Goal: Information Seeking & Learning: Compare options

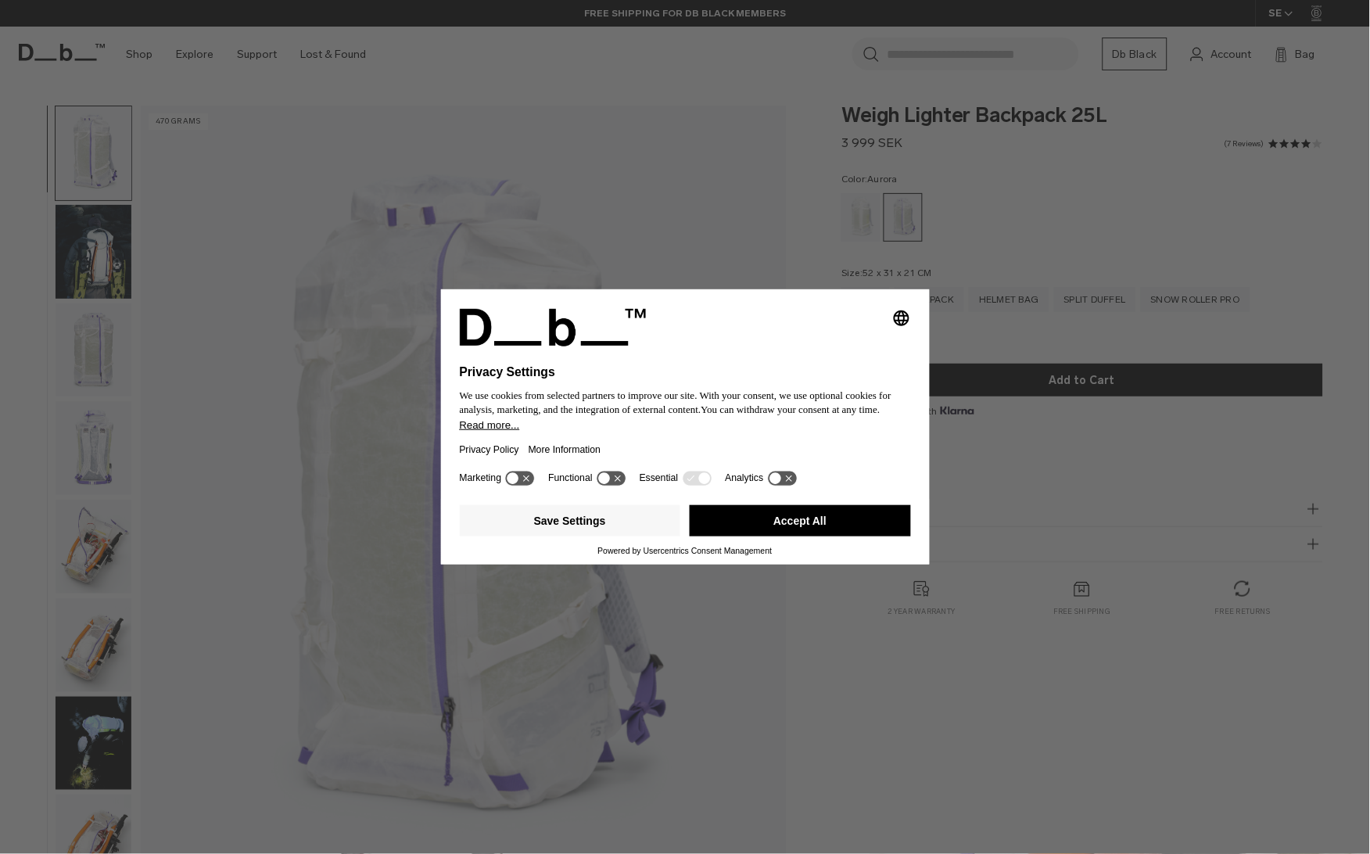
click at [773, 519] on button "Accept All" at bounding box center [800, 520] width 221 height 31
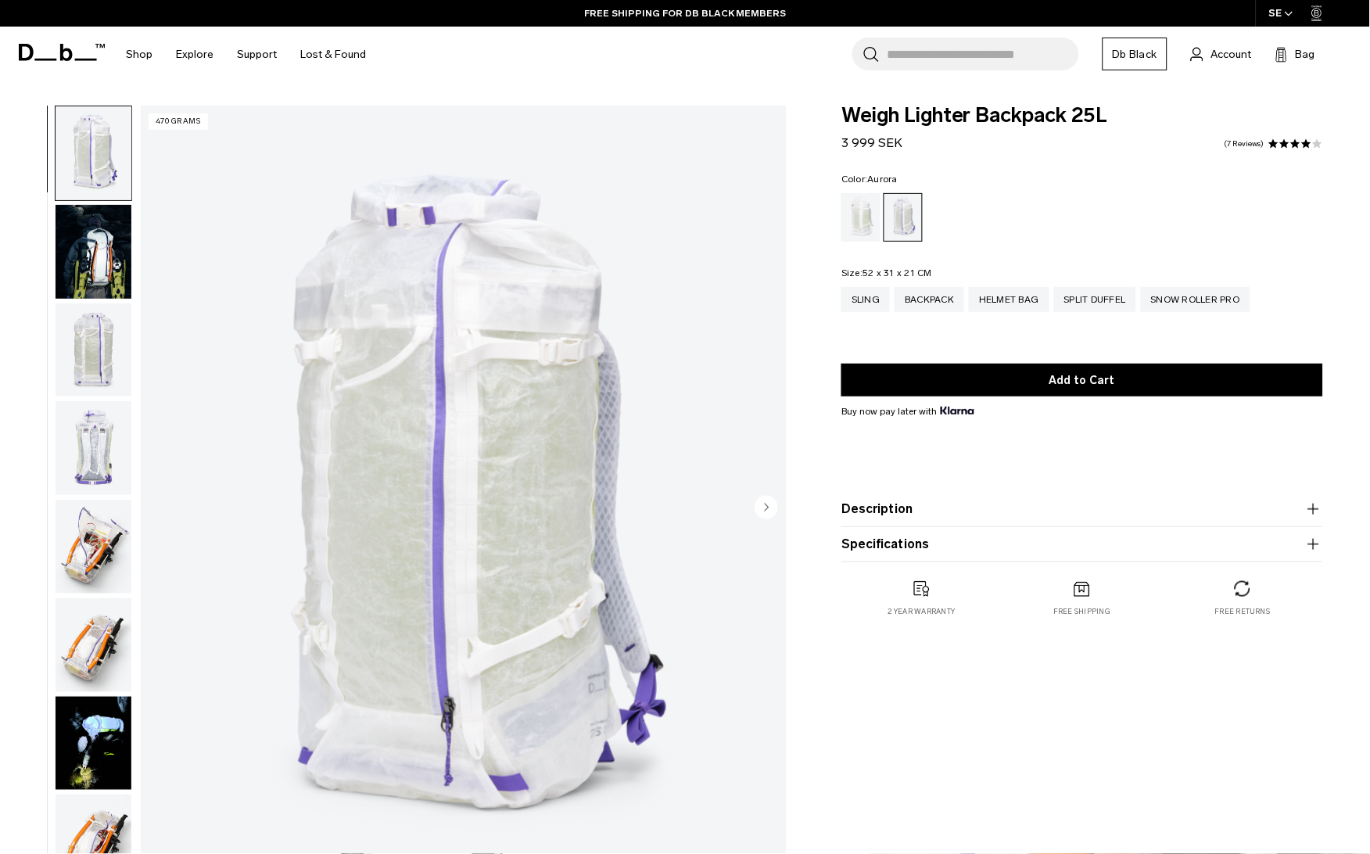
click at [87, 240] on img "button" at bounding box center [94, 252] width 76 height 94
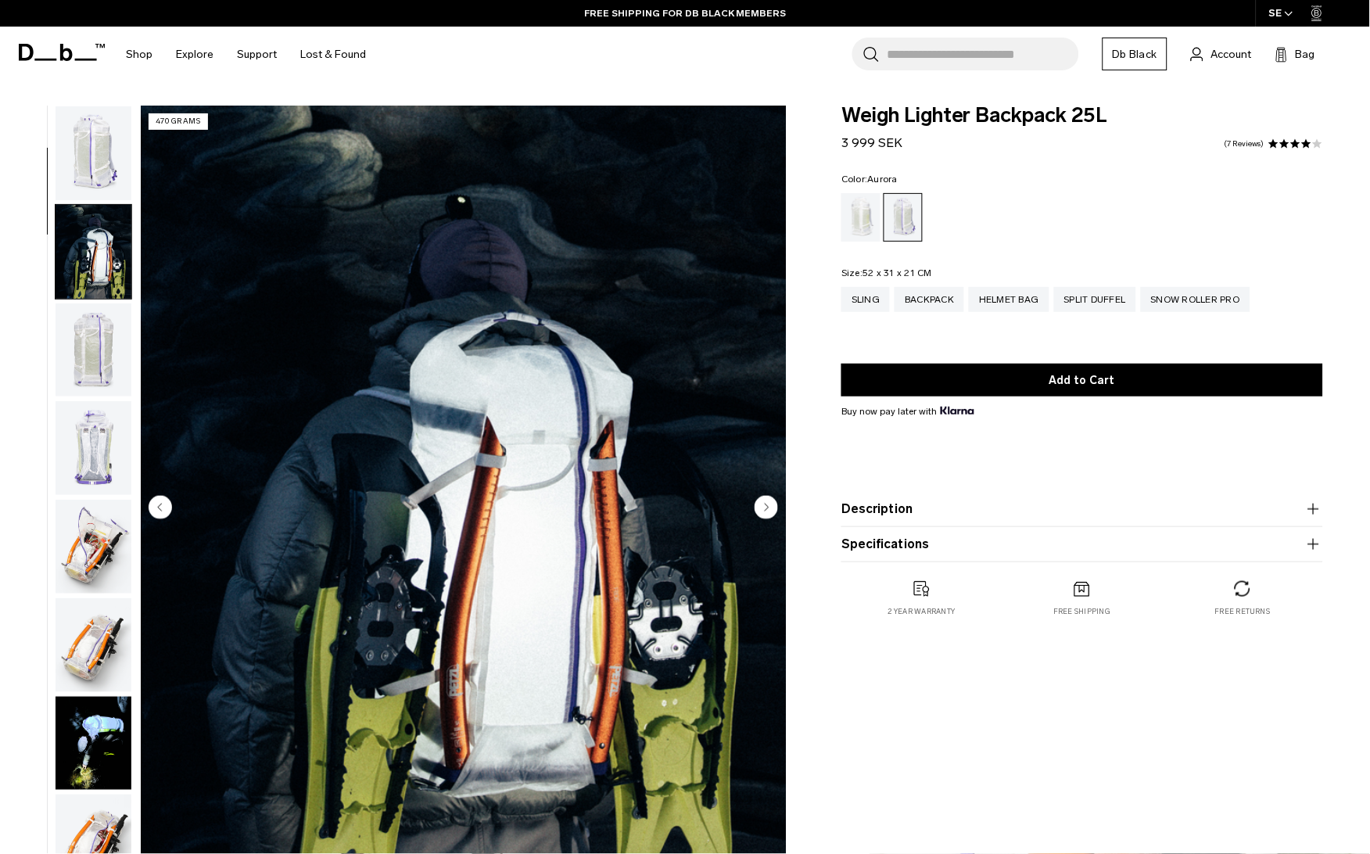
scroll to position [98, 0]
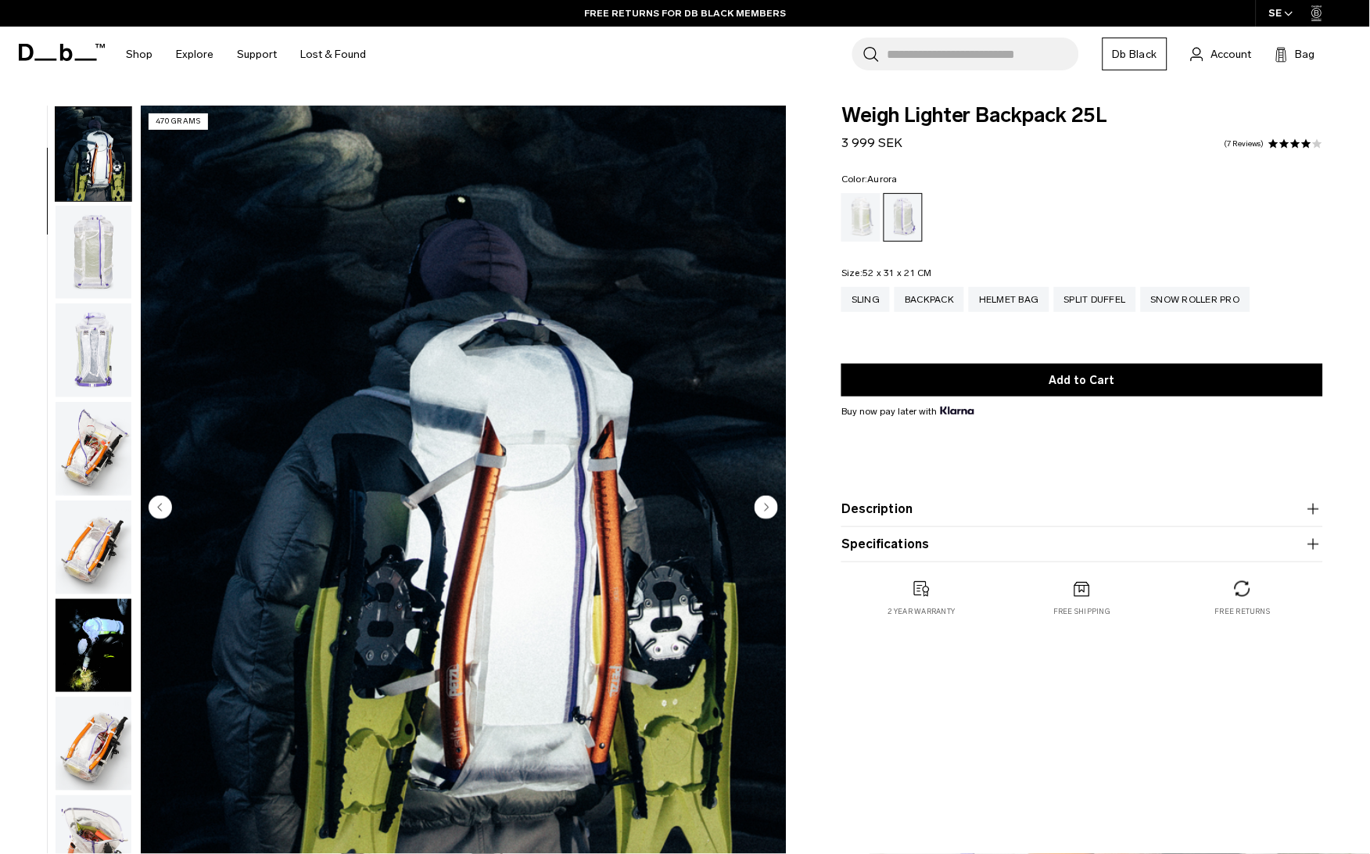
click at [92, 268] on img "button" at bounding box center [94, 253] width 76 height 94
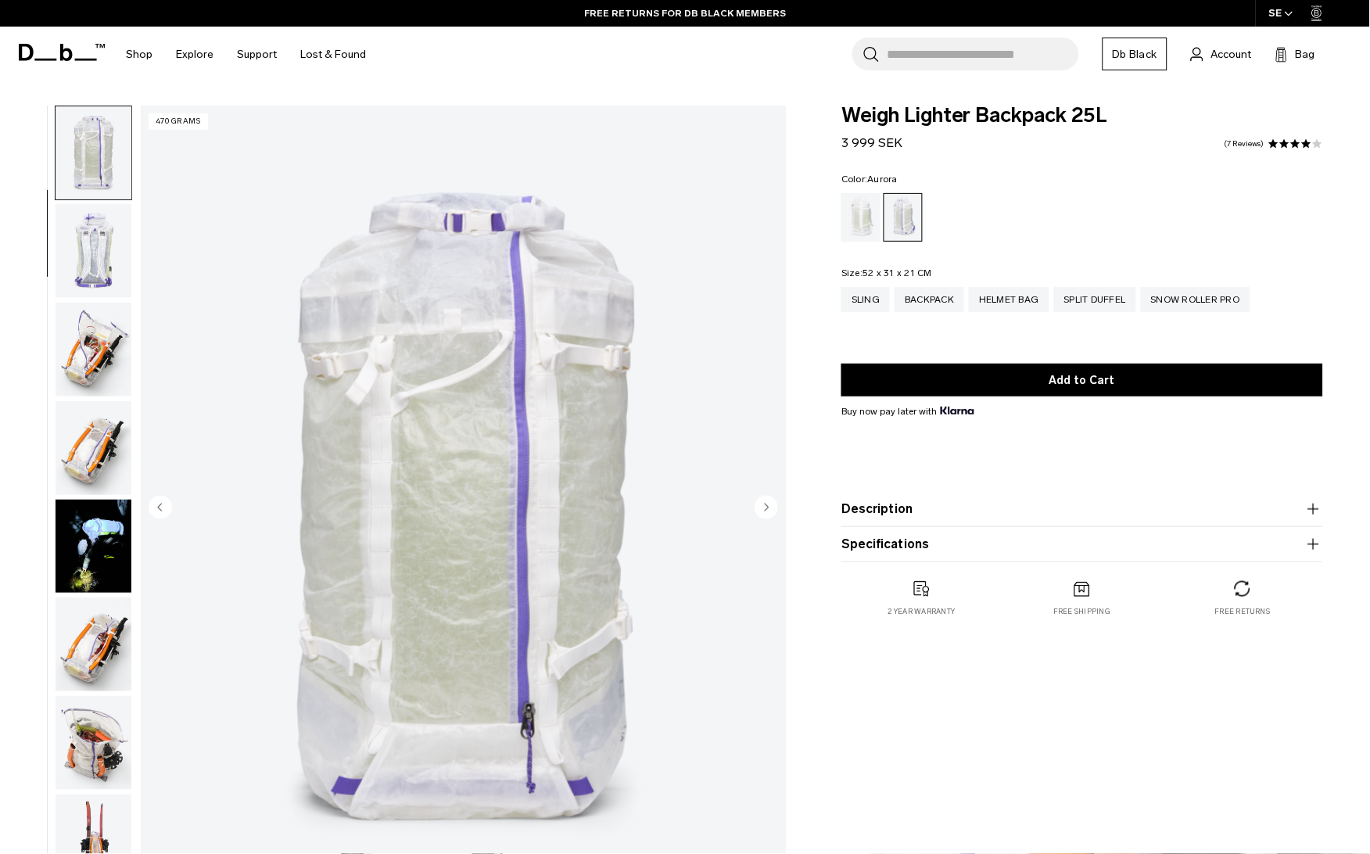
click at [92, 268] on img "button" at bounding box center [94, 251] width 76 height 94
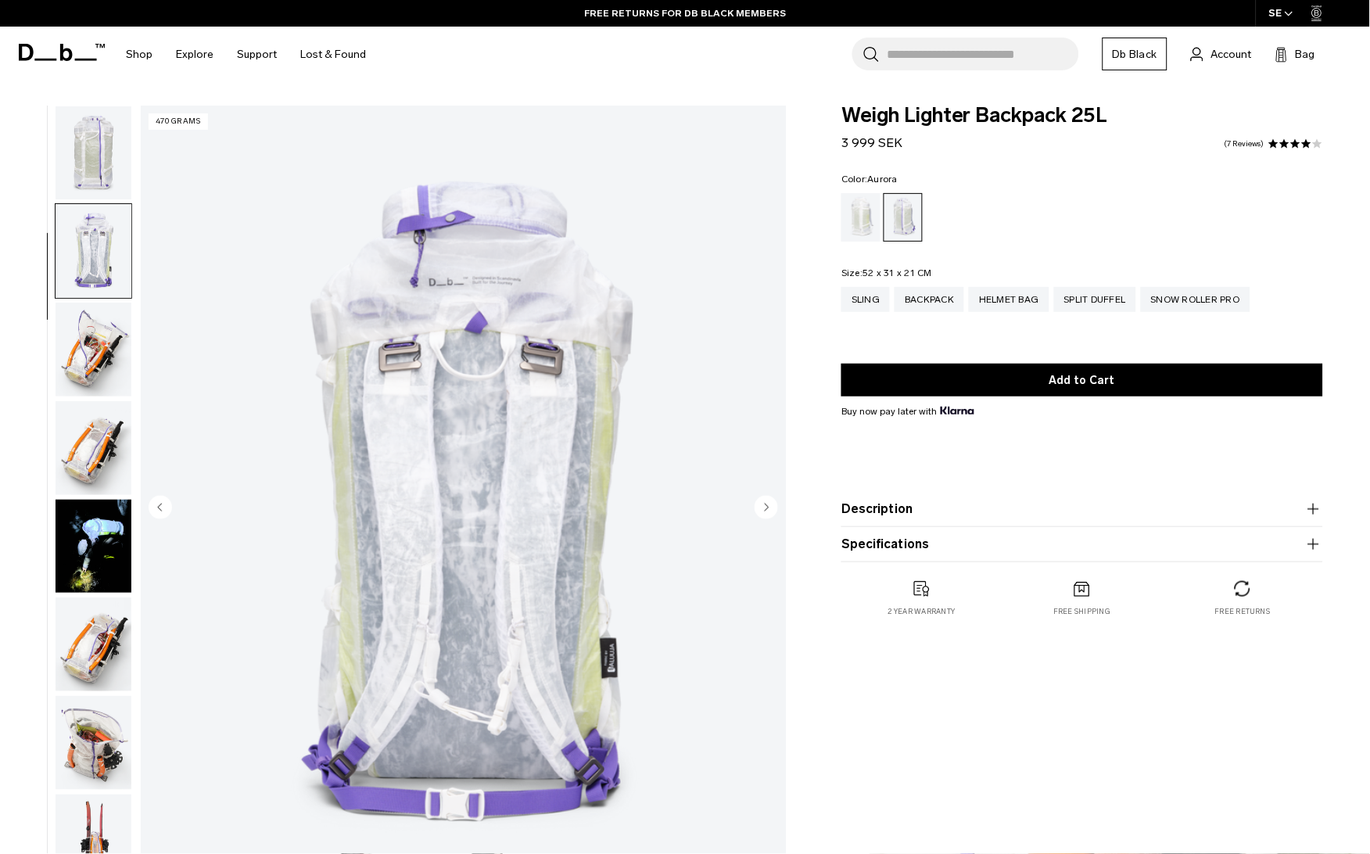
scroll to position [297, 0]
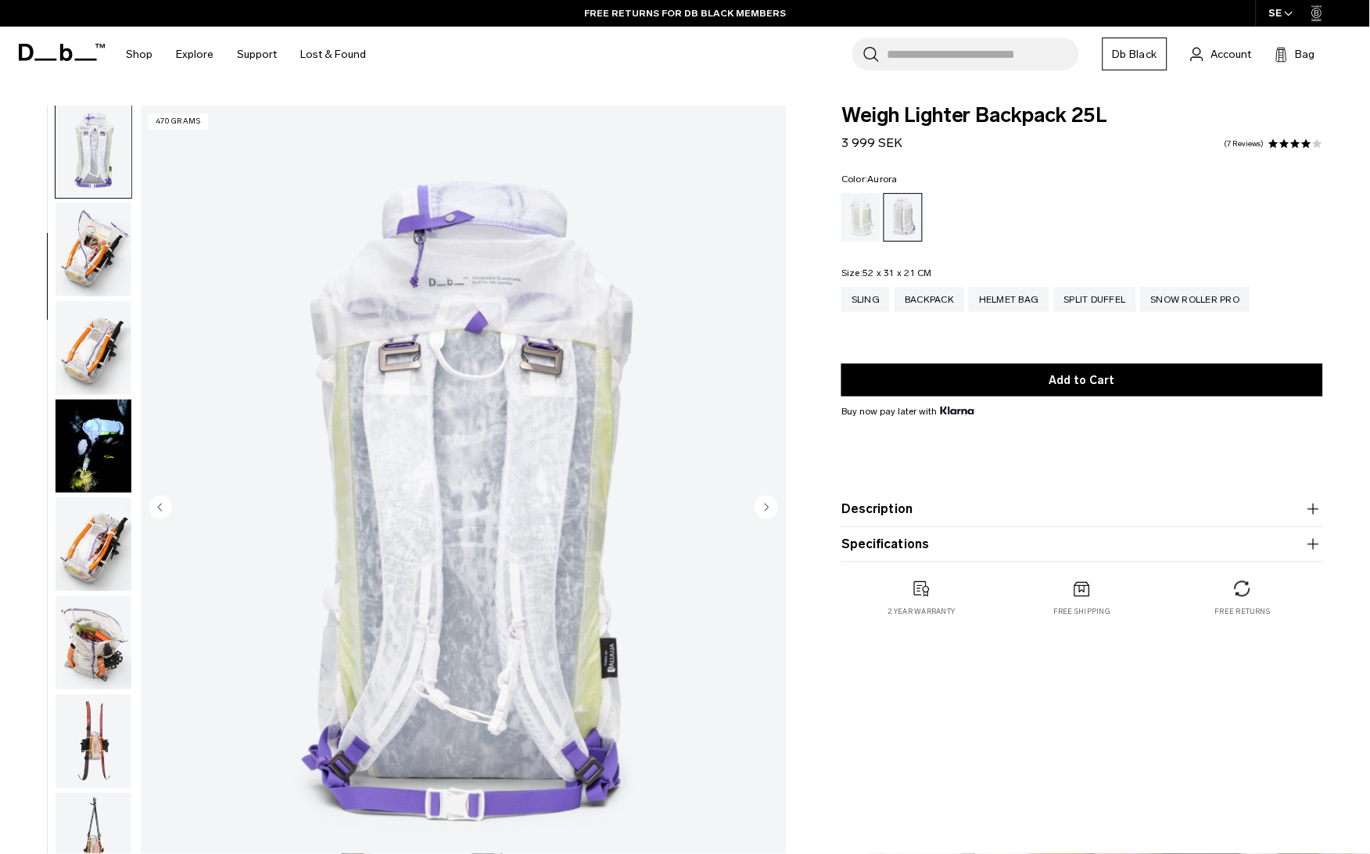
click at [92, 268] on img "button" at bounding box center [94, 250] width 76 height 94
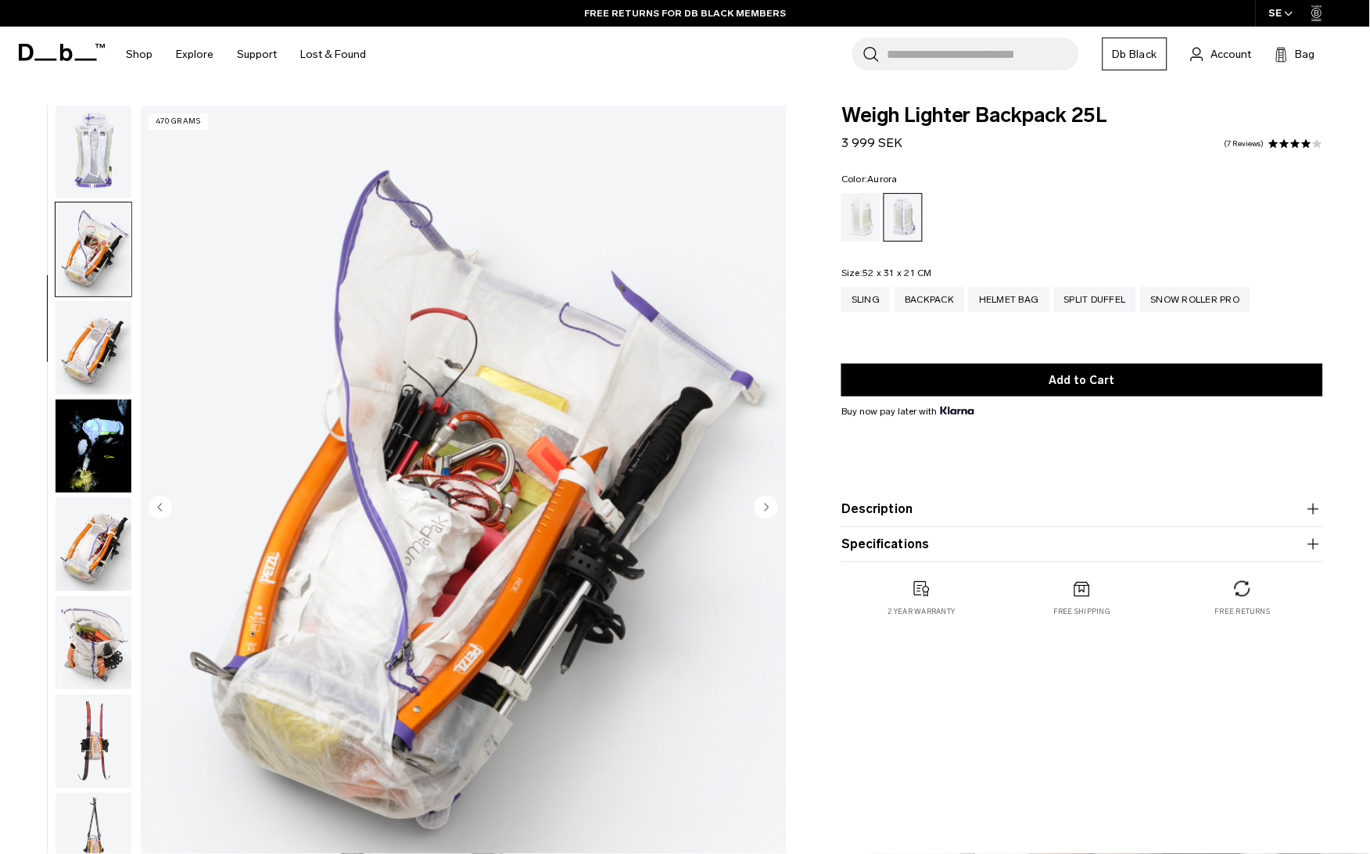
scroll to position [395, 0]
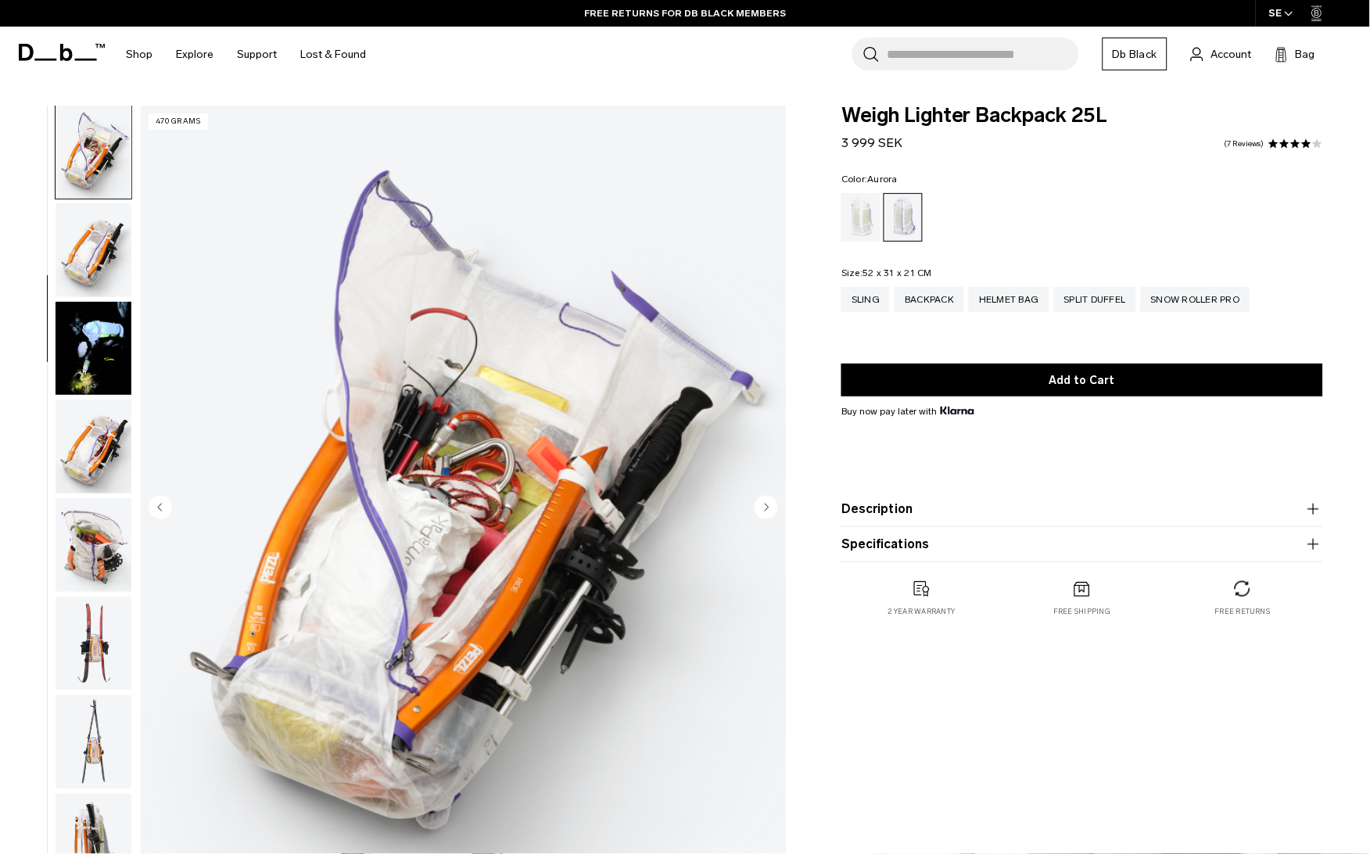
click at [92, 268] on img "button" at bounding box center [94, 250] width 76 height 94
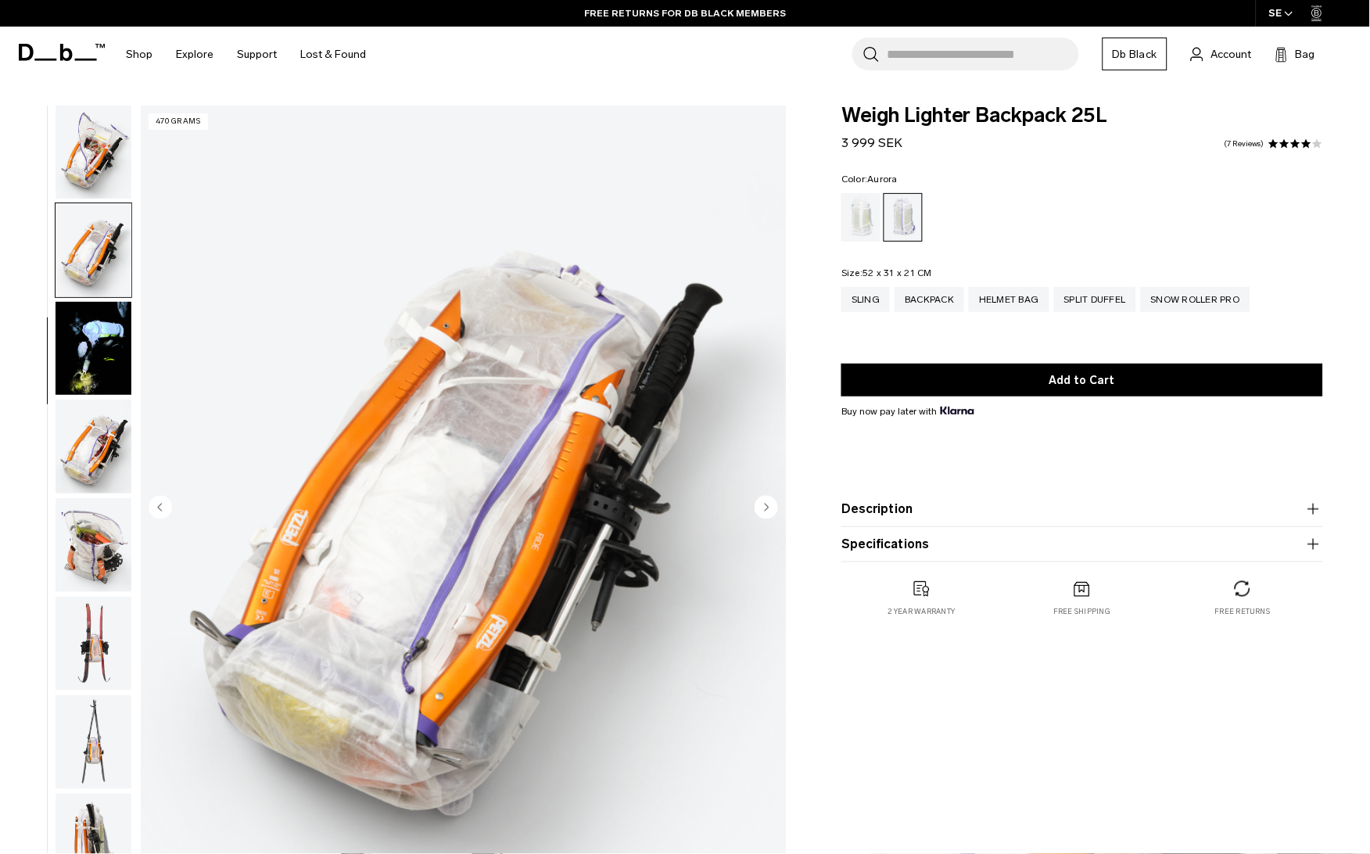
scroll to position [494, 0]
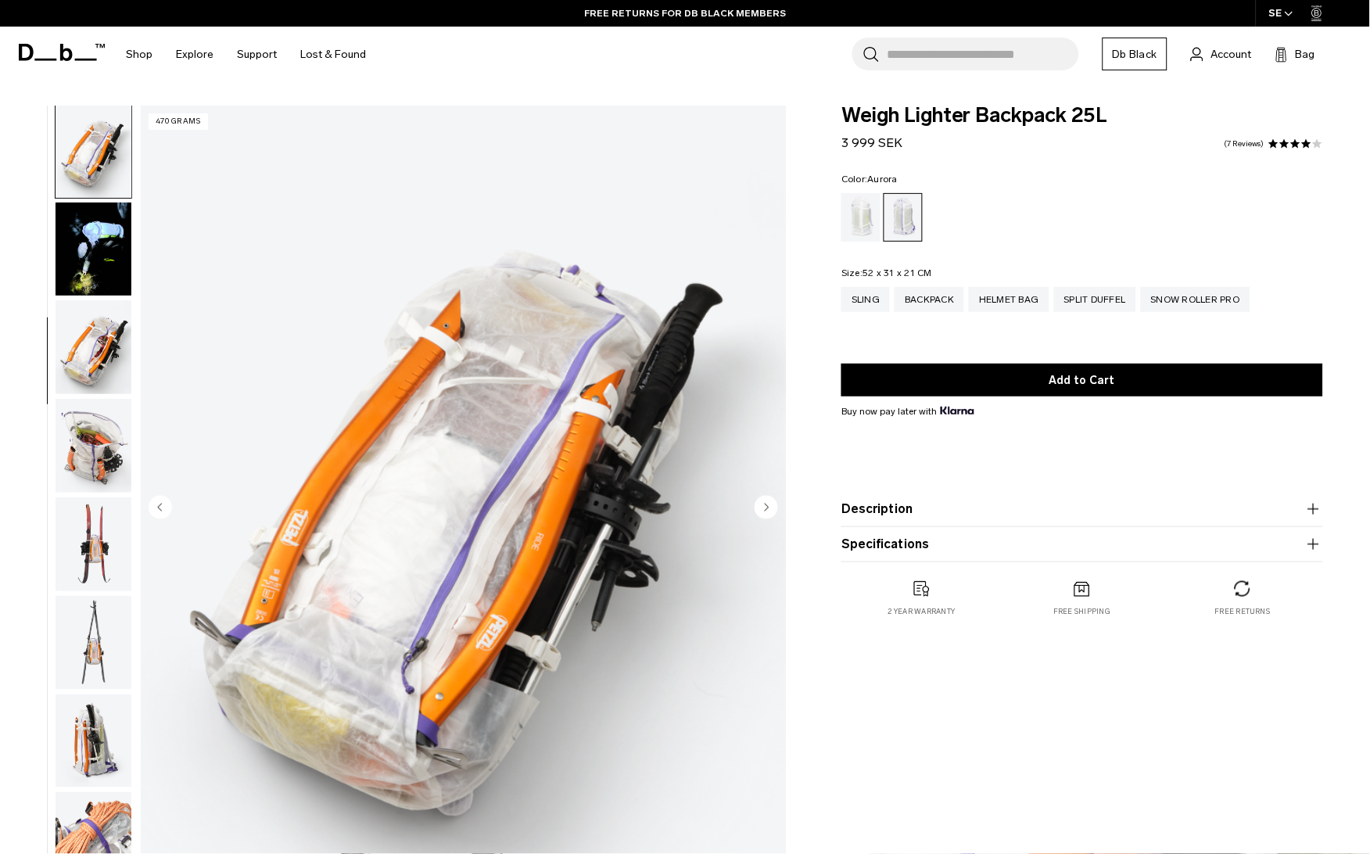
click at [92, 268] on img "button" at bounding box center [94, 250] width 76 height 94
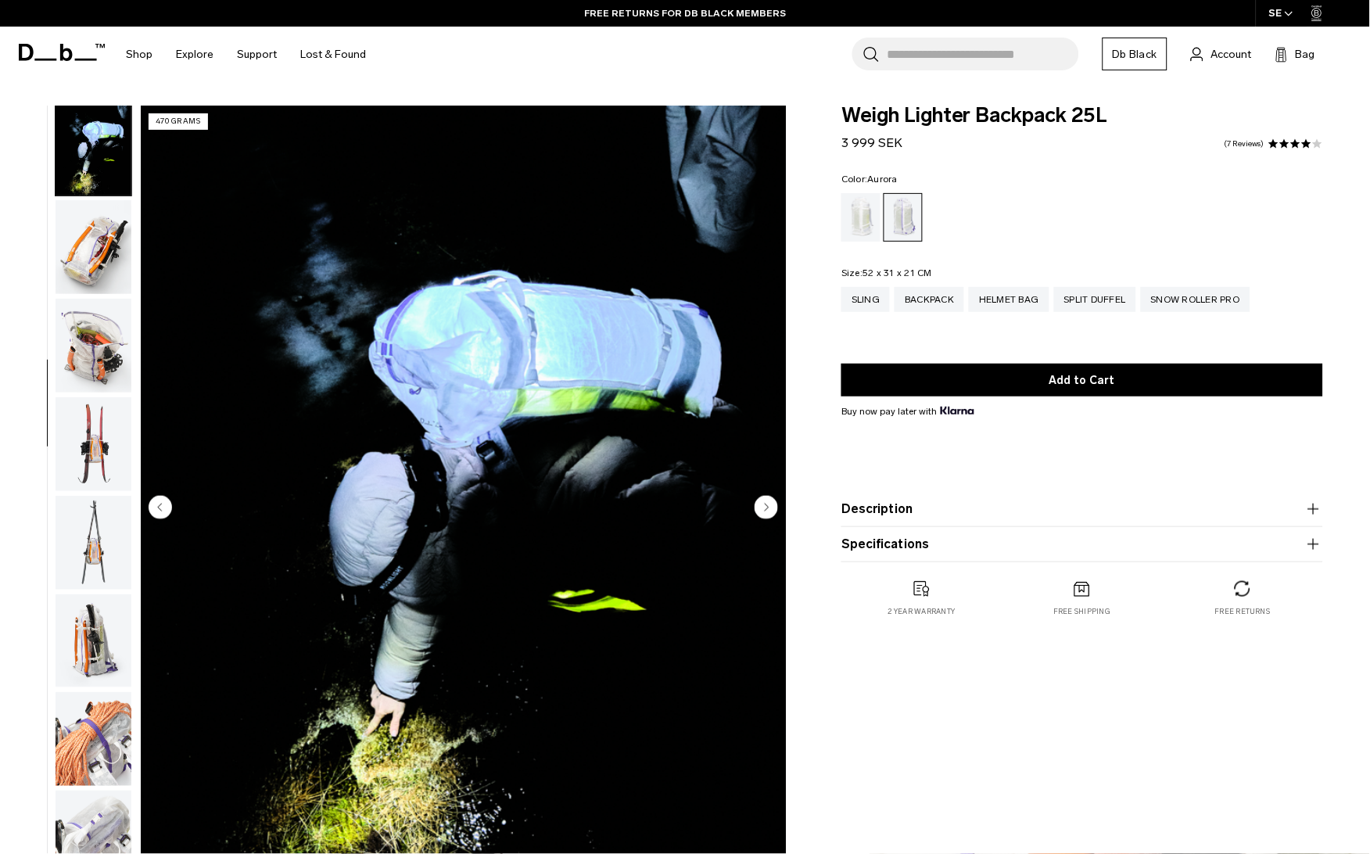
click at [92, 268] on img "button" at bounding box center [94, 247] width 76 height 94
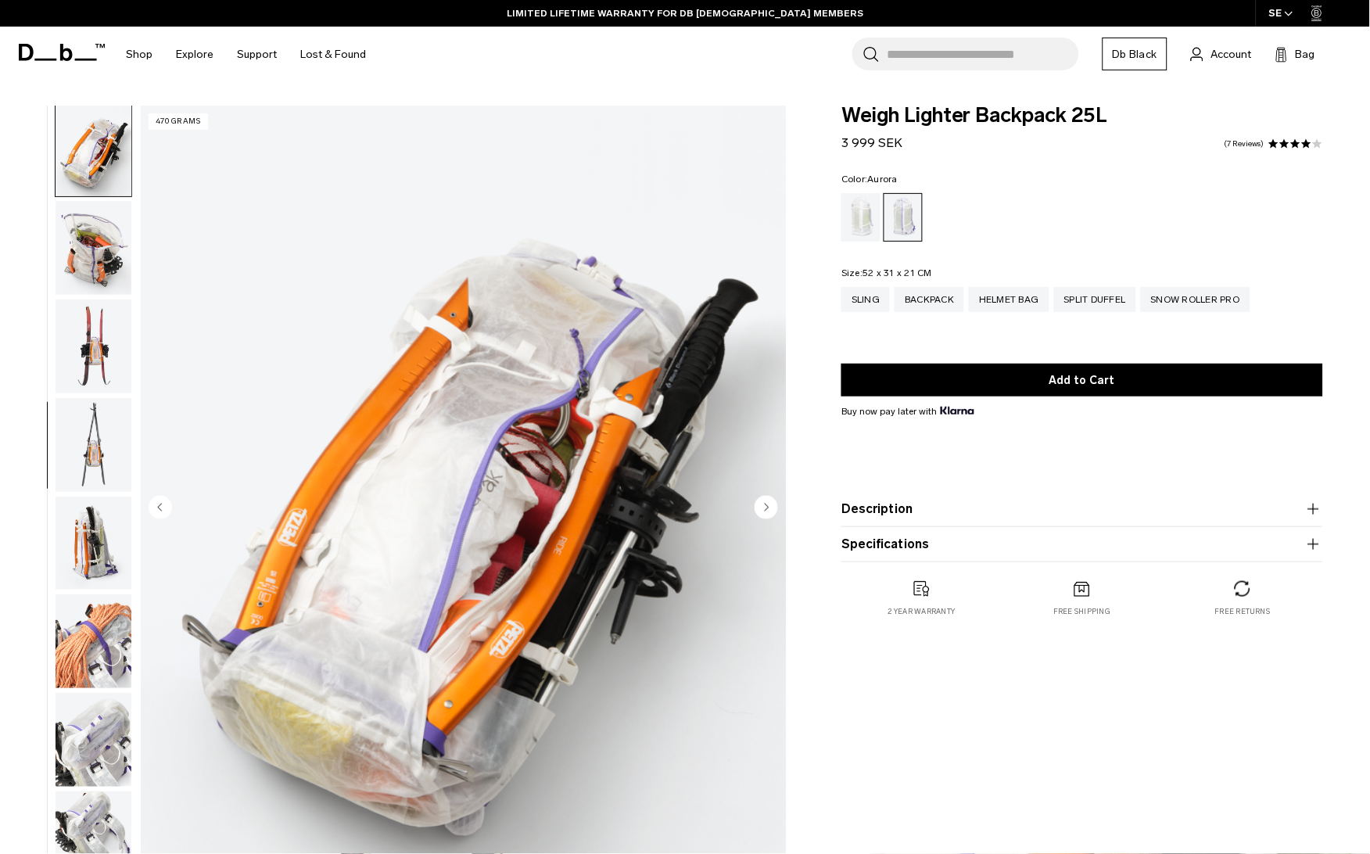
click at [92, 268] on img "button" at bounding box center [94, 248] width 76 height 94
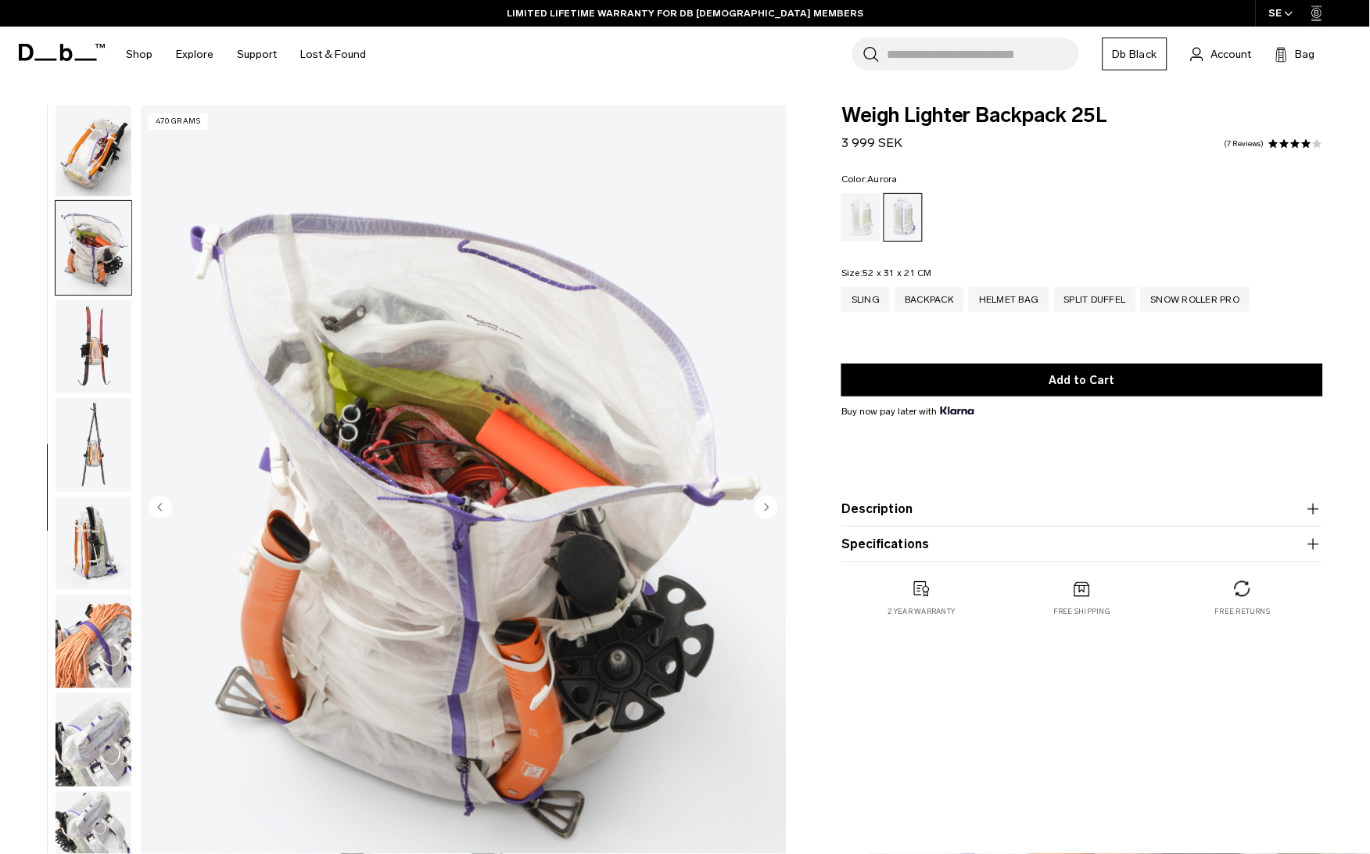
scroll to position [791, 0]
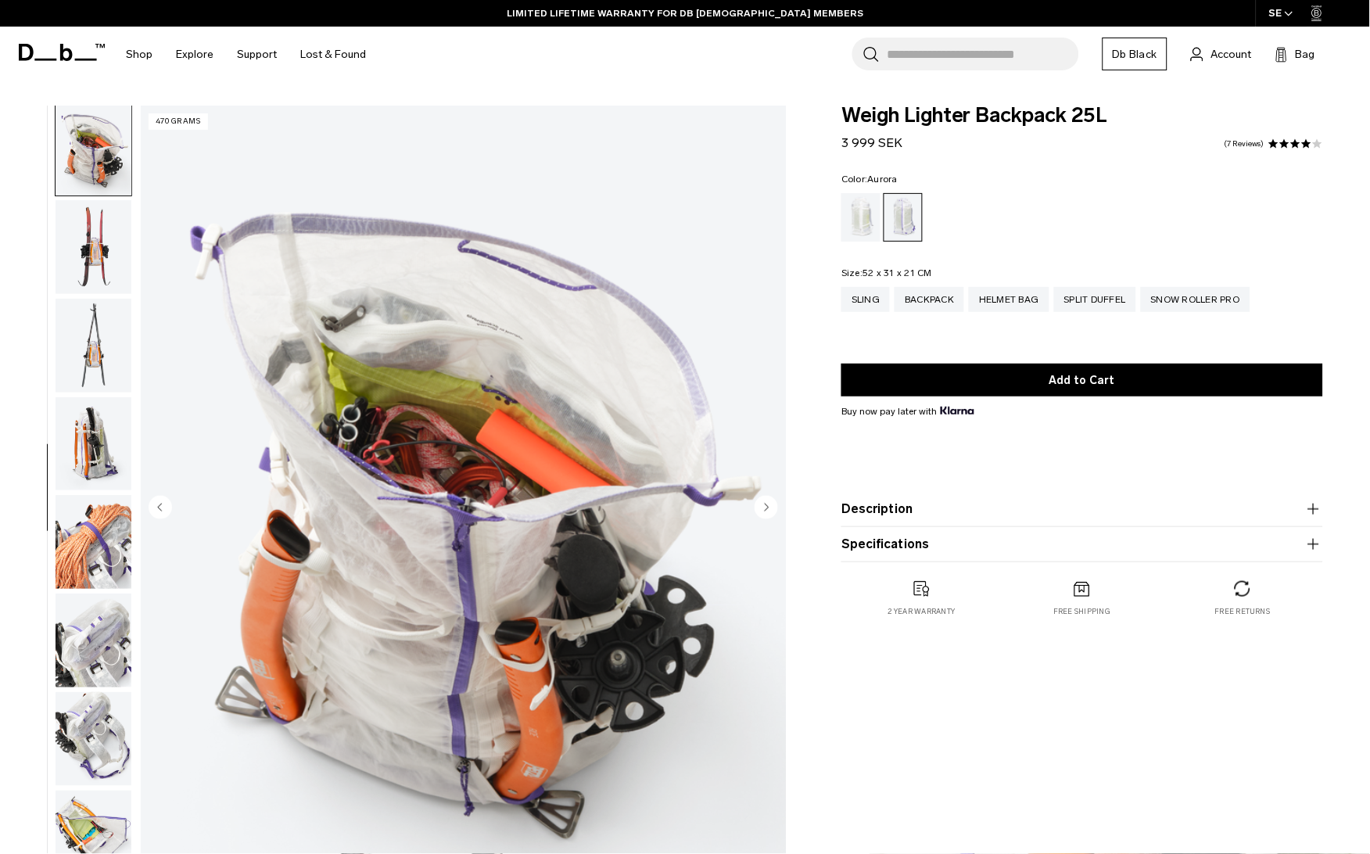
click at [92, 268] on img "button" at bounding box center [94, 247] width 76 height 94
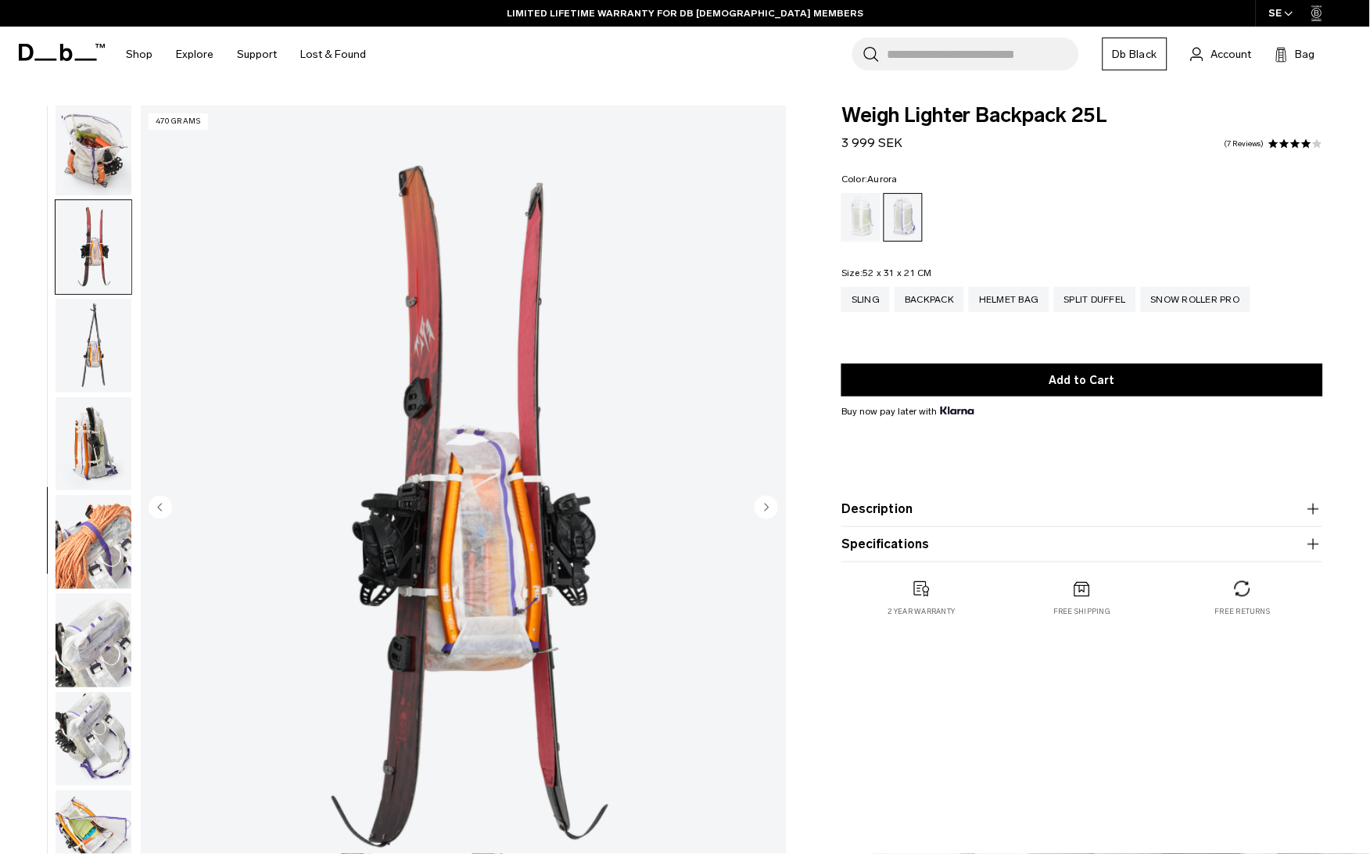
scroll to position [890, 0]
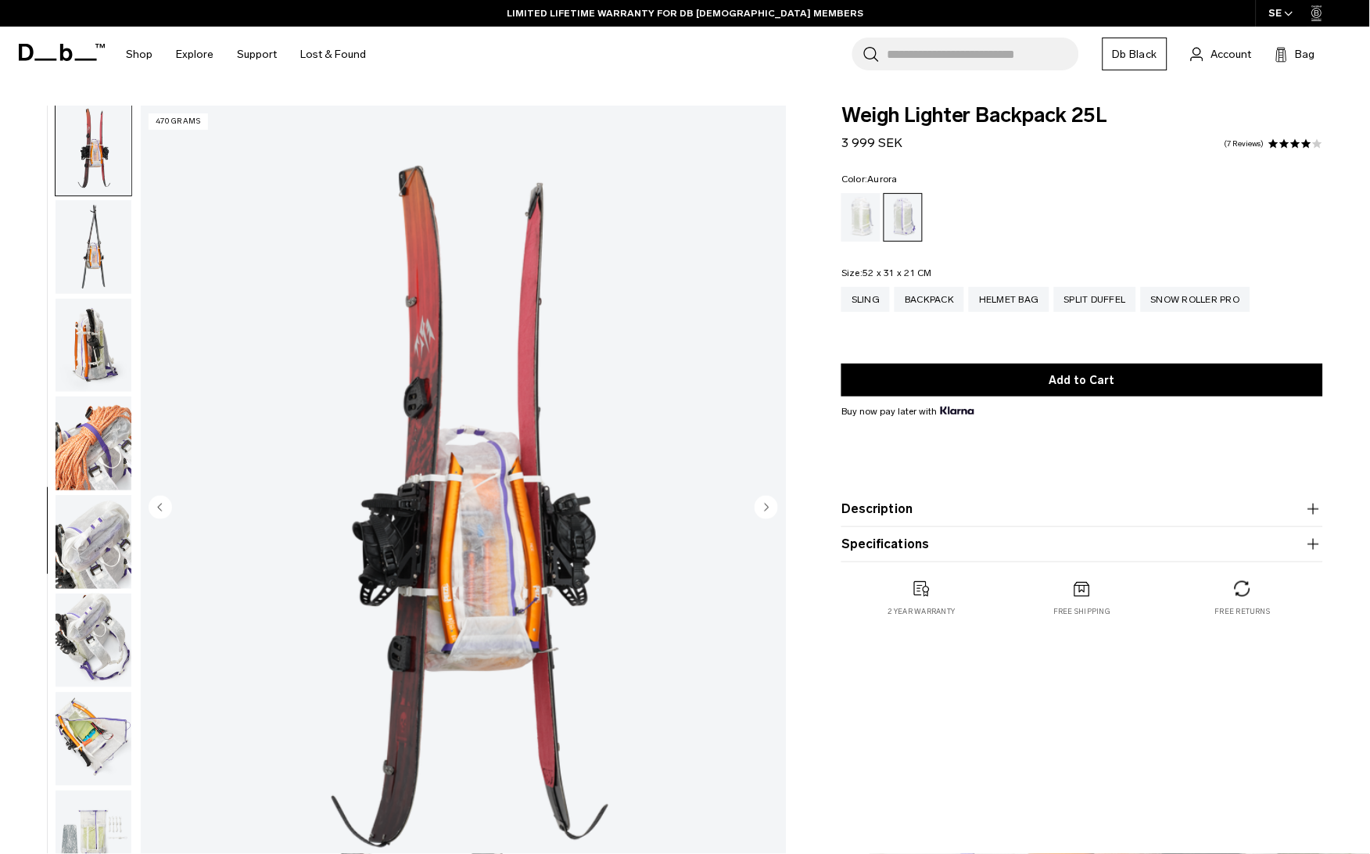
click at [92, 268] on img "button" at bounding box center [94, 247] width 76 height 94
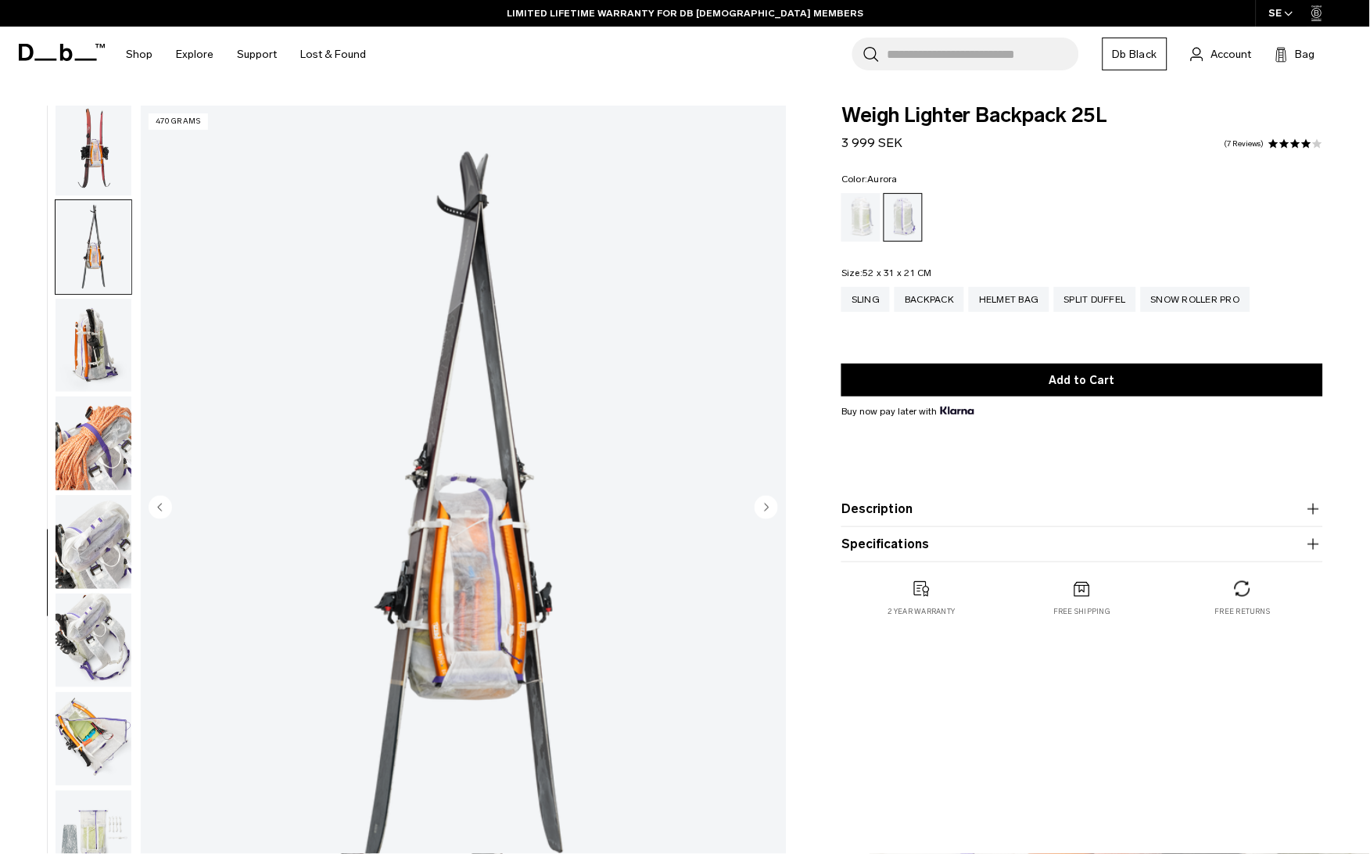
scroll to position [971, 0]
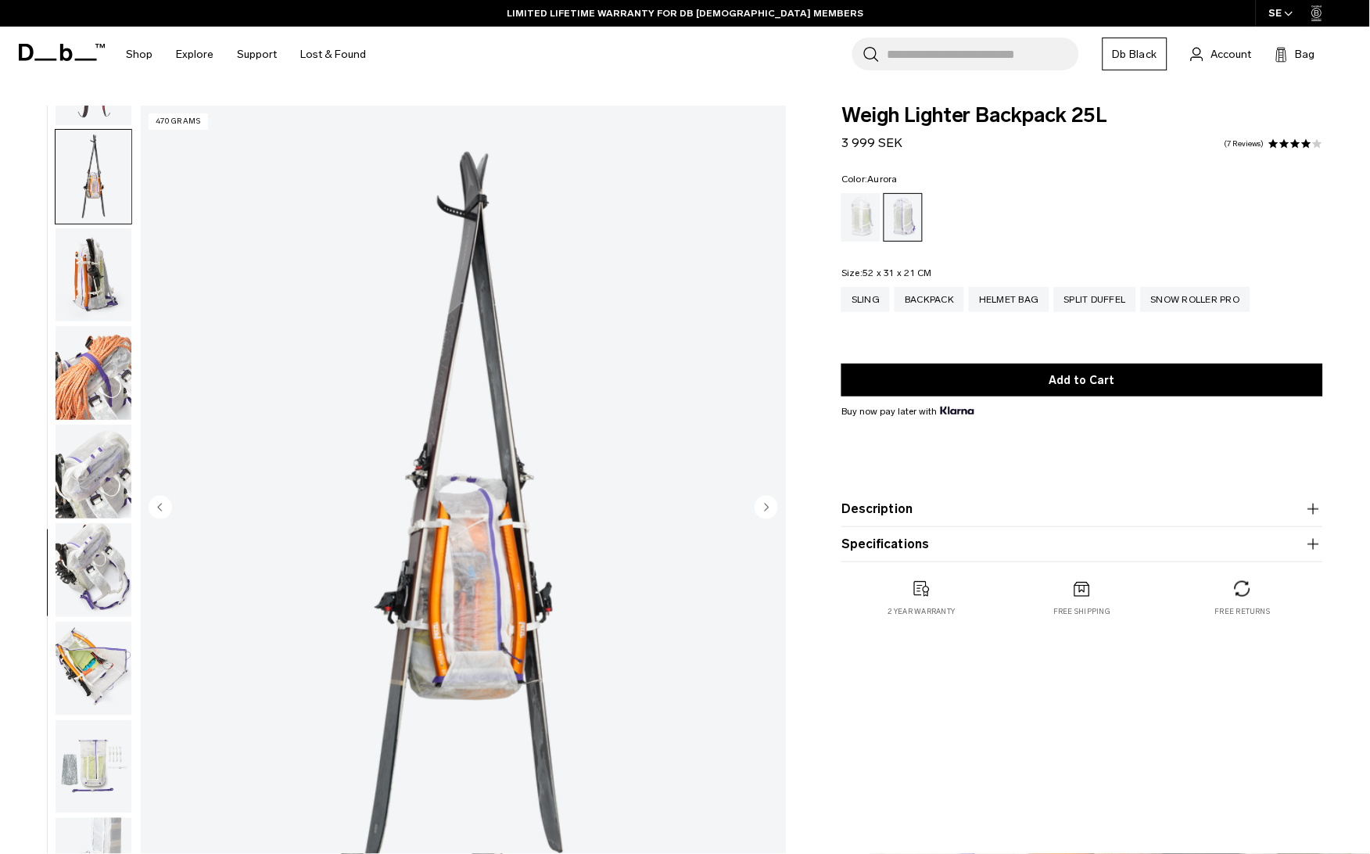
click at [92, 268] on img "button" at bounding box center [94, 275] width 76 height 94
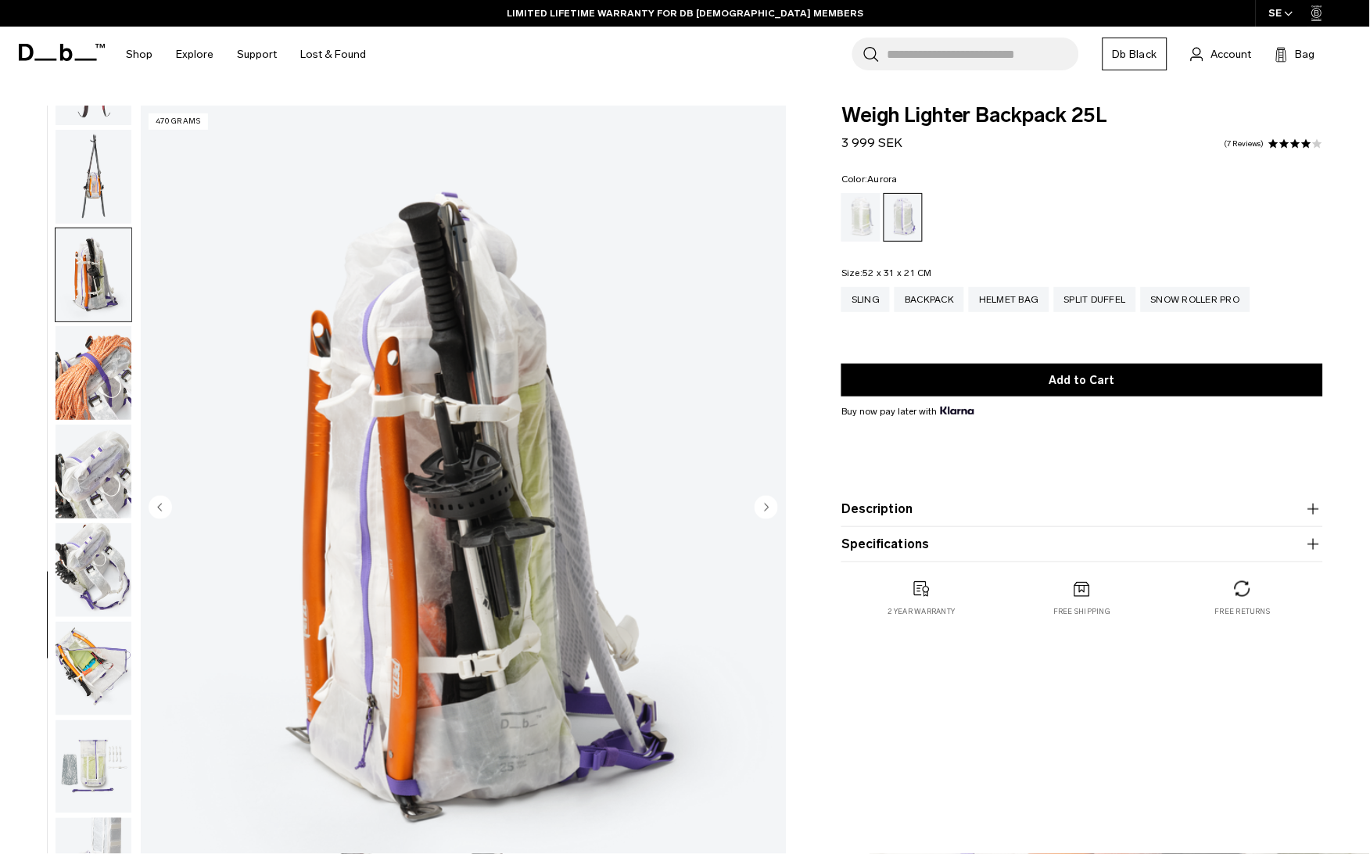
click at [92, 268] on img "button" at bounding box center [94, 275] width 76 height 94
click at [92, 338] on img "button" at bounding box center [94, 373] width 76 height 94
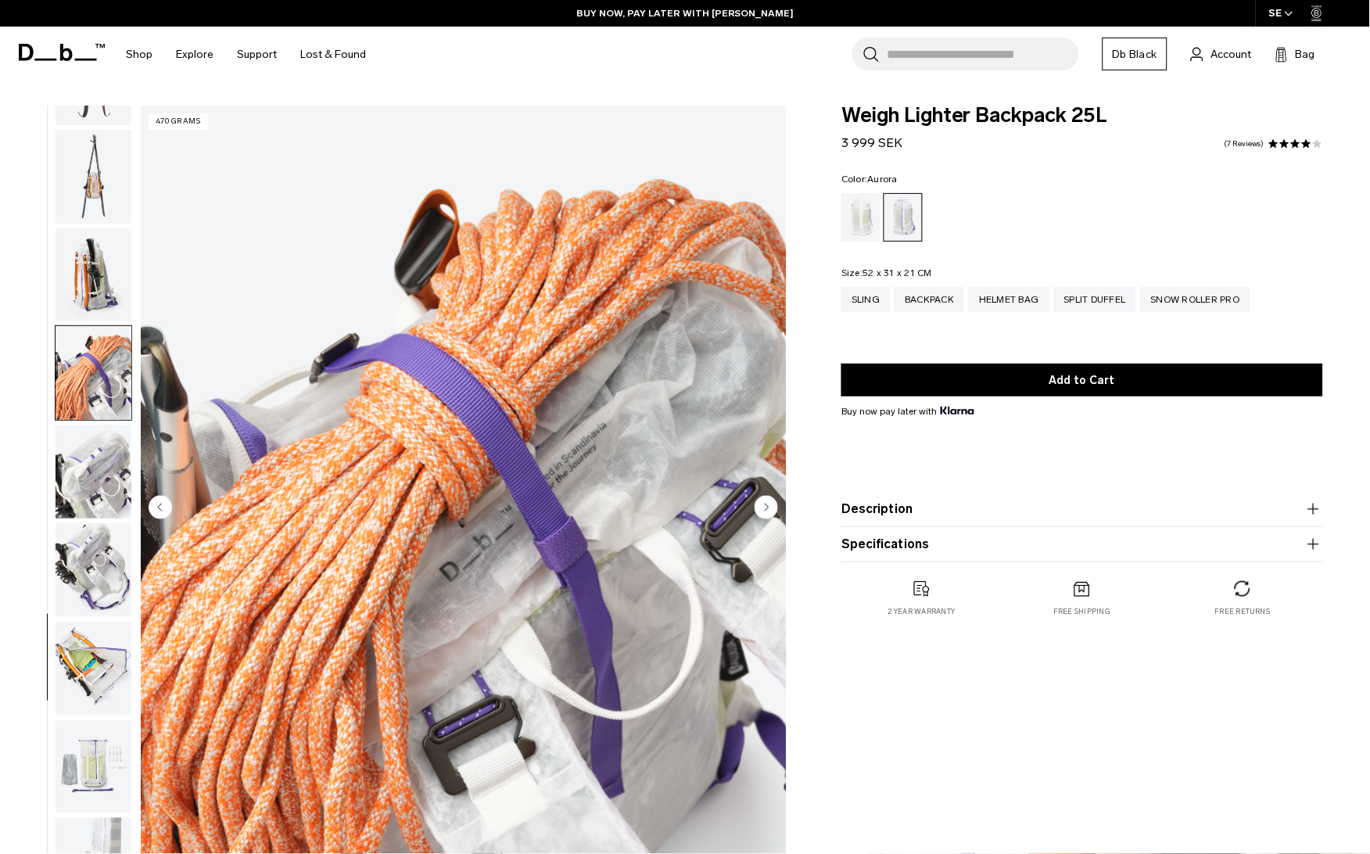
click at [95, 424] on button "button" at bounding box center [93, 471] width 77 height 95
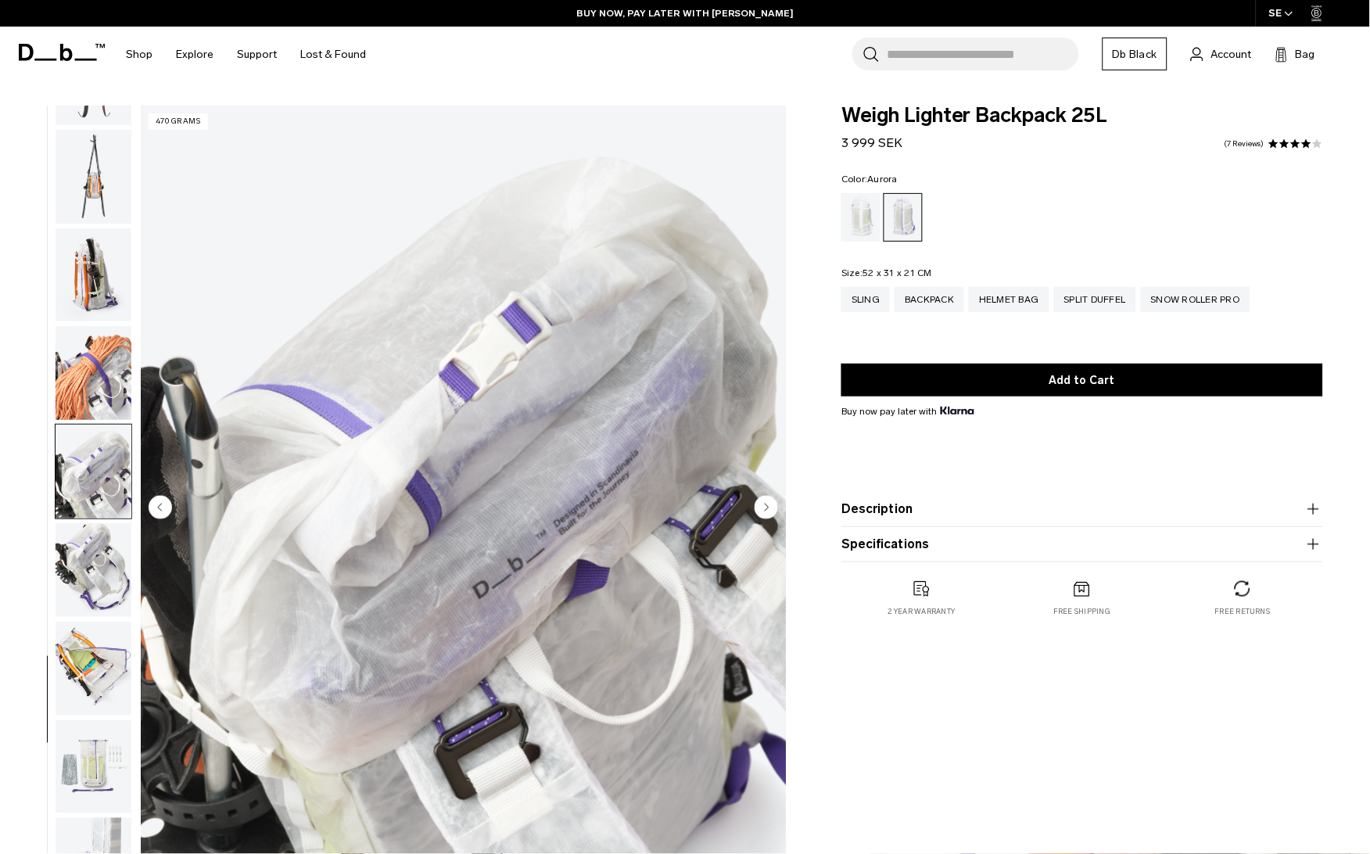
click at [90, 439] on img "button" at bounding box center [94, 472] width 76 height 94
click at [81, 587] on img "button" at bounding box center [94, 570] width 76 height 94
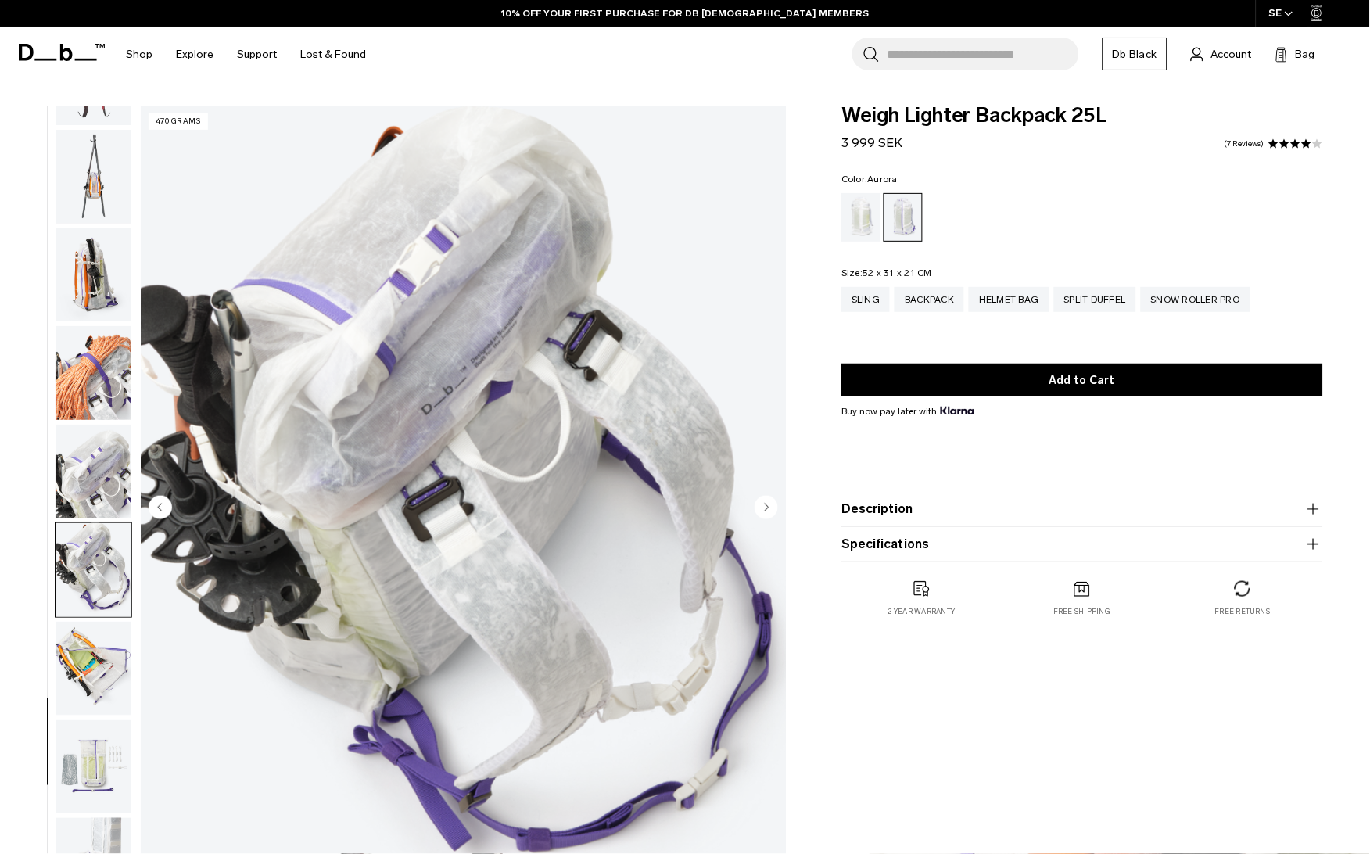
click at [92, 668] on img "button" at bounding box center [94, 669] width 76 height 94
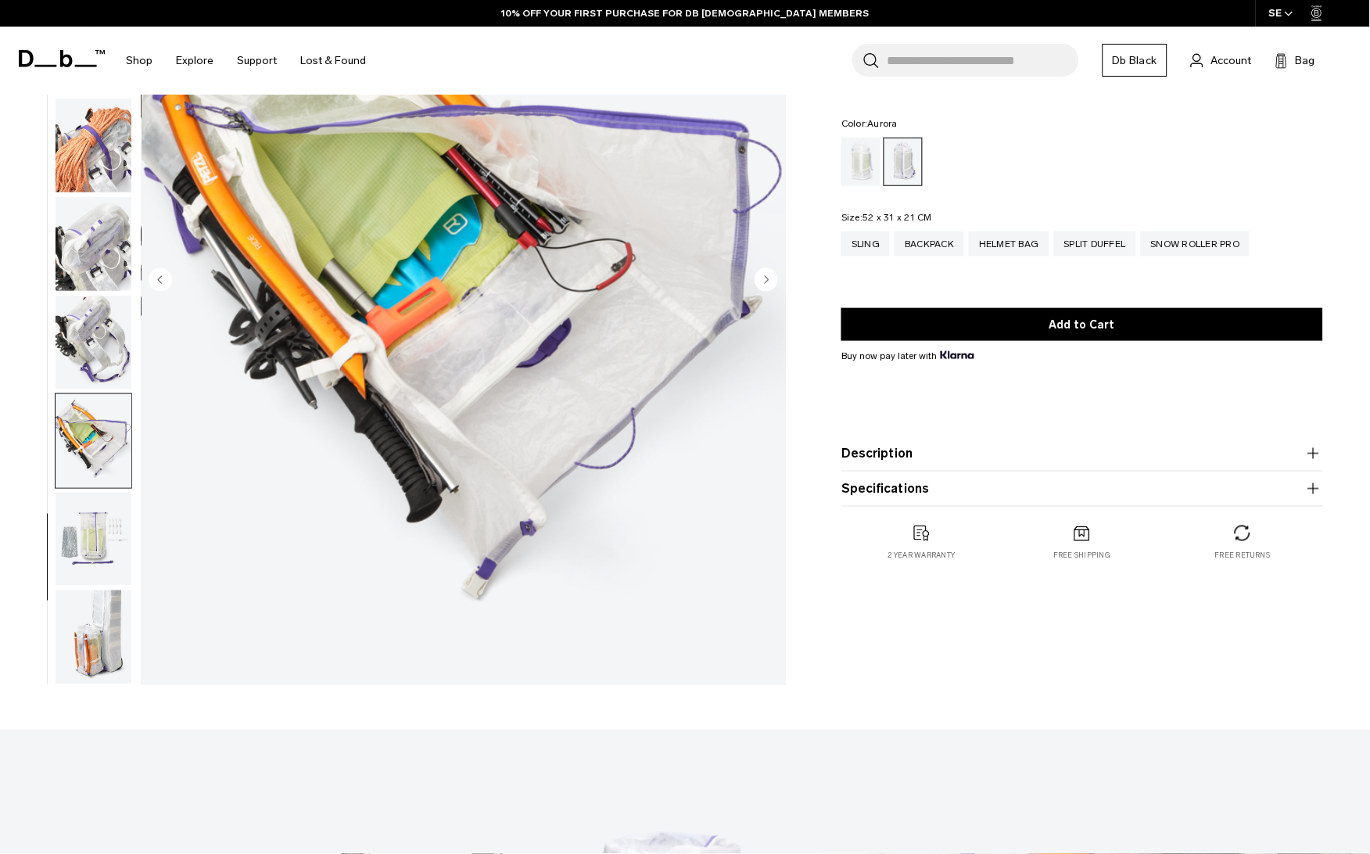
scroll to position [231, 0]
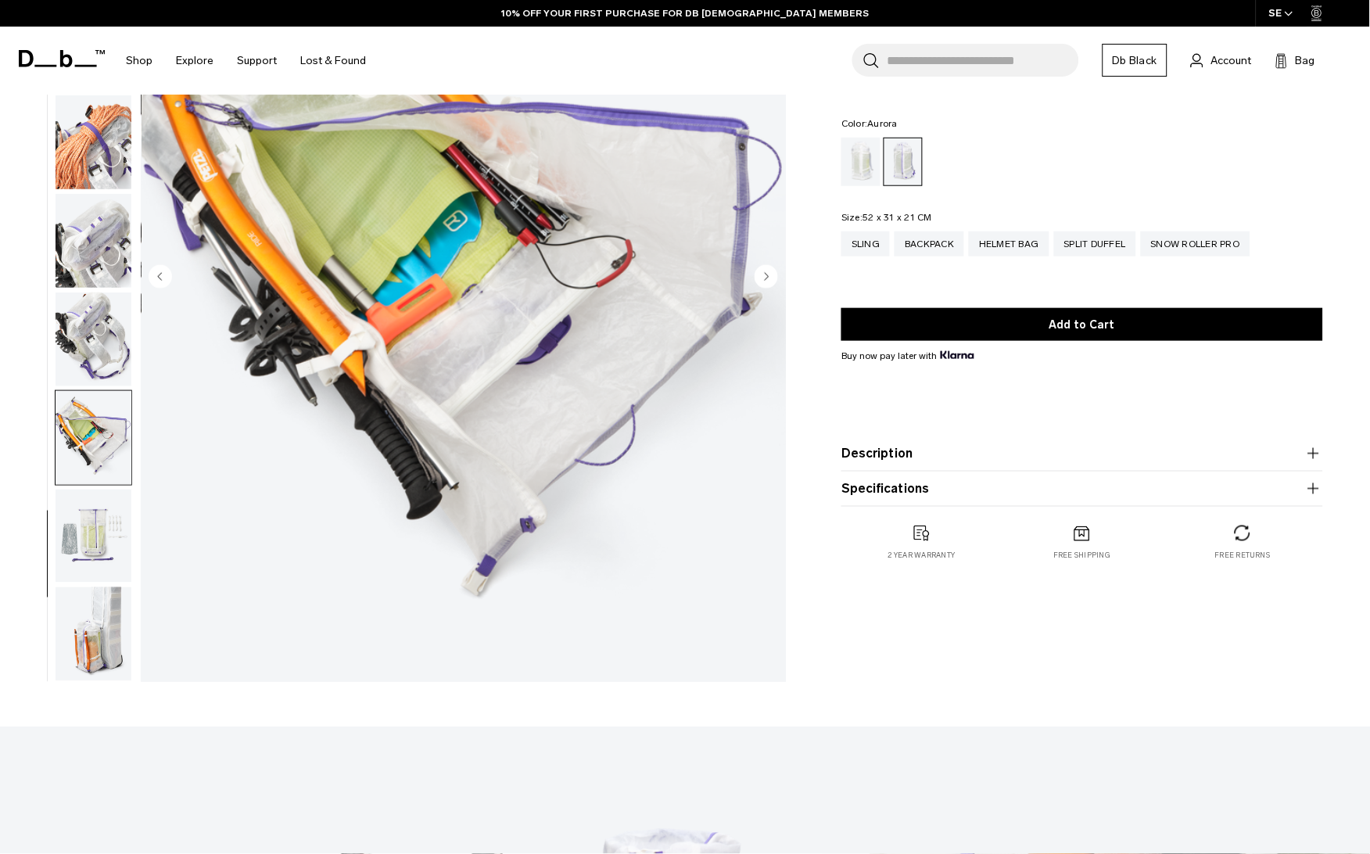
click at [99, 544] on img "button" at bounding box center [94, 537] width 76 height 94
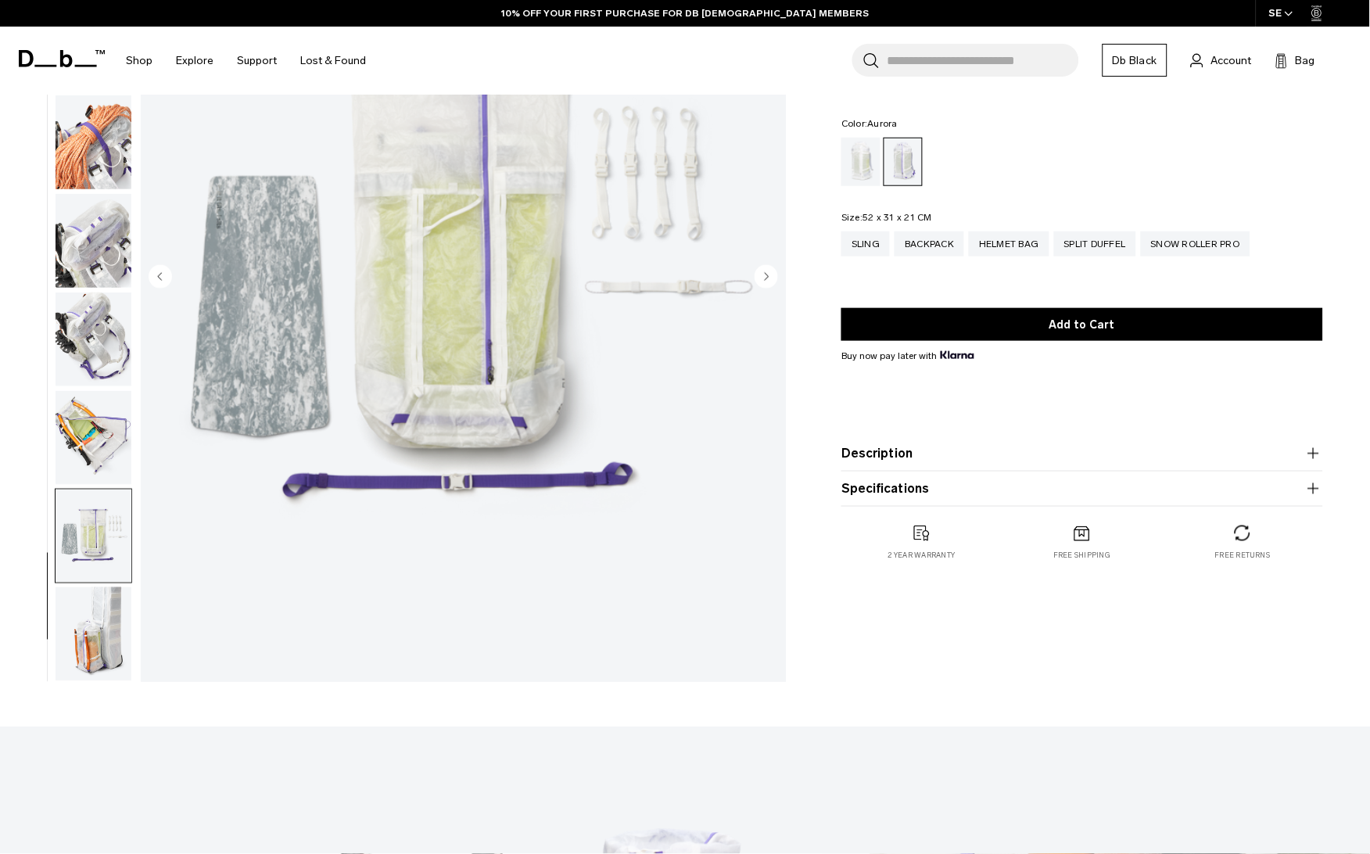
click at [111, 625] on img "button" at bounding box center [94, 634] width 76 height 94
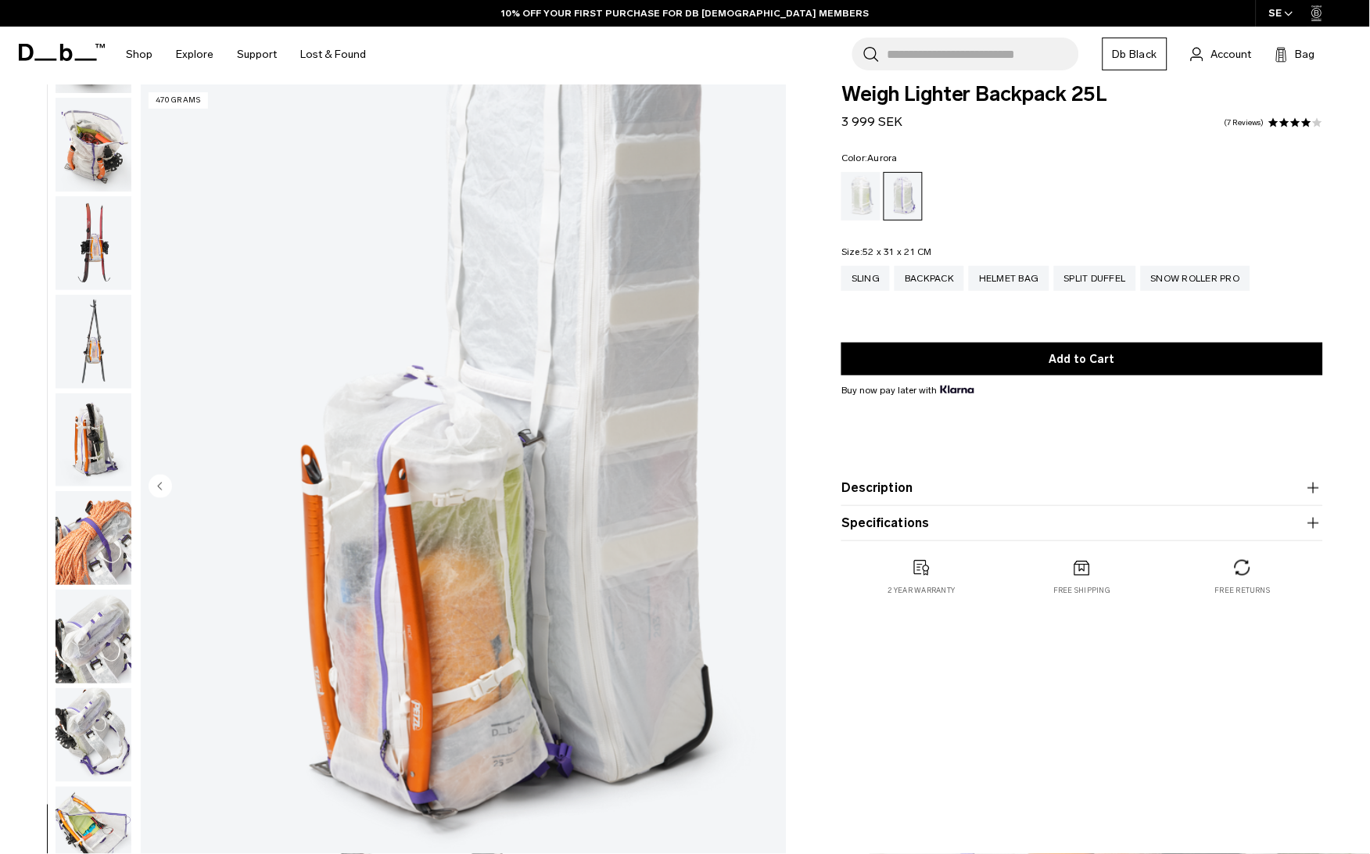
scroll to position [19, 0]
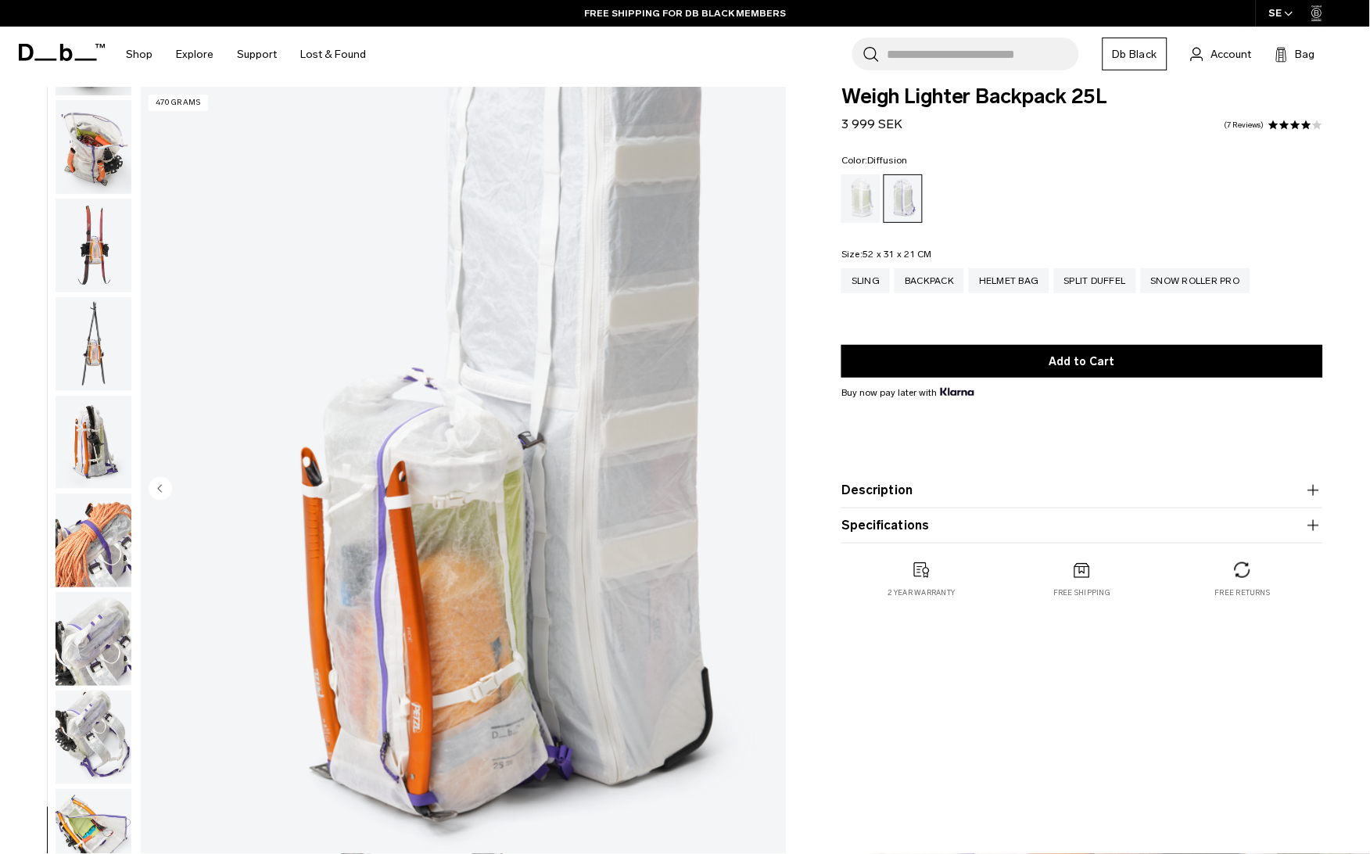
click at [868, 197] on div "Diffusion" at bounding box center [862, 198] width 40 height 48
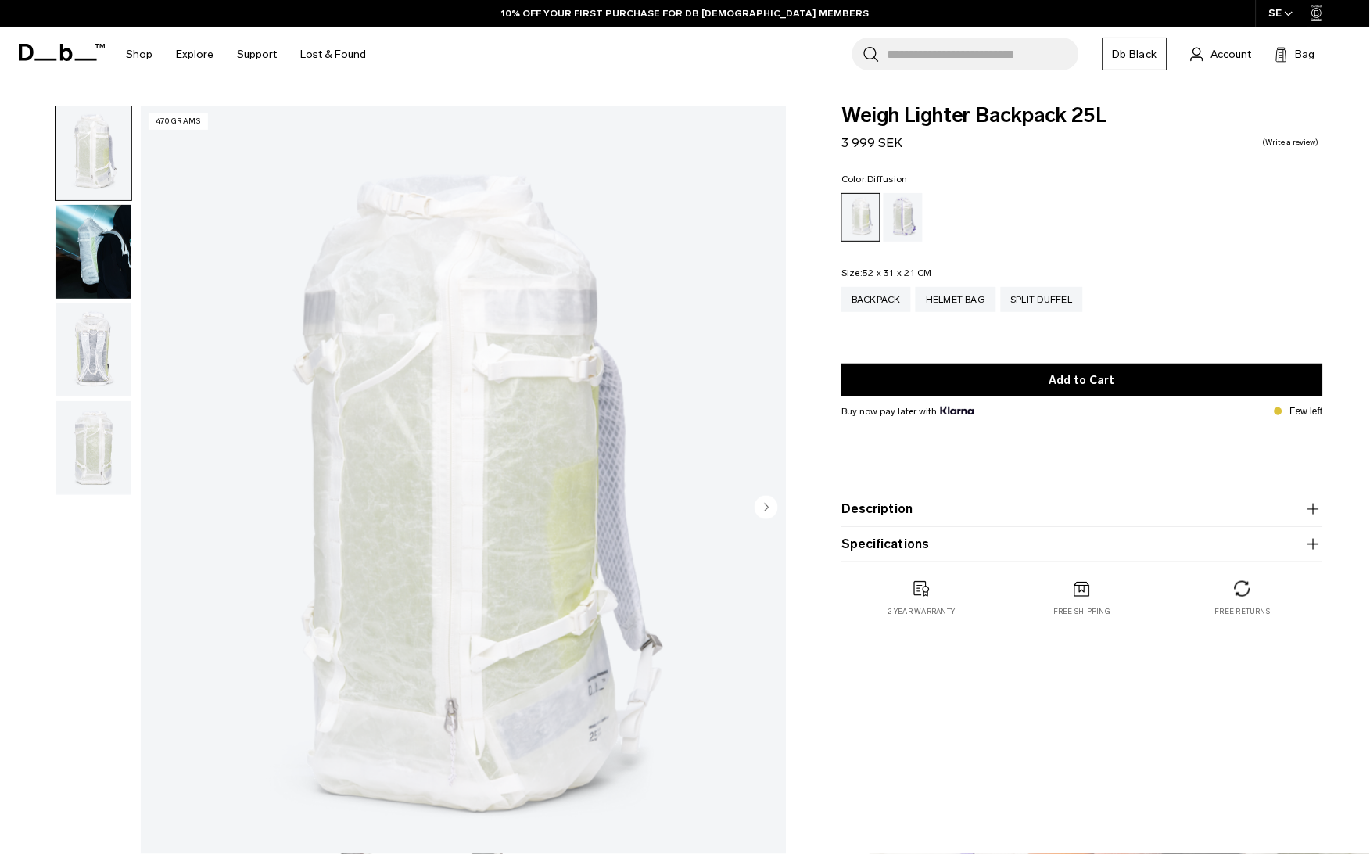
click at [106, 275] on img "button" at bounding box center [94, 252] width 76 height 94
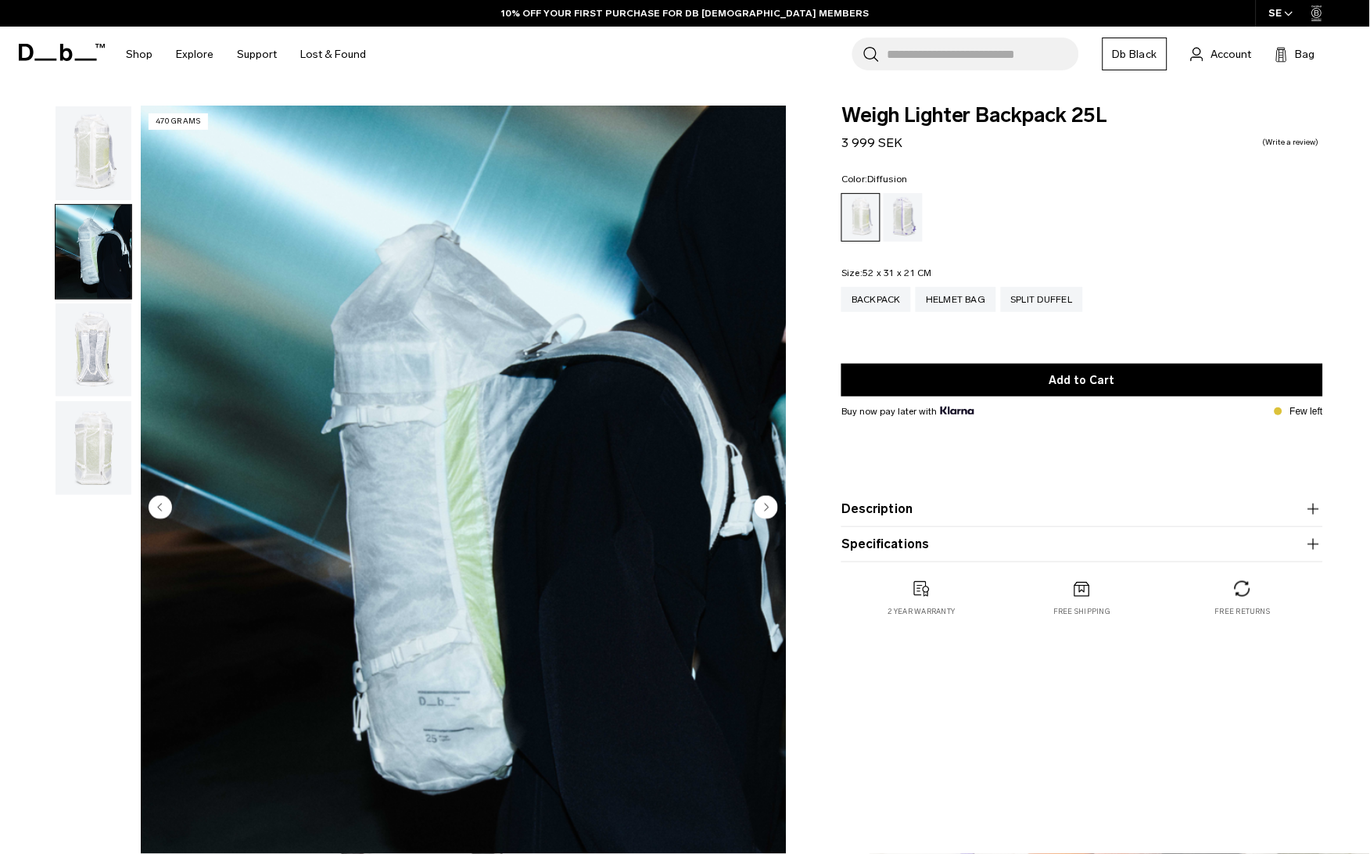
click at [106, 348] on img "button" at bounding box center [94, 350] width 76 height 94
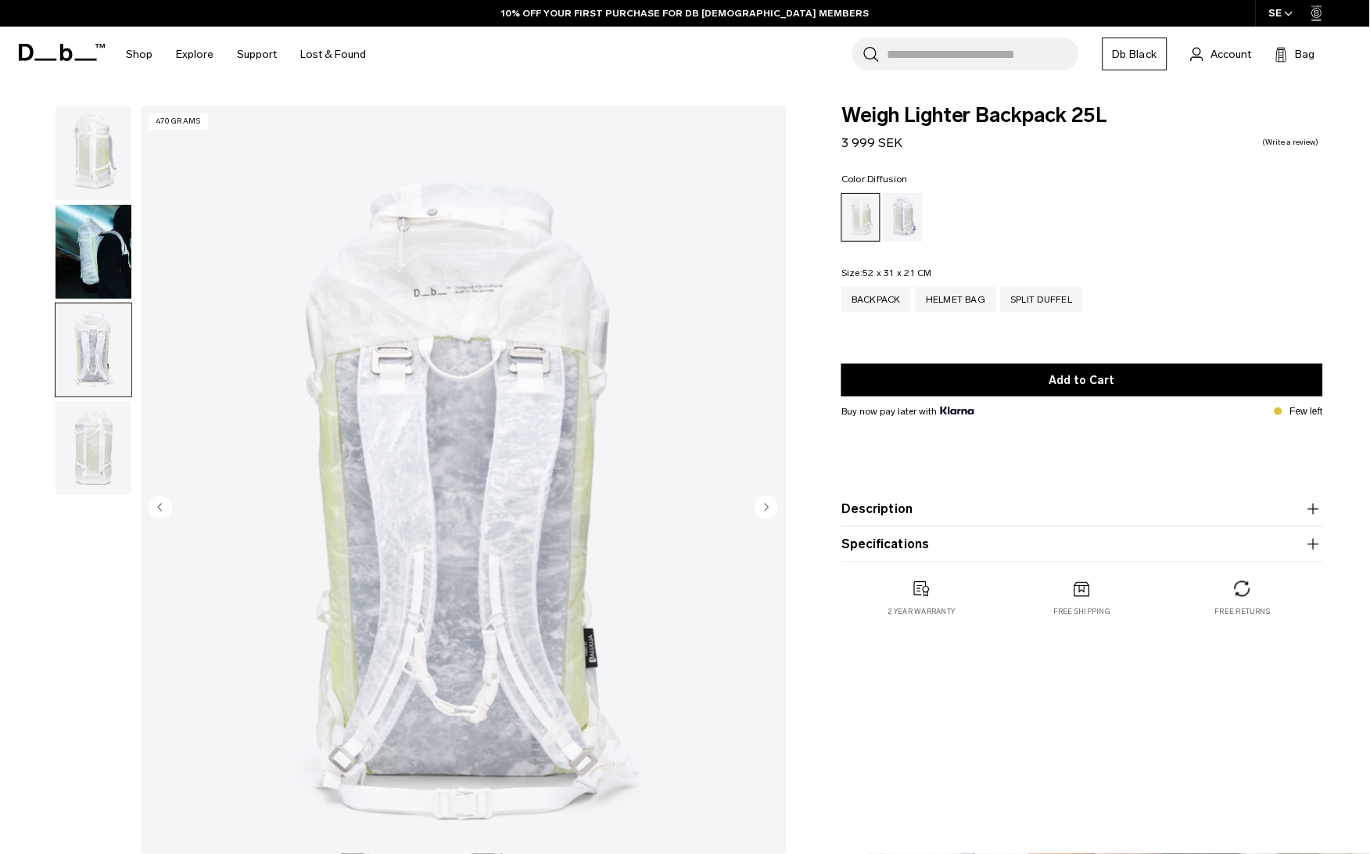
click at [106, 405] on img "button" at bounding box center [94, 448] width 76 height 94
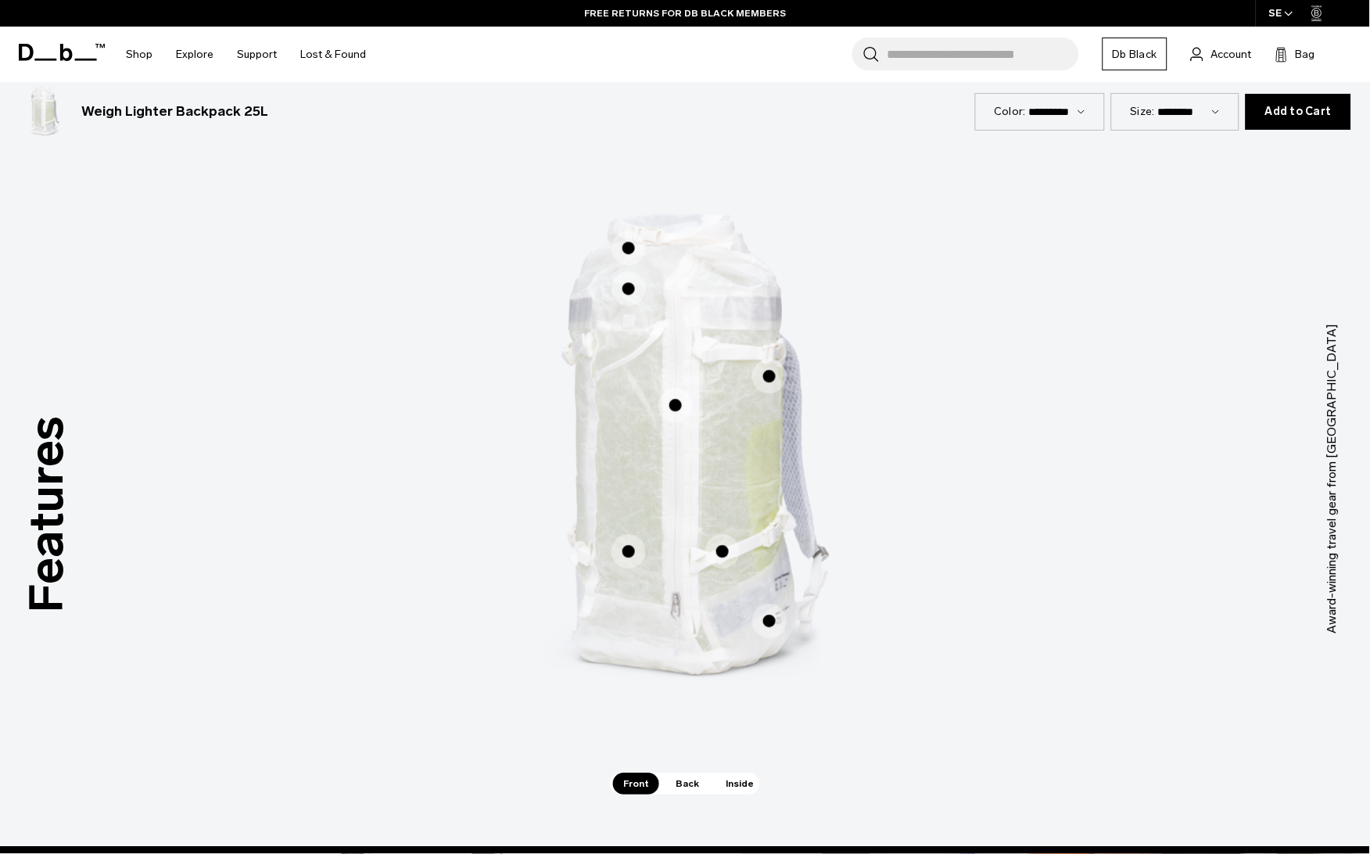
scroll to position [829, 0]
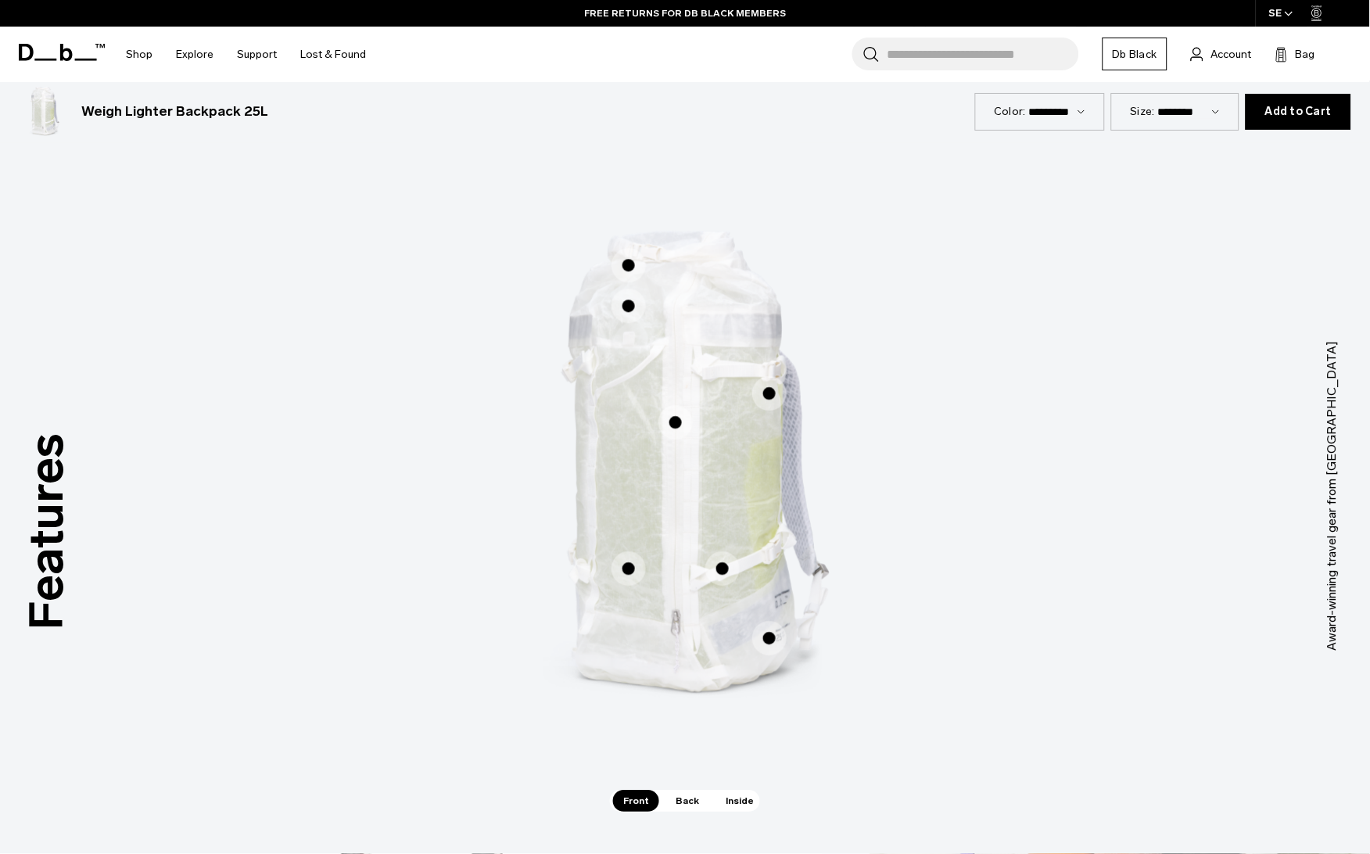
click at [624, 268] on span "1 / 3" at bounding box center [629, 265] width 34 height 34
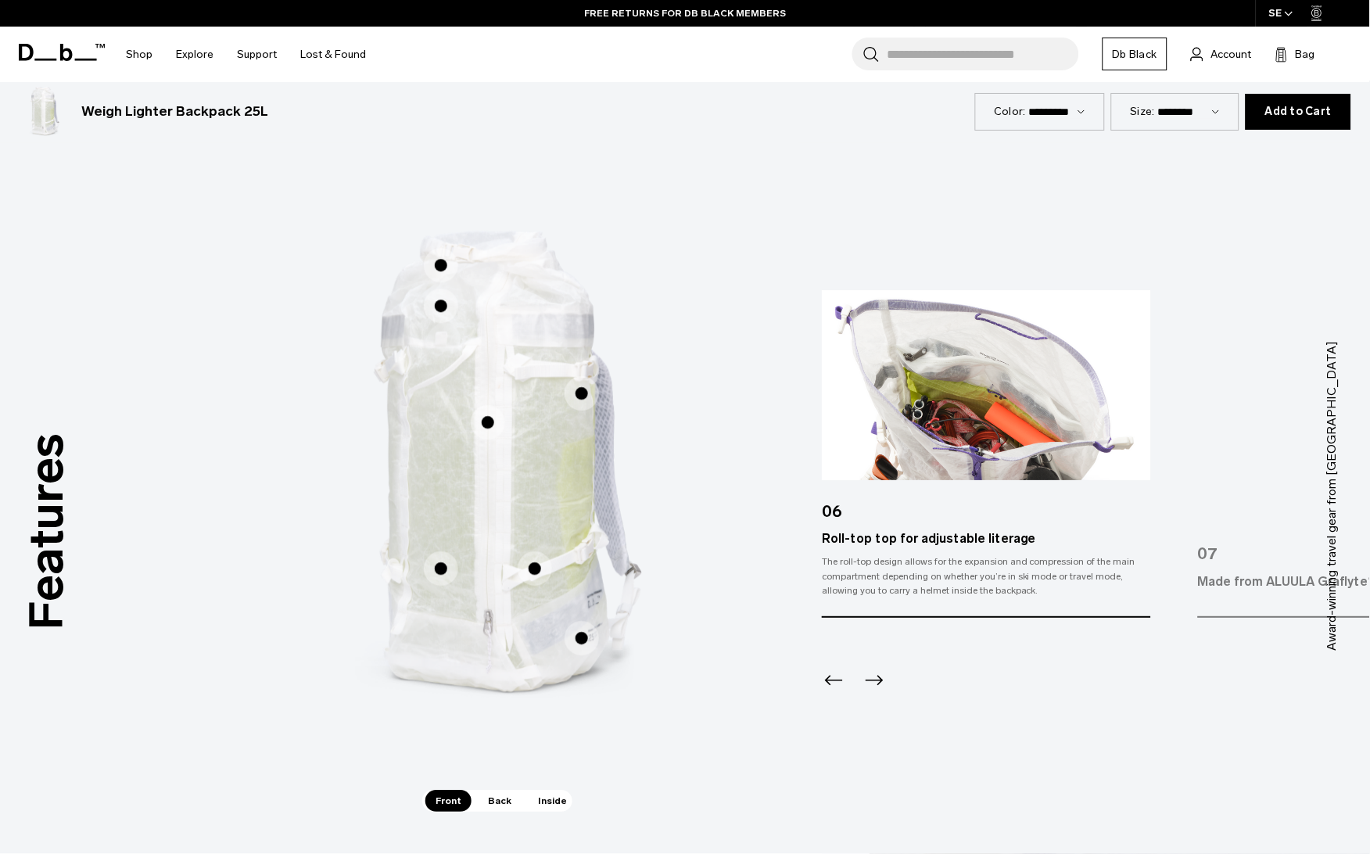
click at [872, 684] on icon "Next slide" at bounding box center [874, 680] width 25 height 25
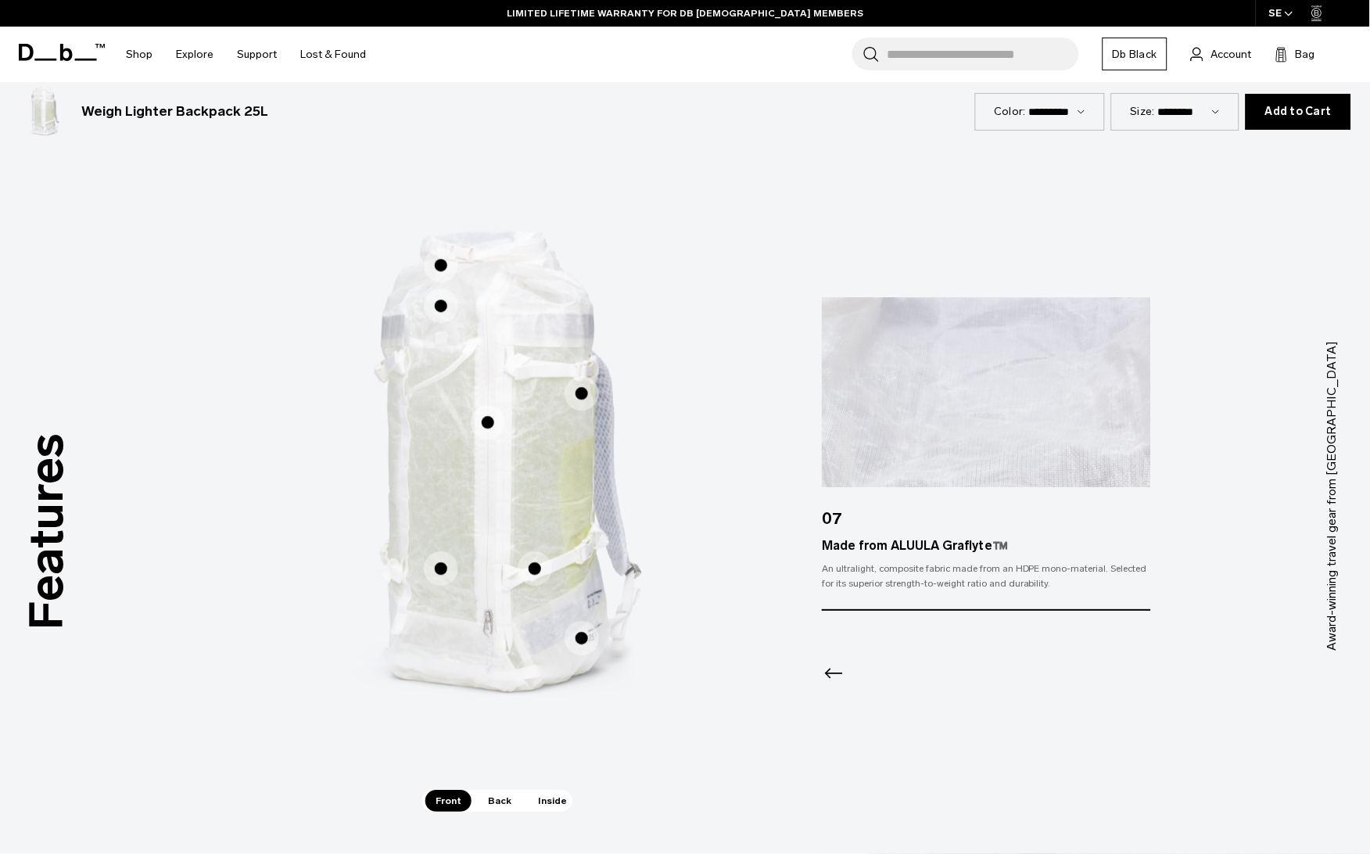
click at [872, 684] on div at bounding box center [986, 652] width 328 height 84
click at [489, 418] on span "1 / 3" at bounding box center [488, 422] width 34 height 34
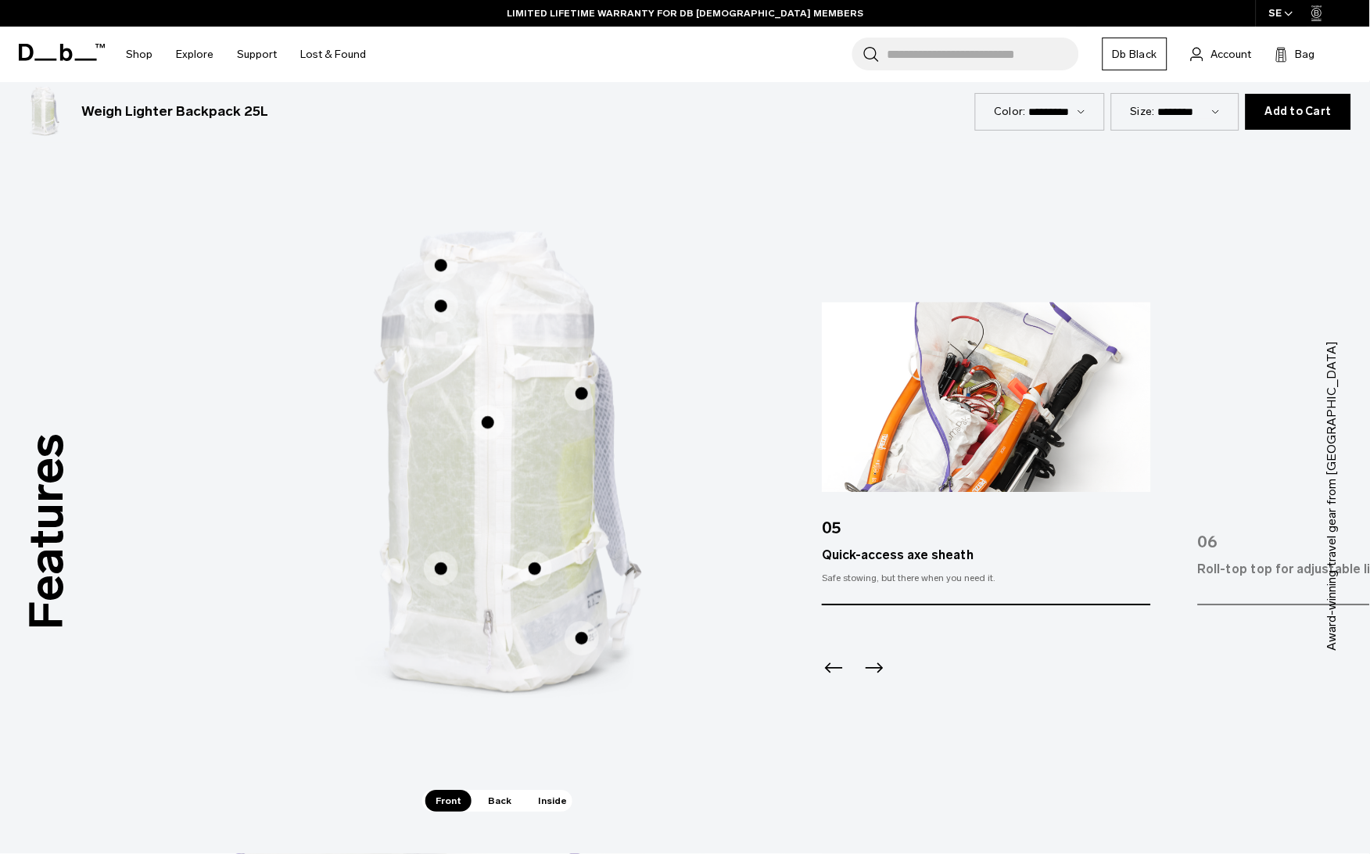
scroll to position [827, 0]
click at [820, 668] on img "2 / 3" at bounding box center [979, 474] width 469 height 584
click at [836, 671] on icon "Previous slide" at bounding box center [834, 669] width 25 height 25
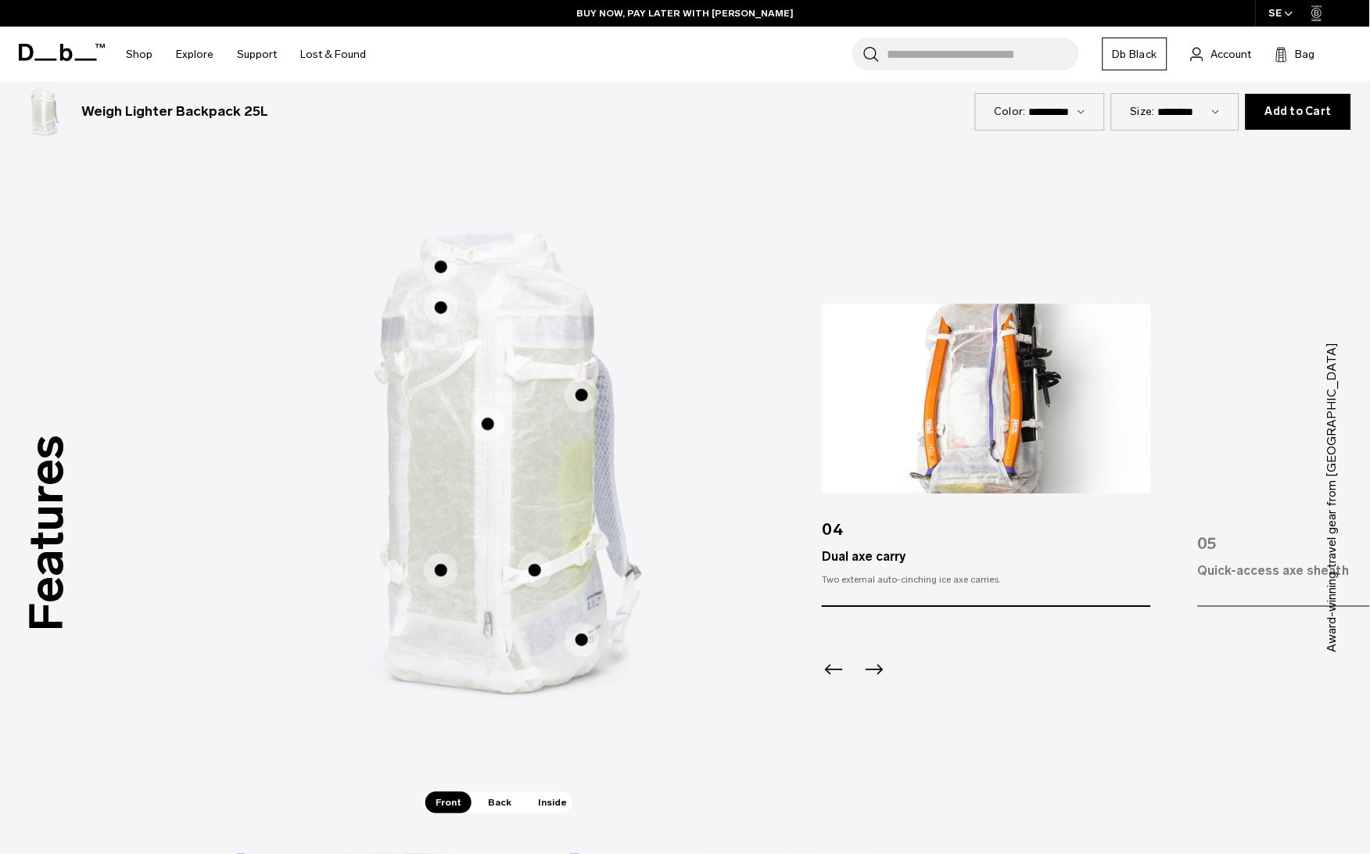
click at [836, 671] on icon "Previous slide" at bounding box center [834, 669] width 25 height 25
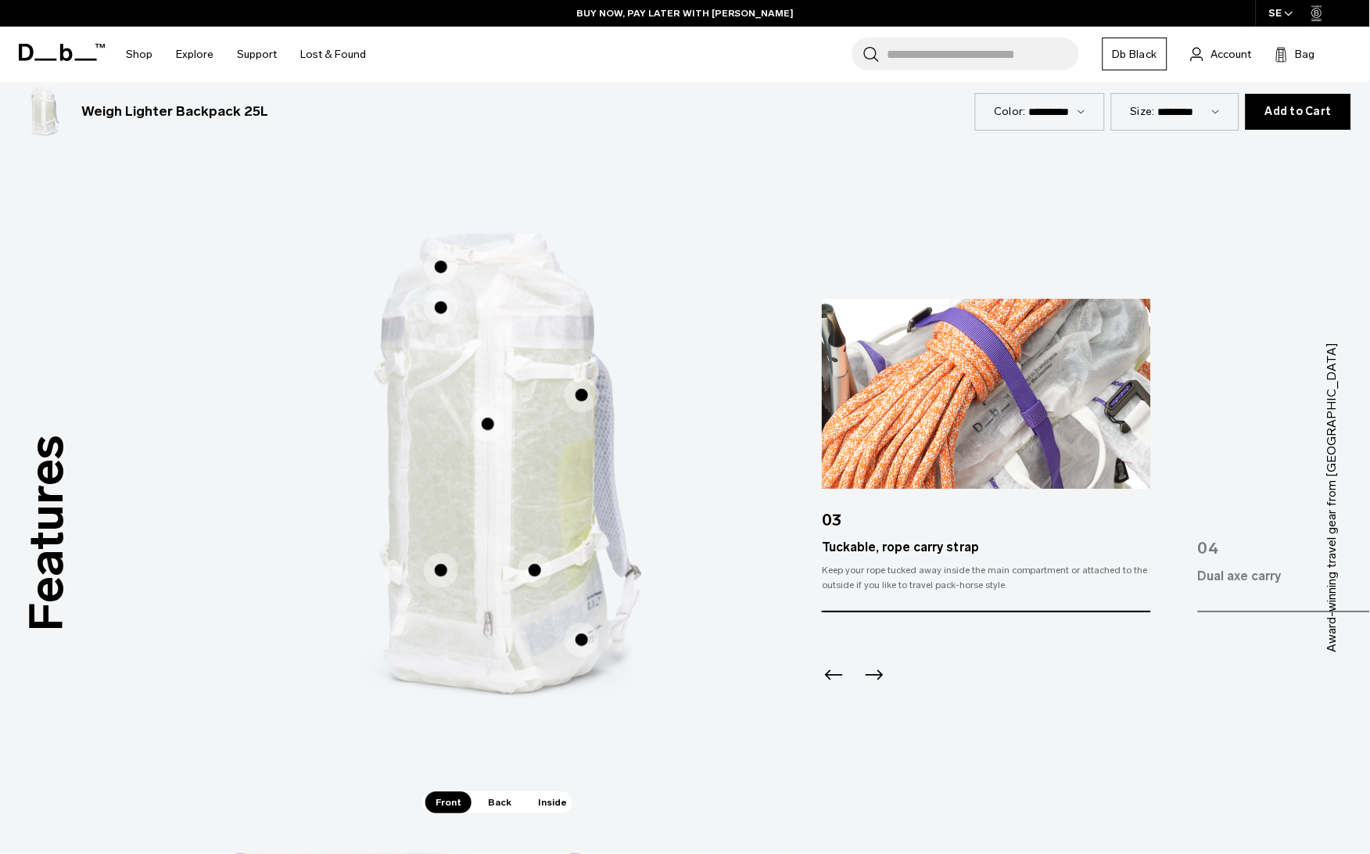
click at [836, 671] on icon "Previous slide" at bounding box center [834, 674] width 25 height 25
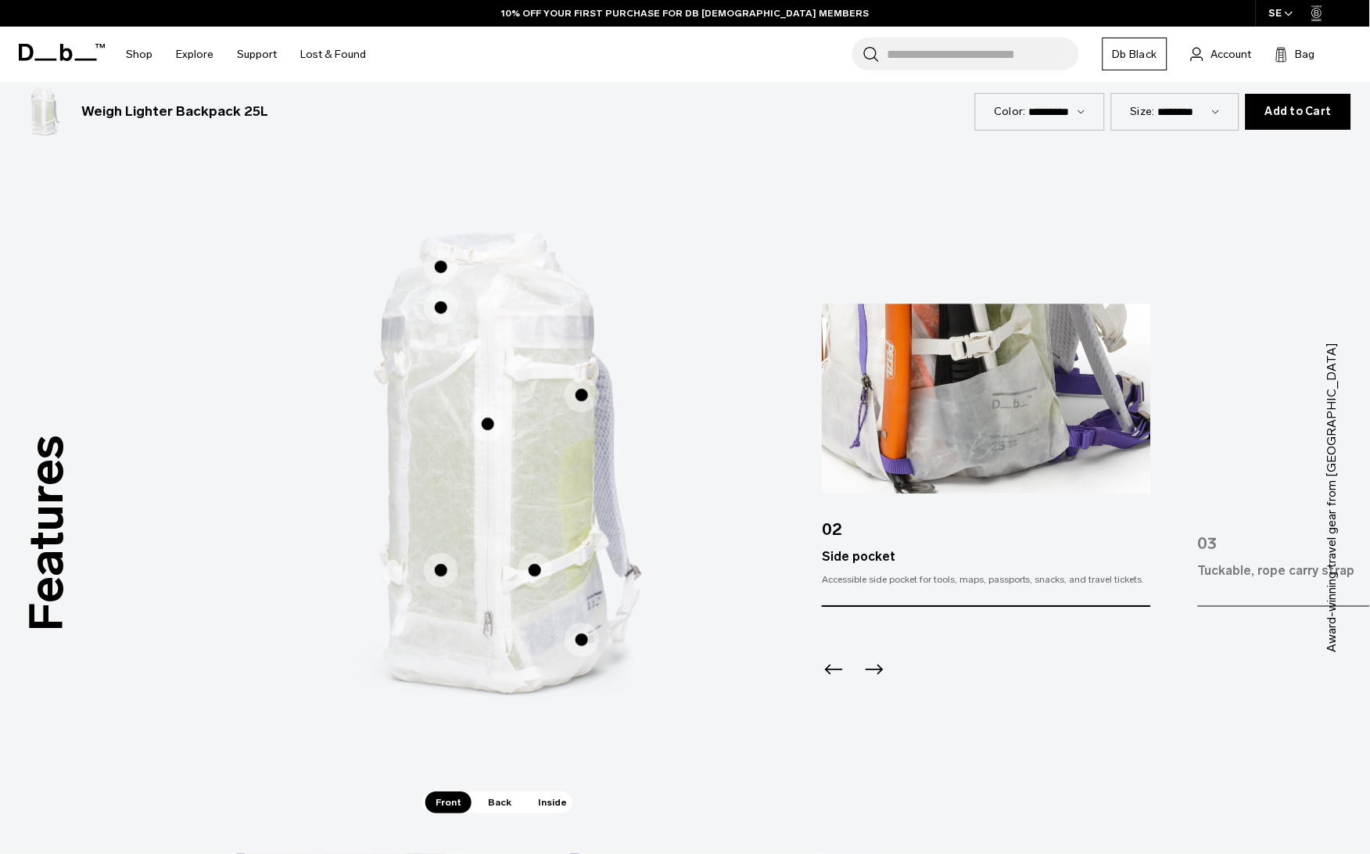
click at [836, 671] on icon "Previous slide" at bounding box center [834, 669] width 25 height 25
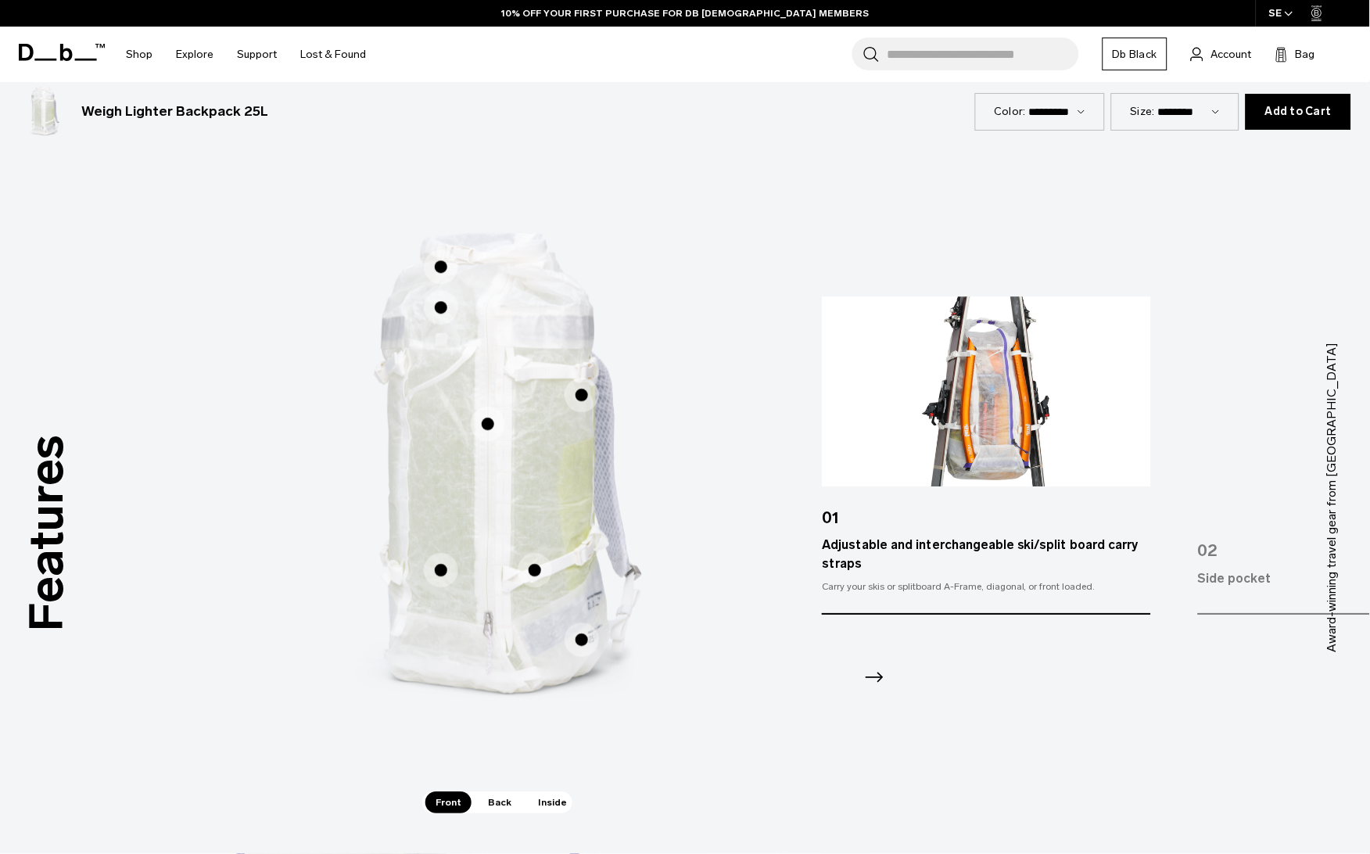
click at [486, 809] on span "Back" at bounding box center [500, 802] width 44 height 22
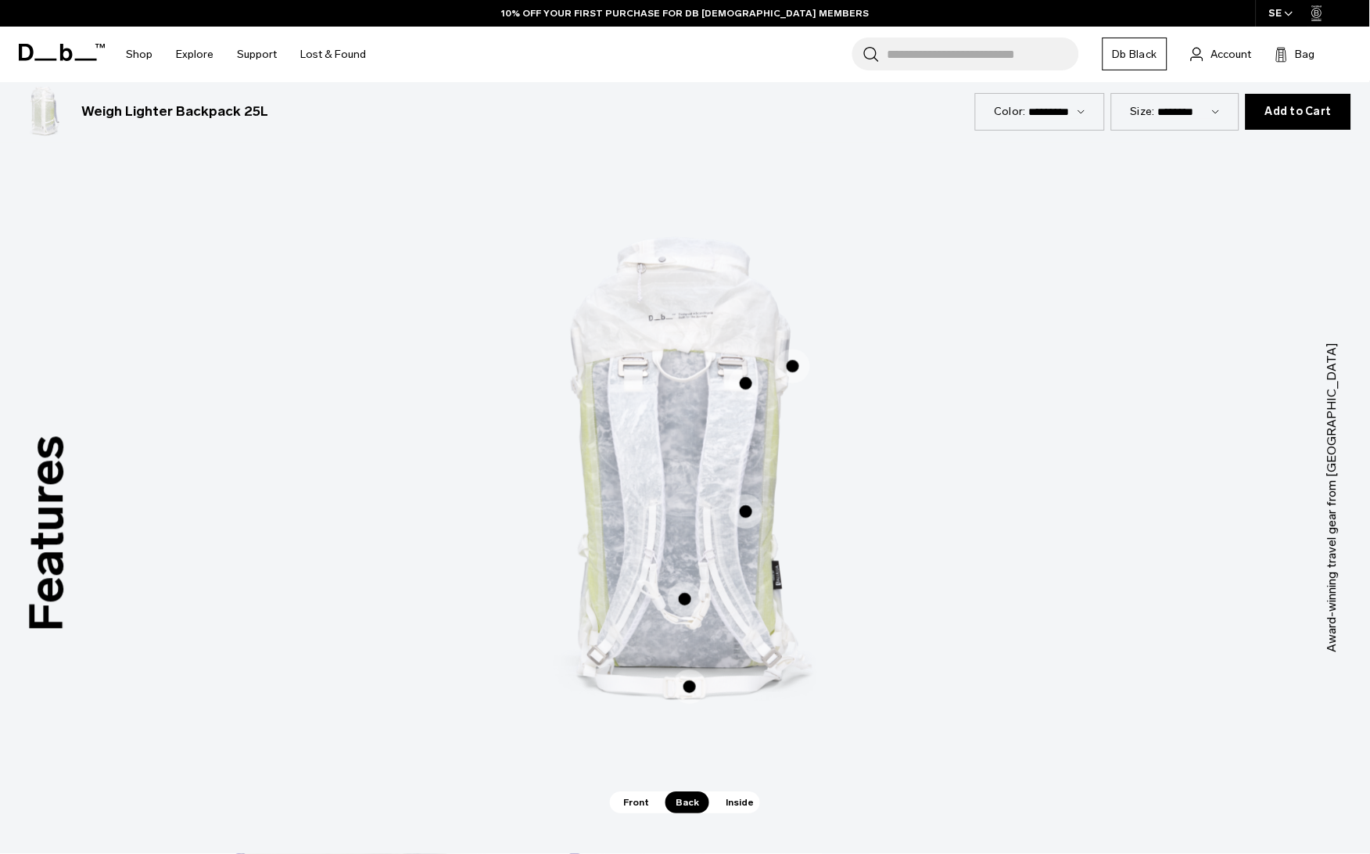
click at [691, 680] on span "2 / 3" at bounding box center [690, 686] width 34 height 34
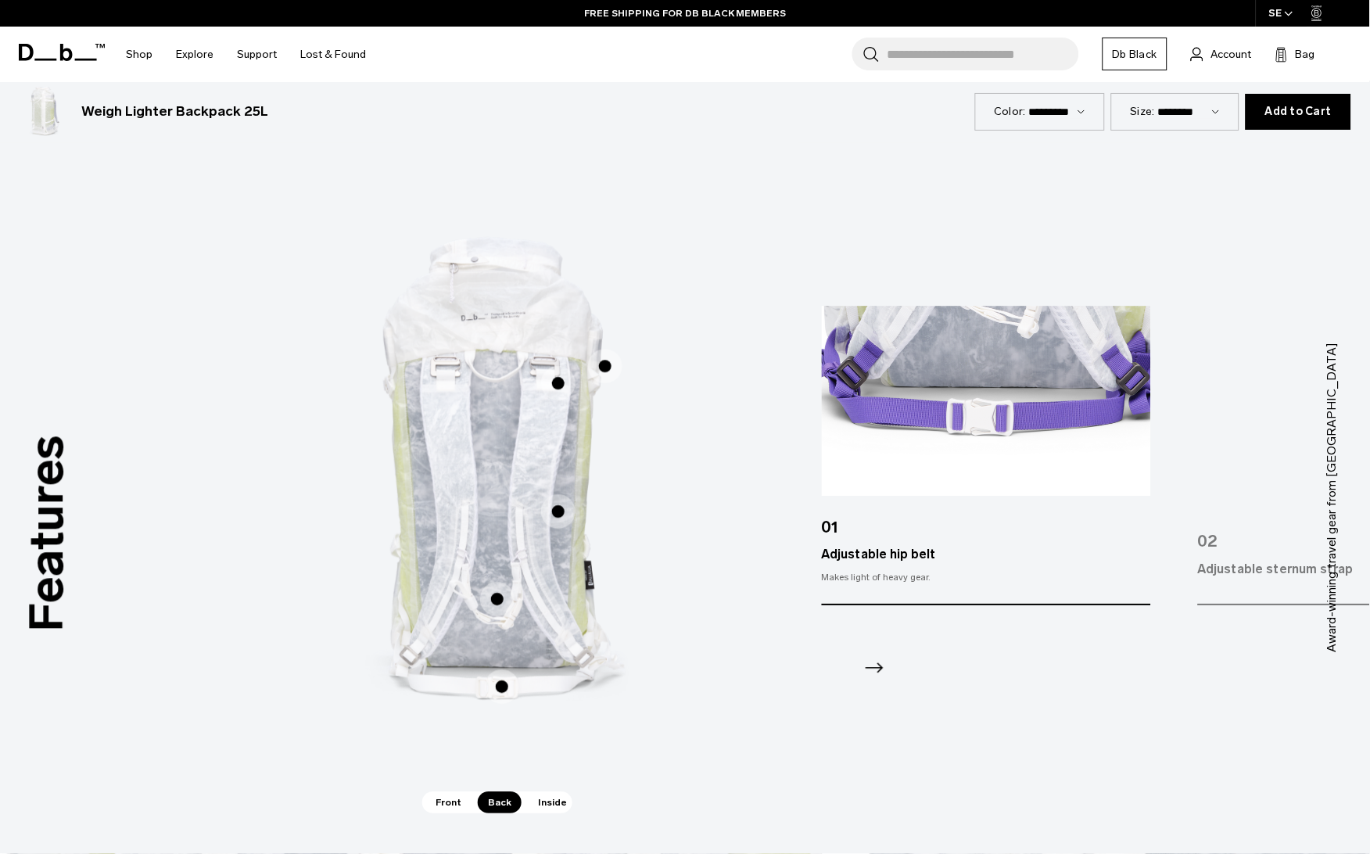
click at [885, 664] on icon "Next slide" at bounding box center [874, 667] width 25 height 25
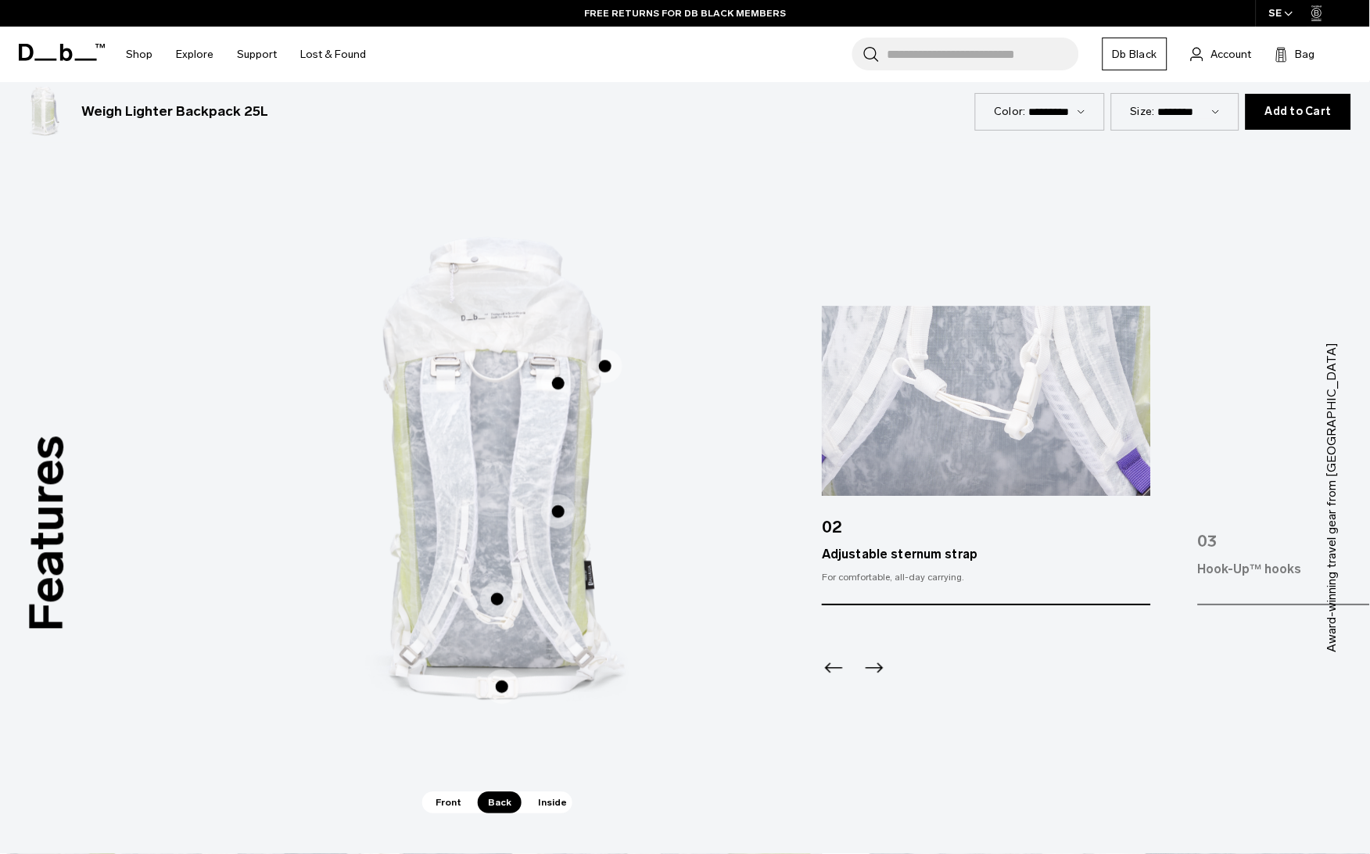
click at [885, 664] on icon "Next slide" at bounding box center [874, 667] width 25 height 25
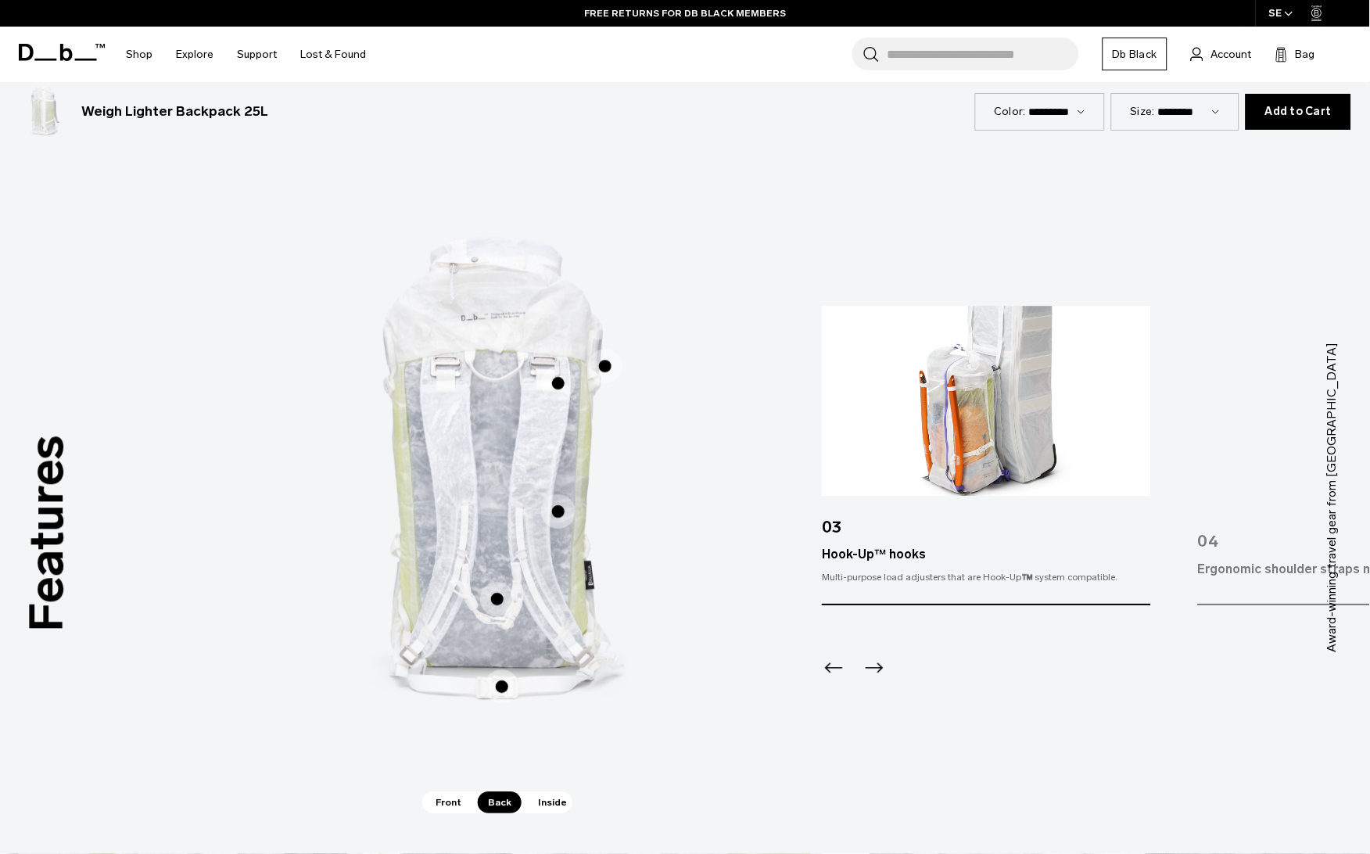
click at [885, 664] on icon "Next slide" at bounding box center [874, 667] width 25 height 25
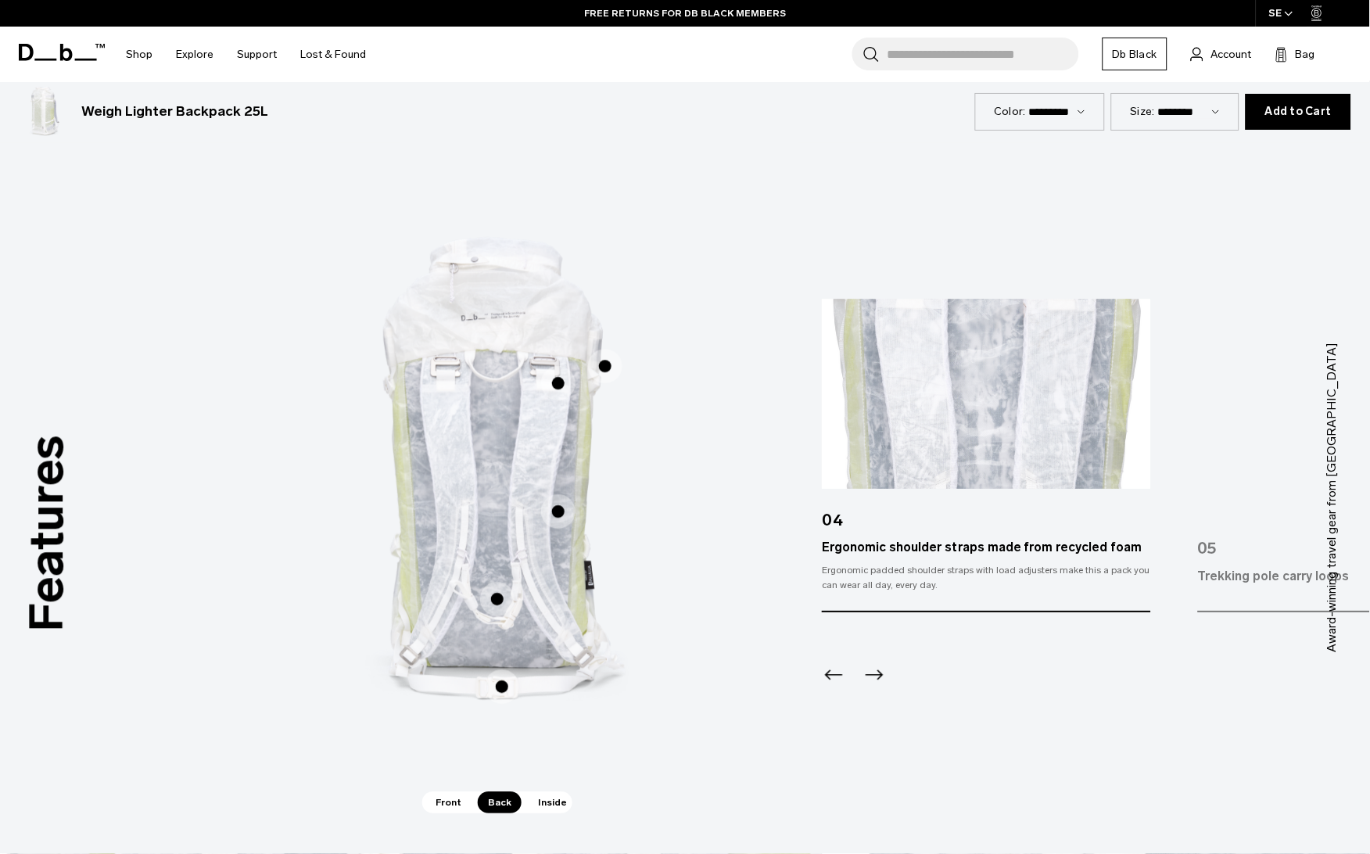
click at [882, 674] on icon "Next slide" at bounding box center [874, 674] width 25 height 25
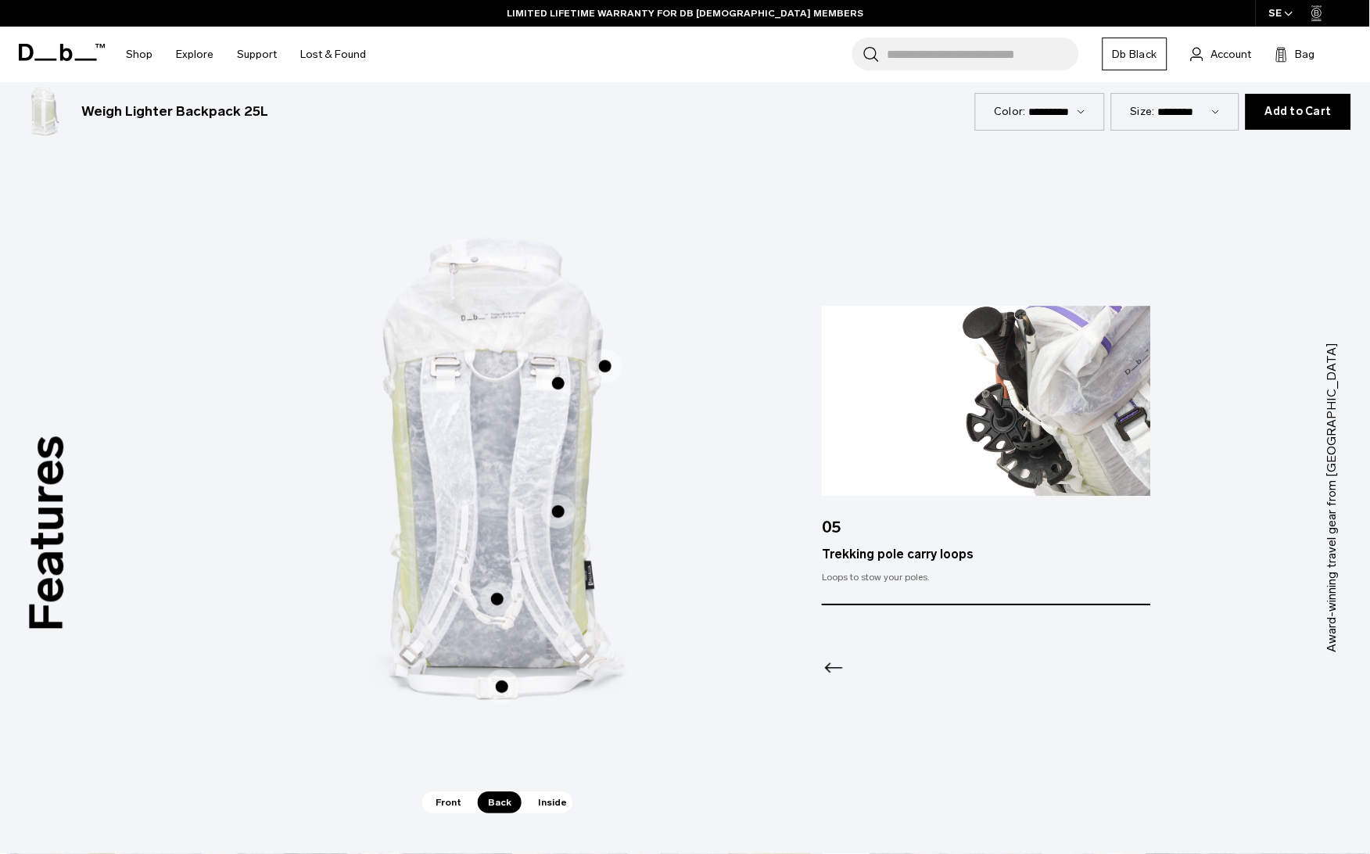
click at [555, 810] on span "Inside" at bounding box center [552, 802] width 49 height 22
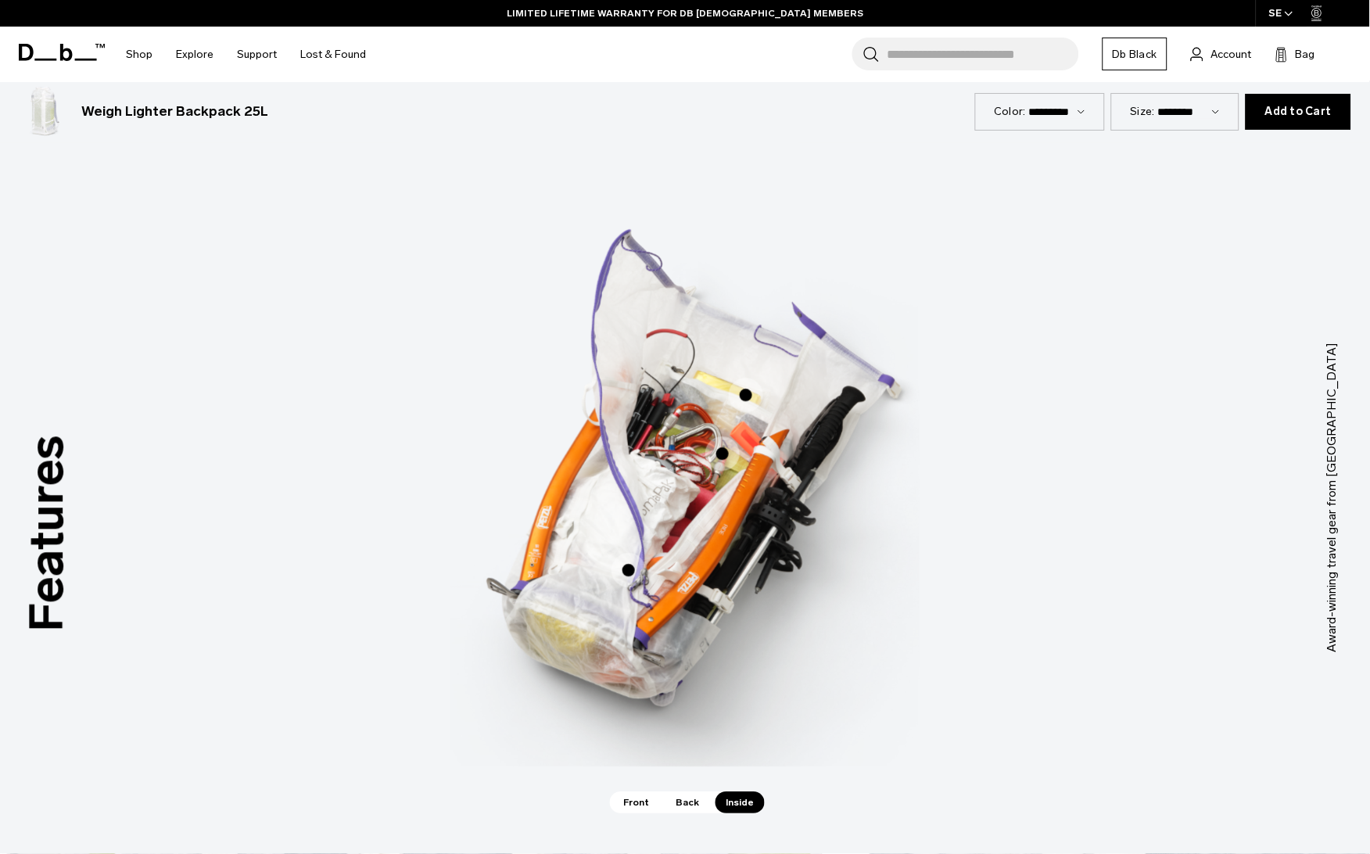
click at [630, 566] on span "3 / 3" at bounding box center [629, 570] width 34 height 34
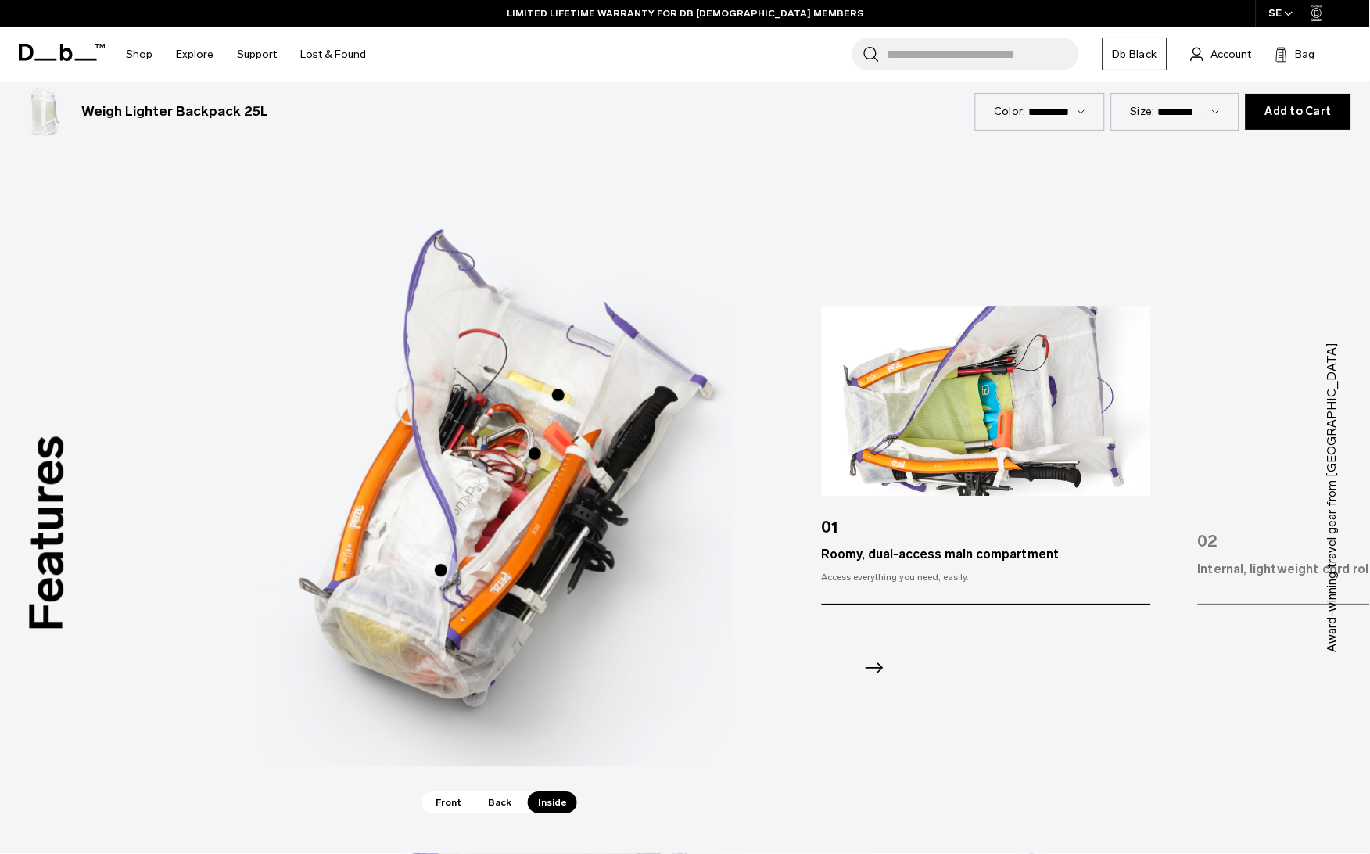
click at [883, 666] on icon "Next slide" at bounding box center [876, 667] width 18 height 10
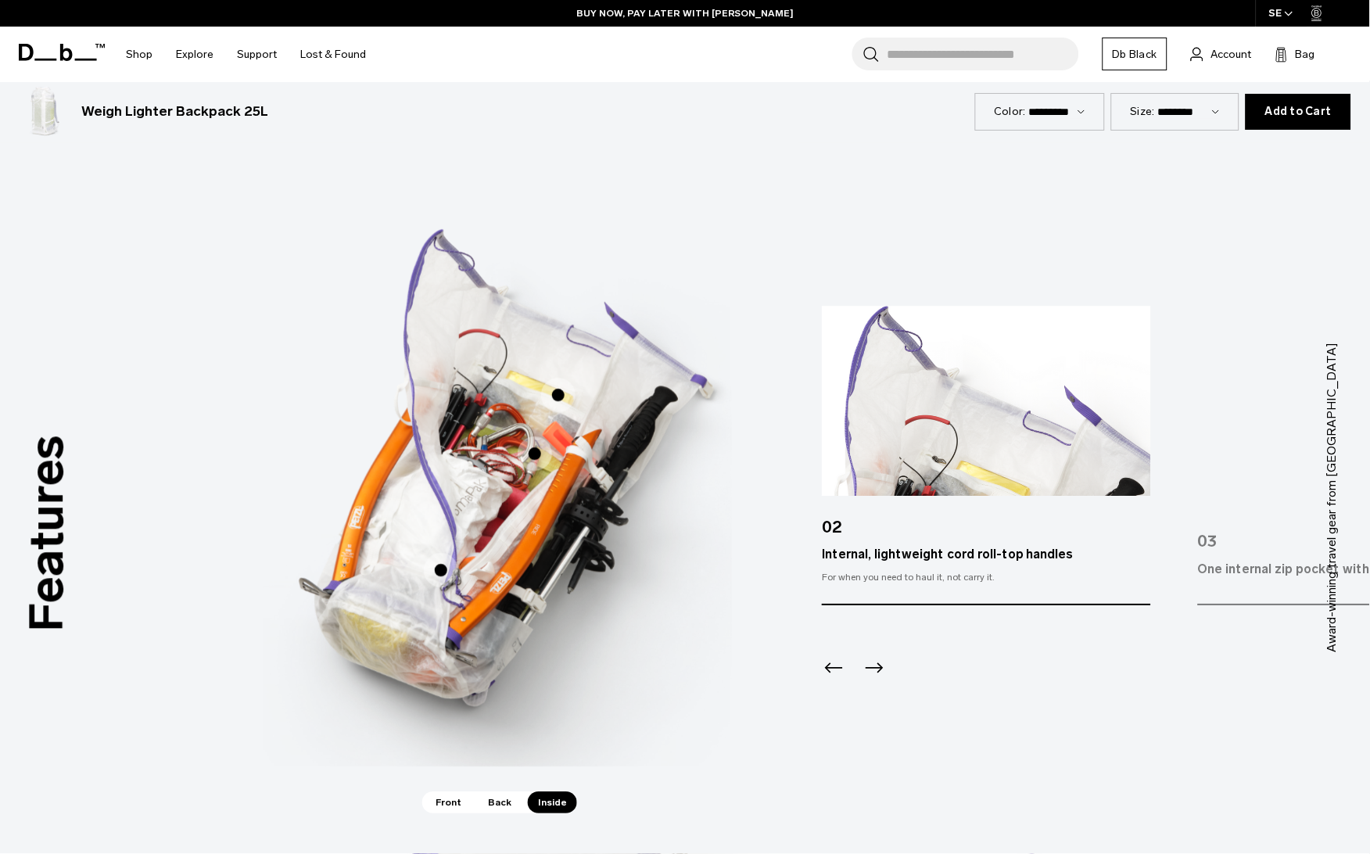
click at [883, 666] on icon "Next slide" at bounding box center [876, 667] width 18 height 10
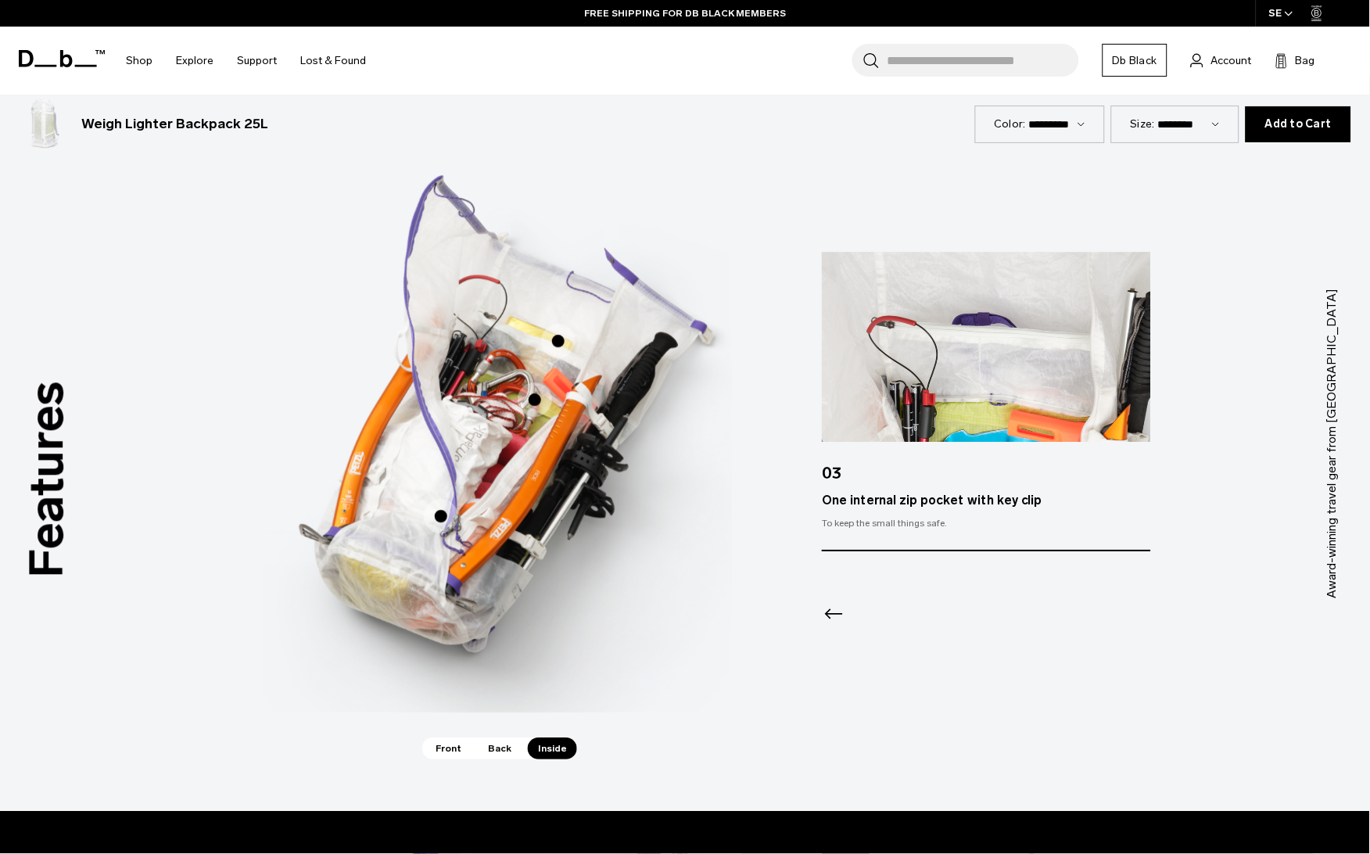
scroll to position [931, 0]
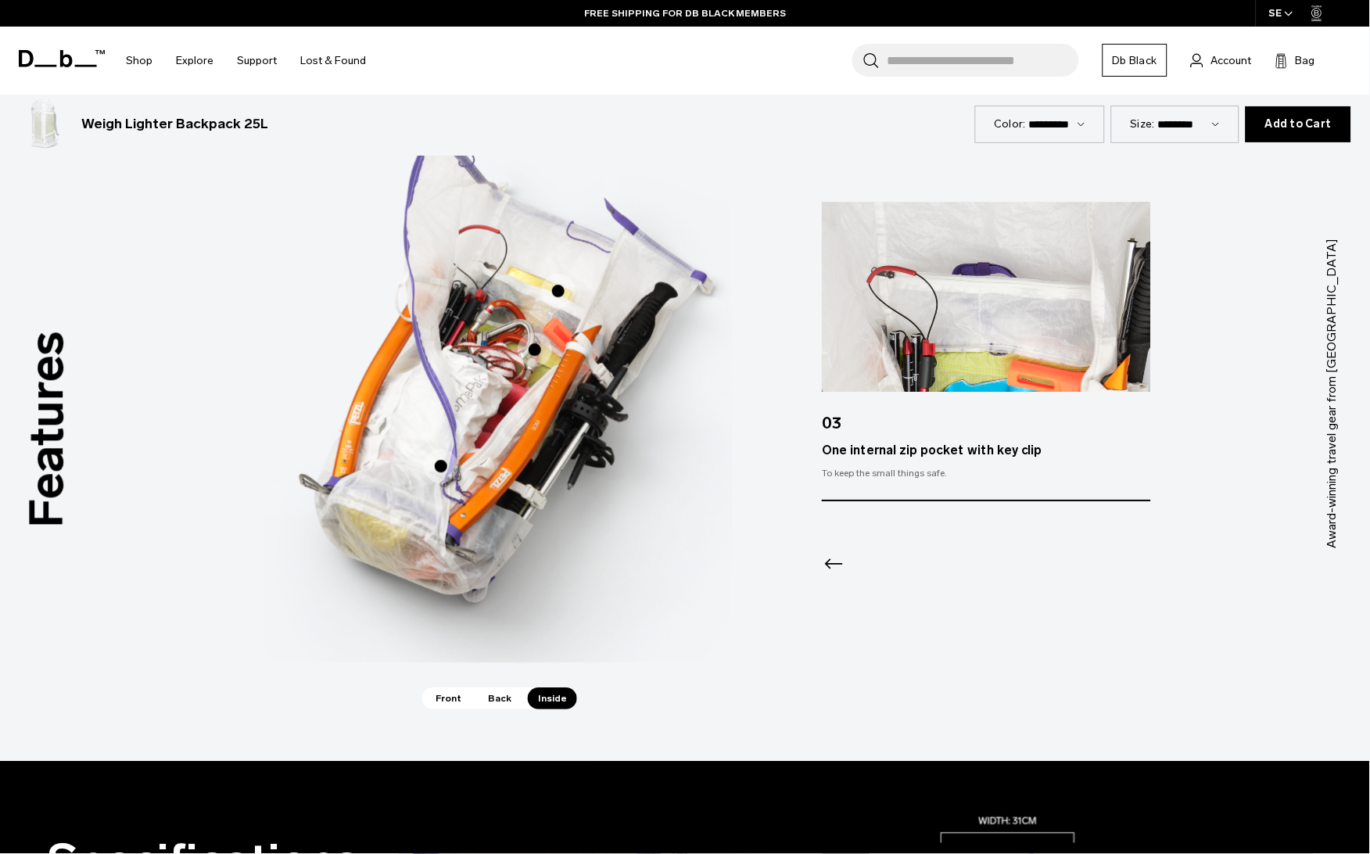
click at [506, 707] on span "Back" at bounding box center [500, 698] width 44 height 22
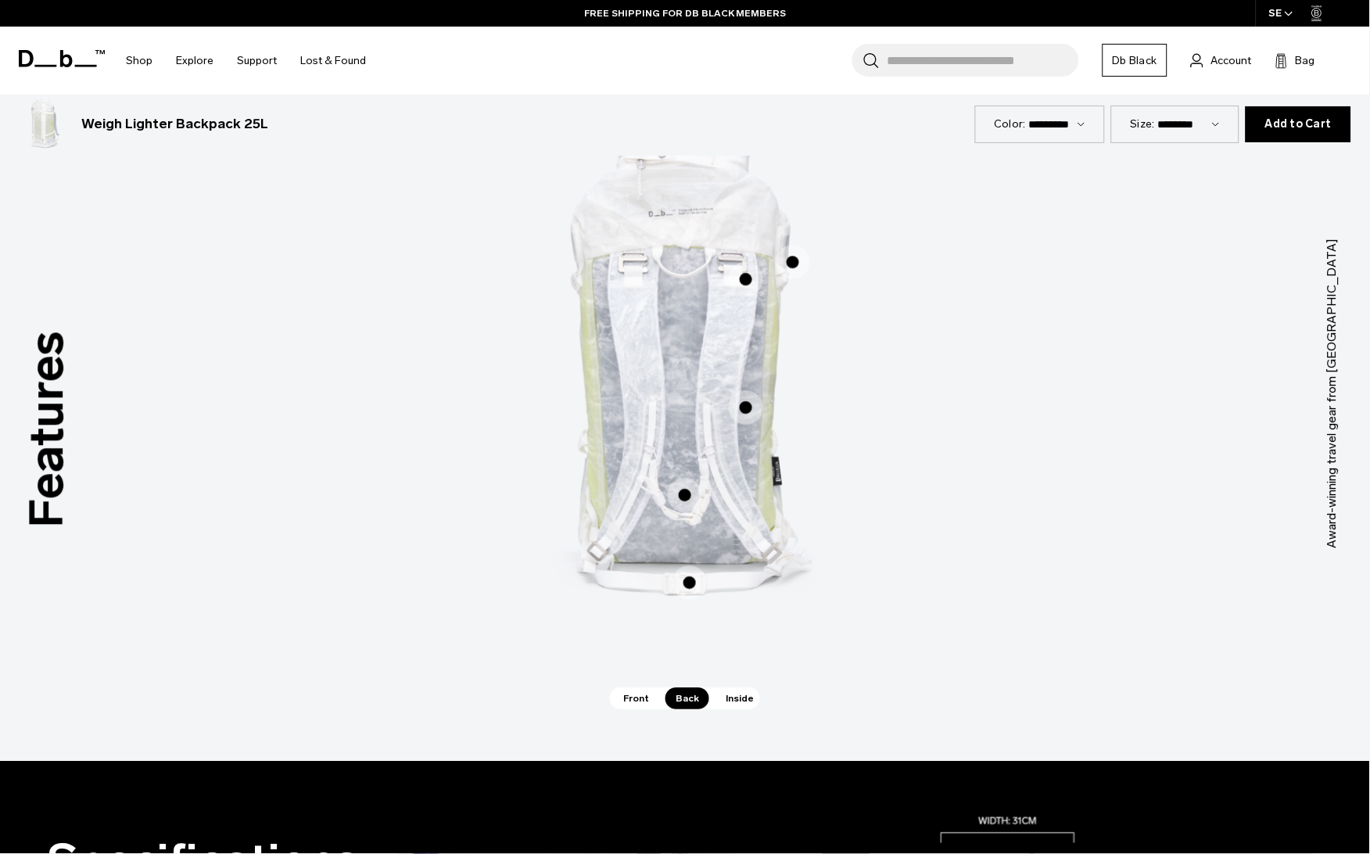
click at [641, 705] on span "Front" at bounding box center [636, 698] width 46 height 22
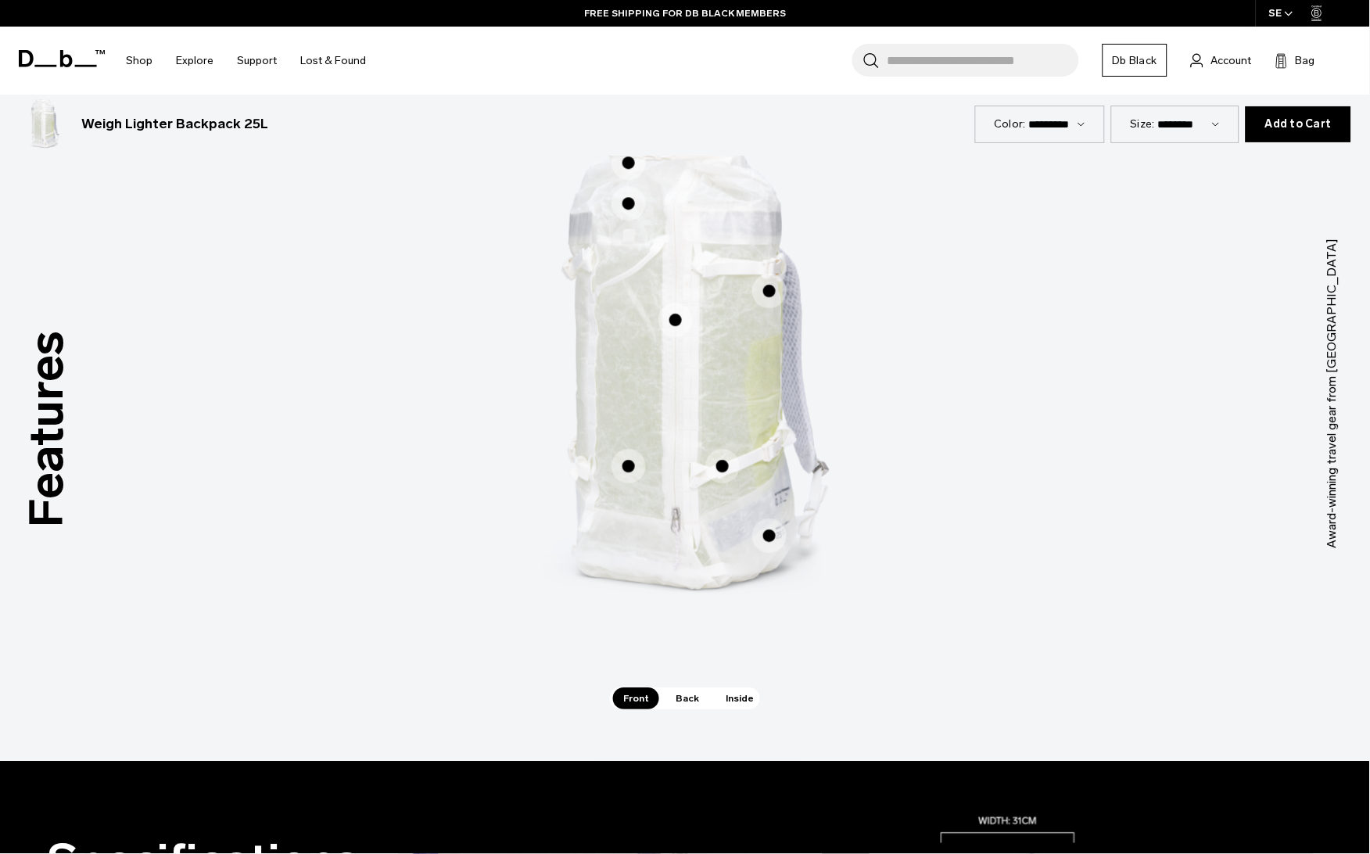
click at [671, 705] on span "Back" at bounding box center [688, 698] width 44 height 22
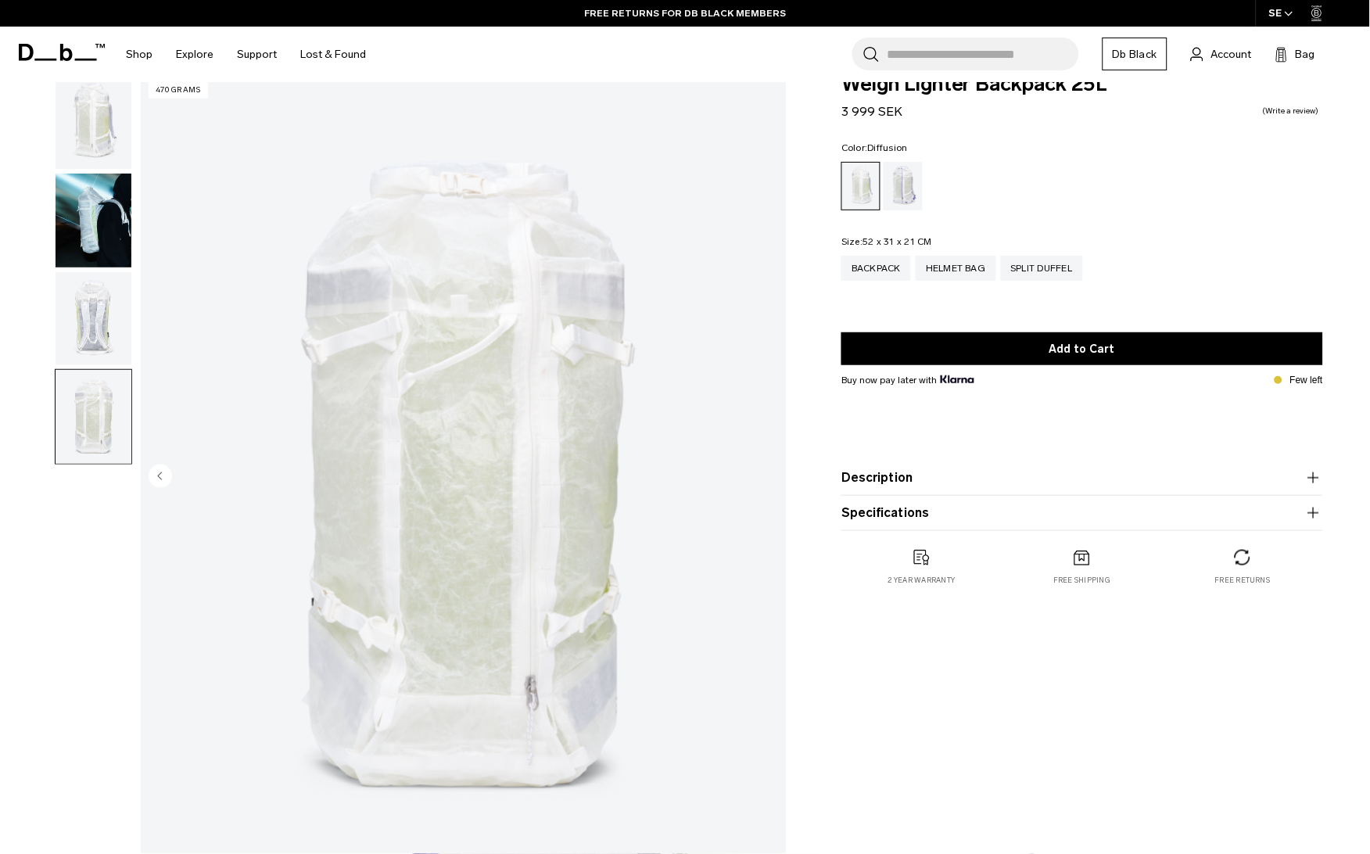
scroll to position [44, 0]
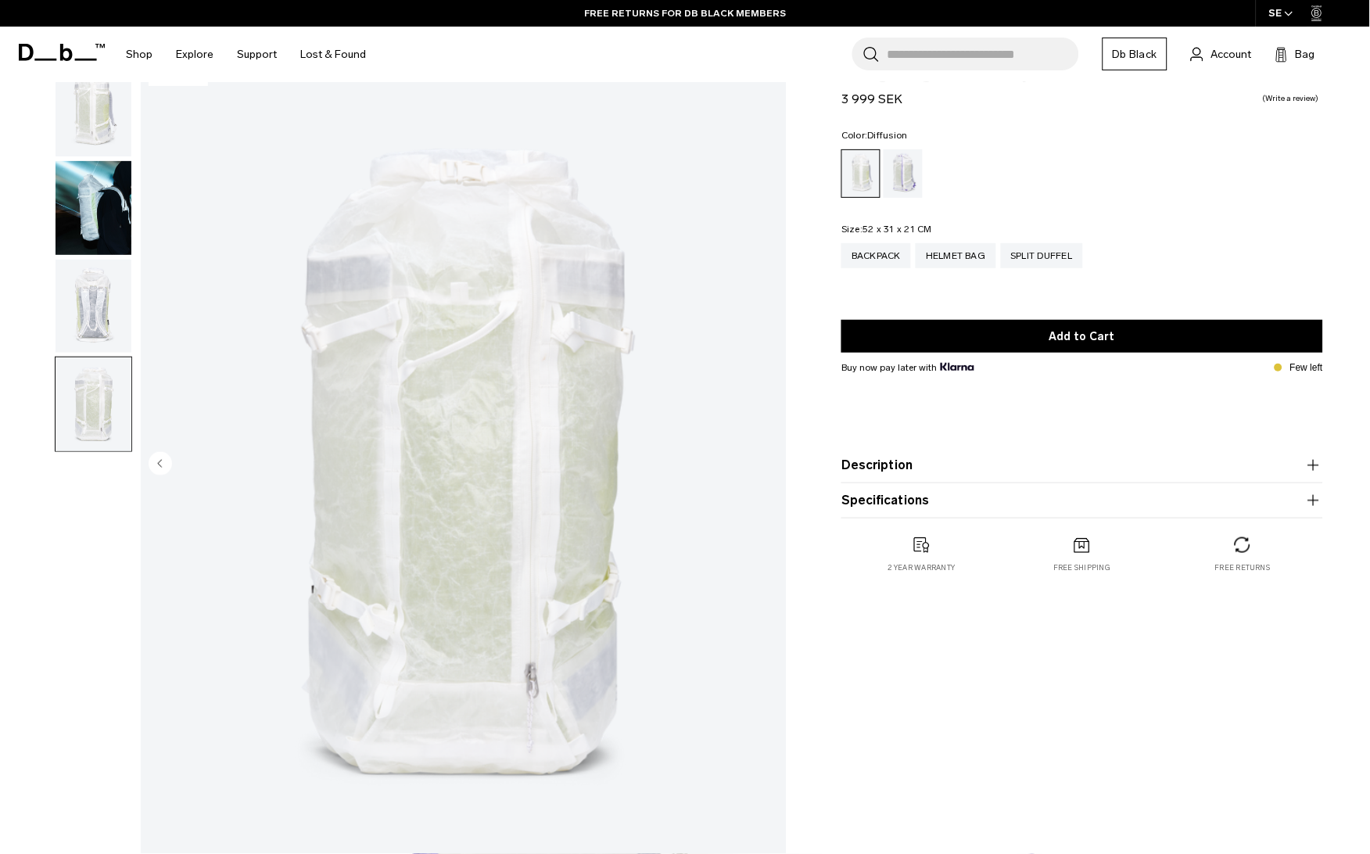
click at [126, 309] on img "button" at bounding box center [94, 307] width 76 height 94
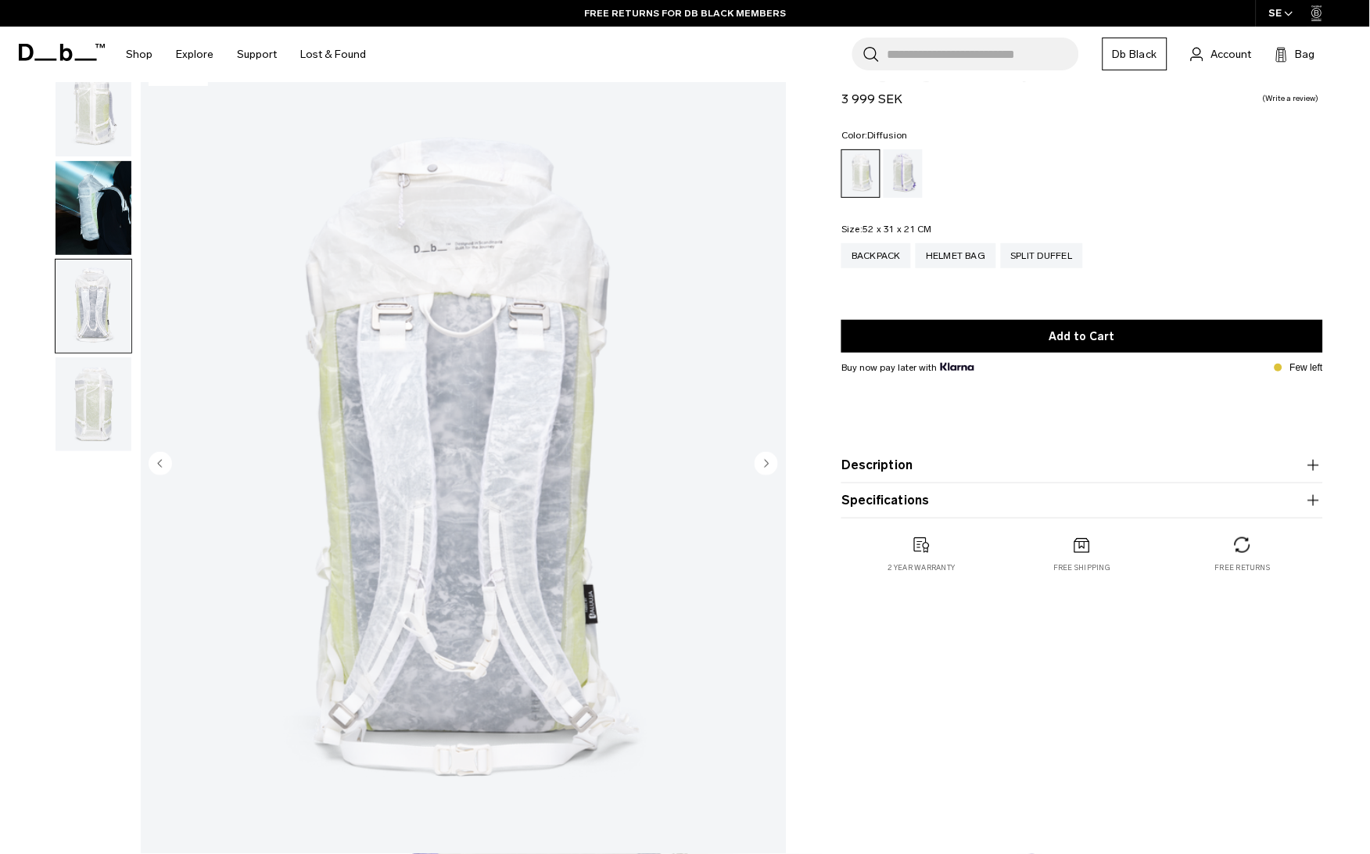
click at [102, 175] on img "button" at bounding box center [94, 208] width 76 height 94
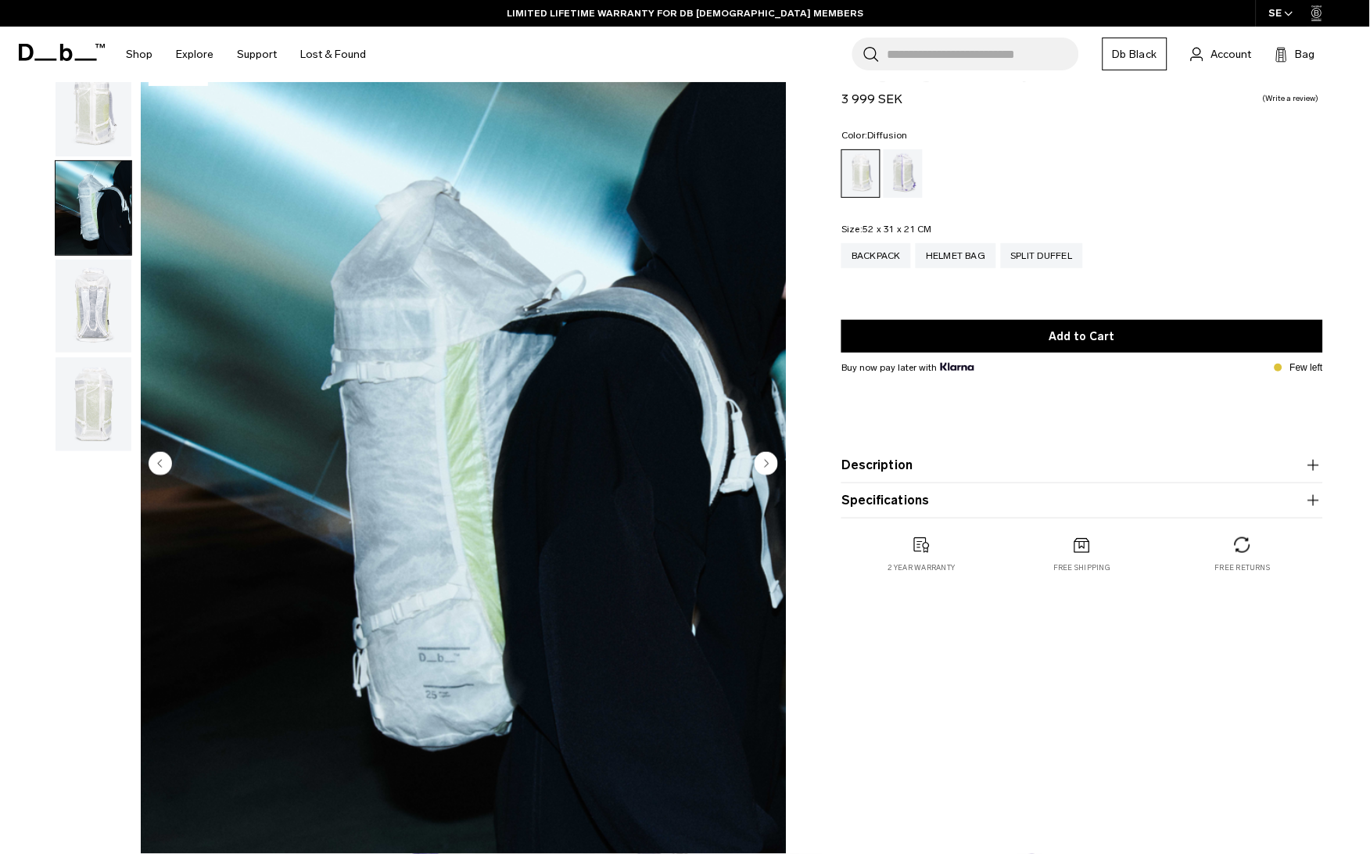
click at [106, 131] on img "button" at bounding box center [94, 110] width 76 height 94
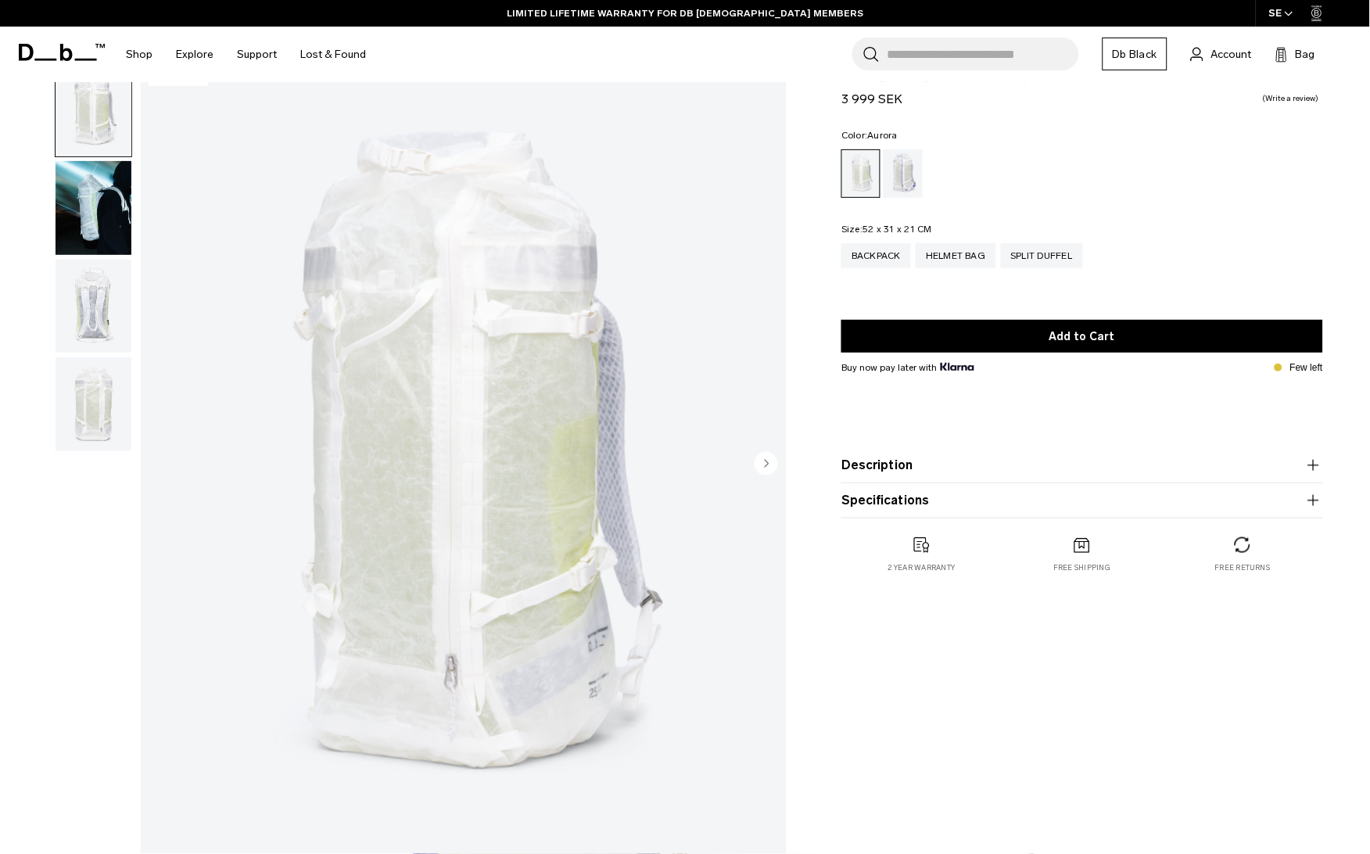
click at [895, 170] on div "Aurora" at bounding box center [904, 173] width 40 height 48
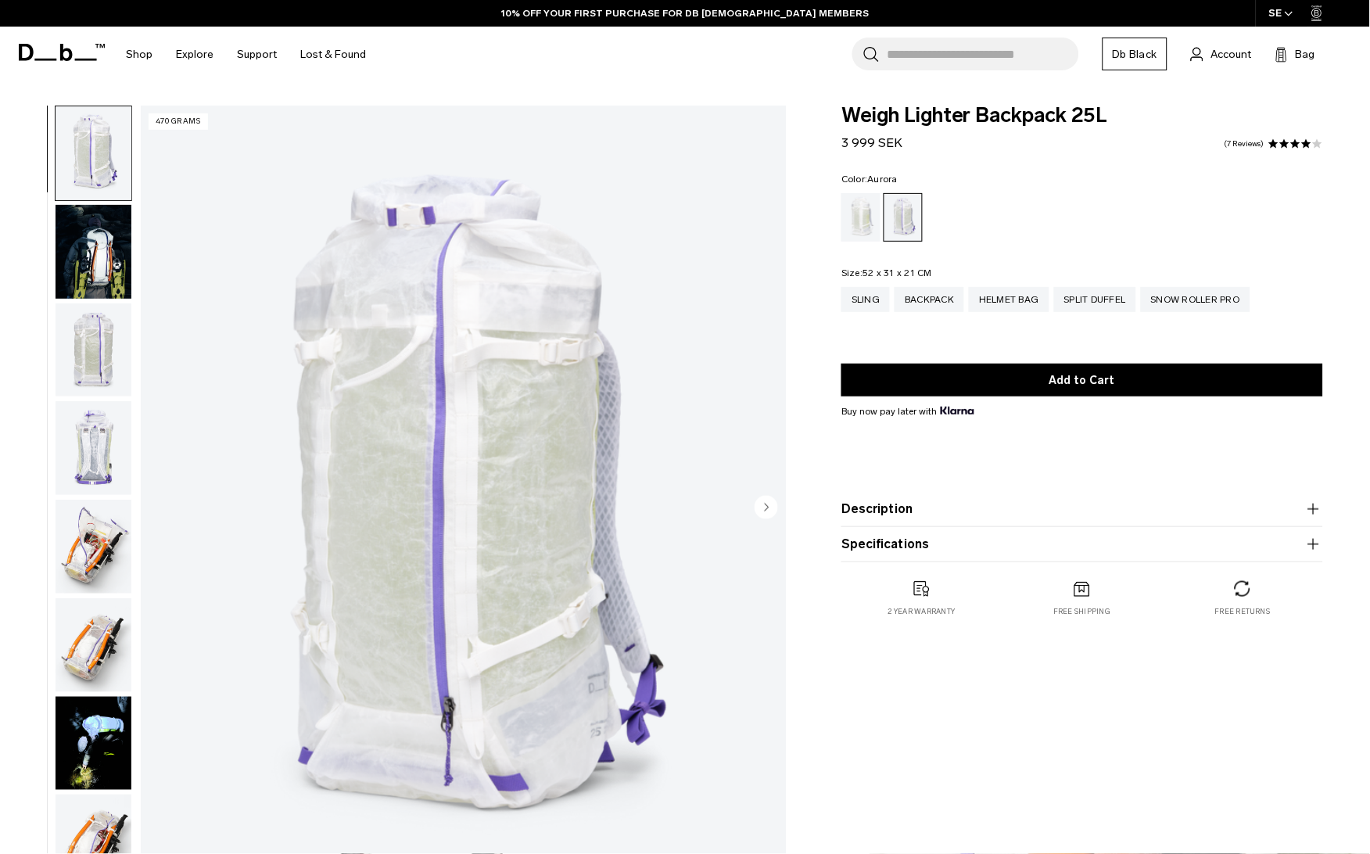
click at [87, 249] on img "button" at bounding box center [94, 252] width 76 height 94
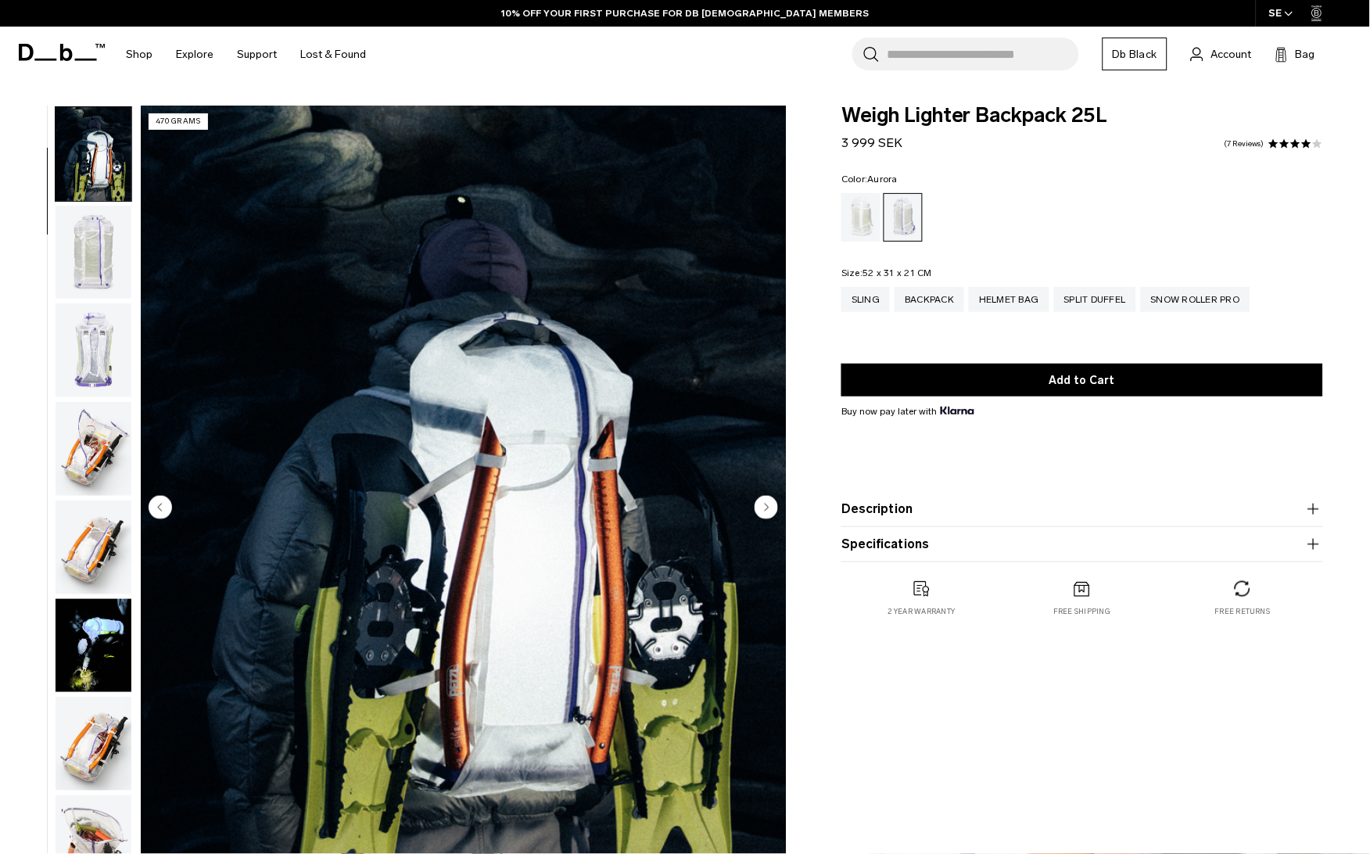
click at [98, 257] on img "button" at bounding box center [94, 253] width 76 height 94
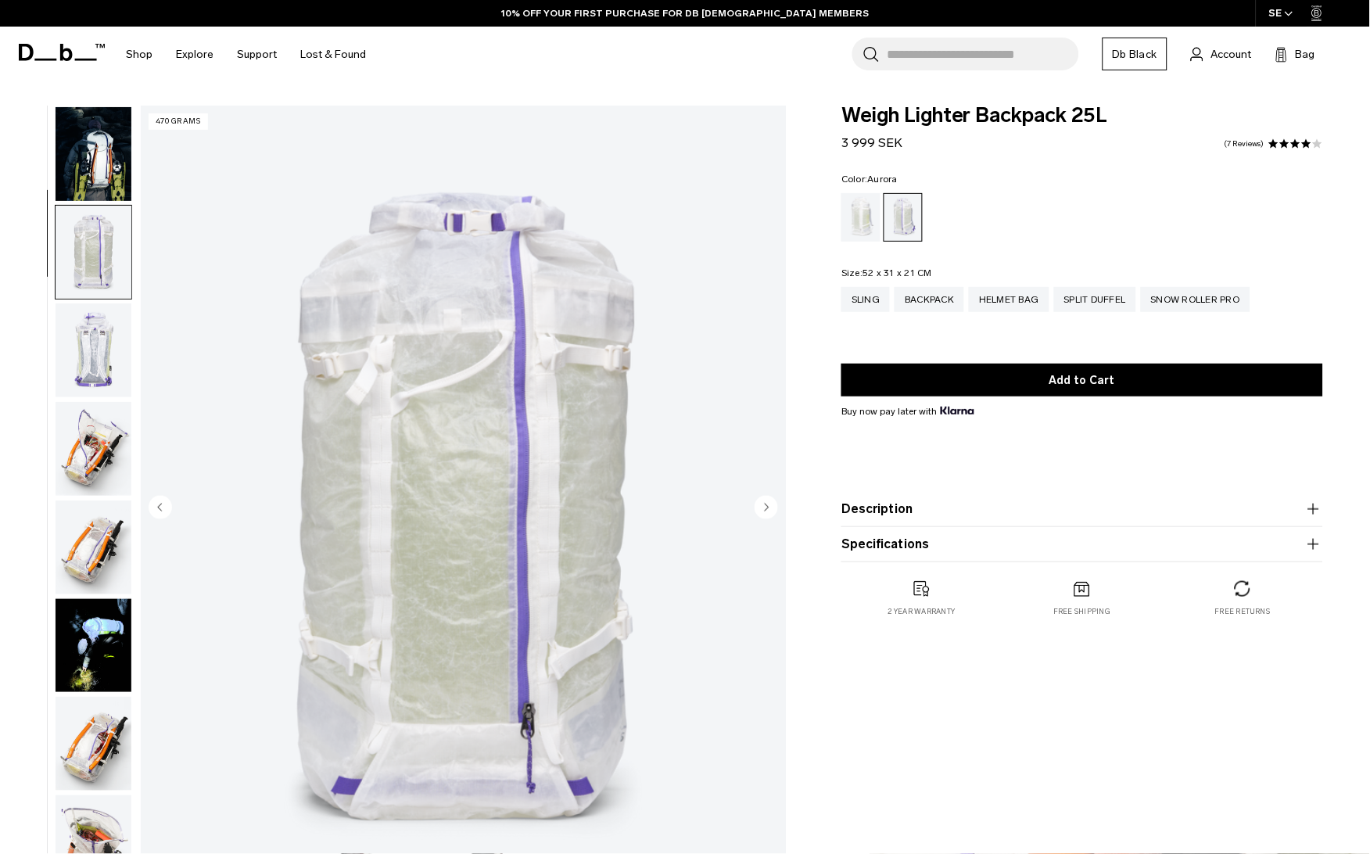
scroll to position [197, 0]
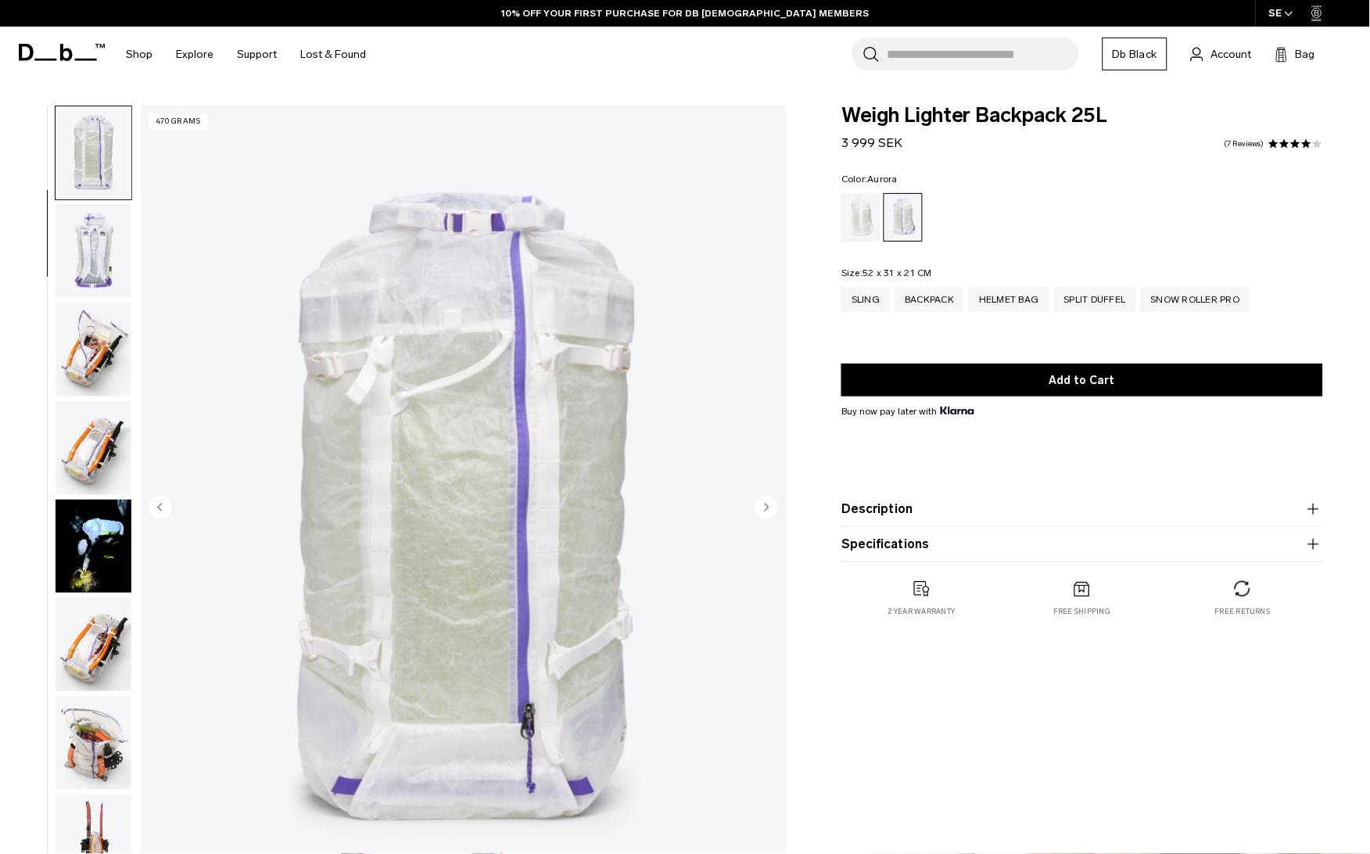
click at [98, 251] on img "button" at bounding box center [94, 251] width 76 height 94
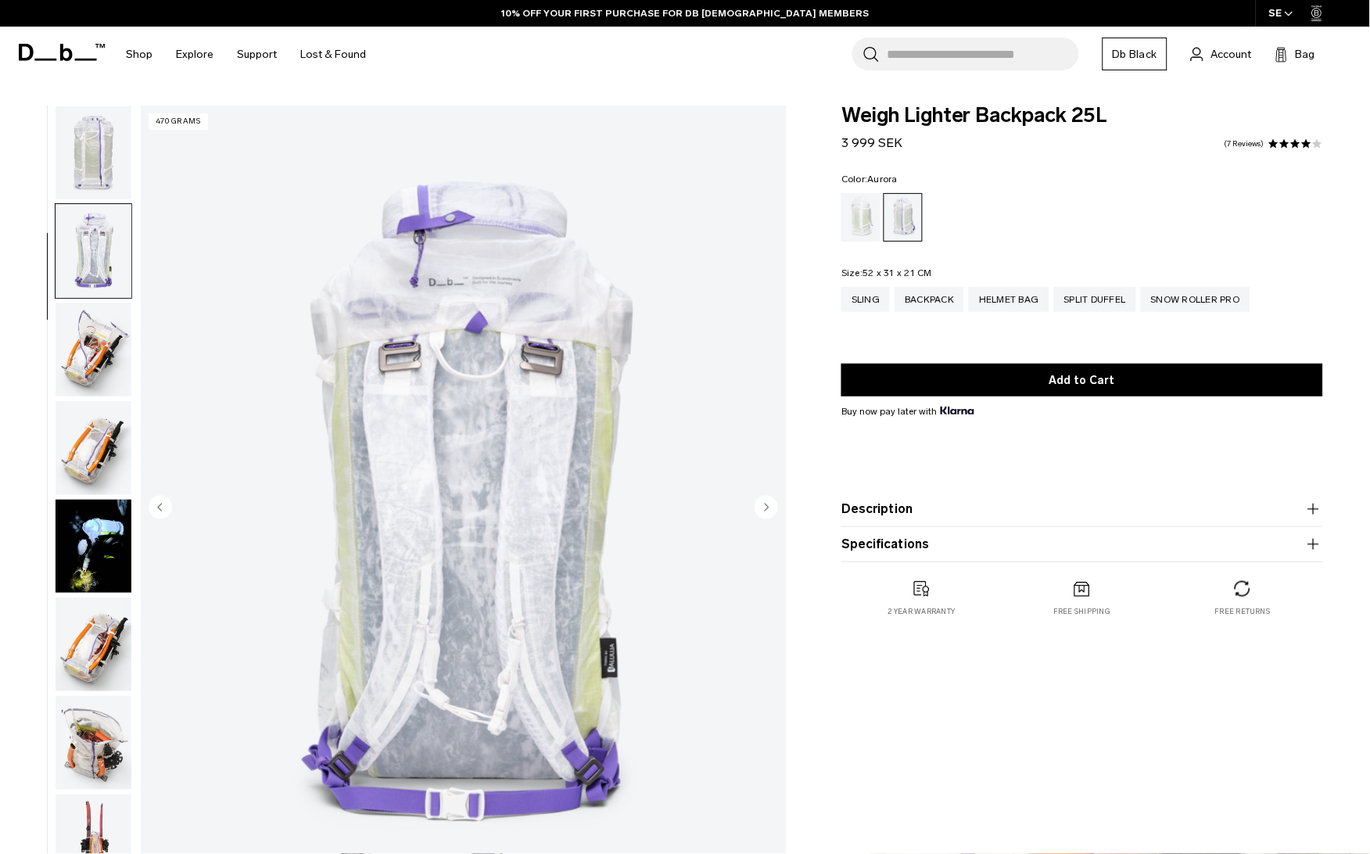
scroll to position [297, 0]
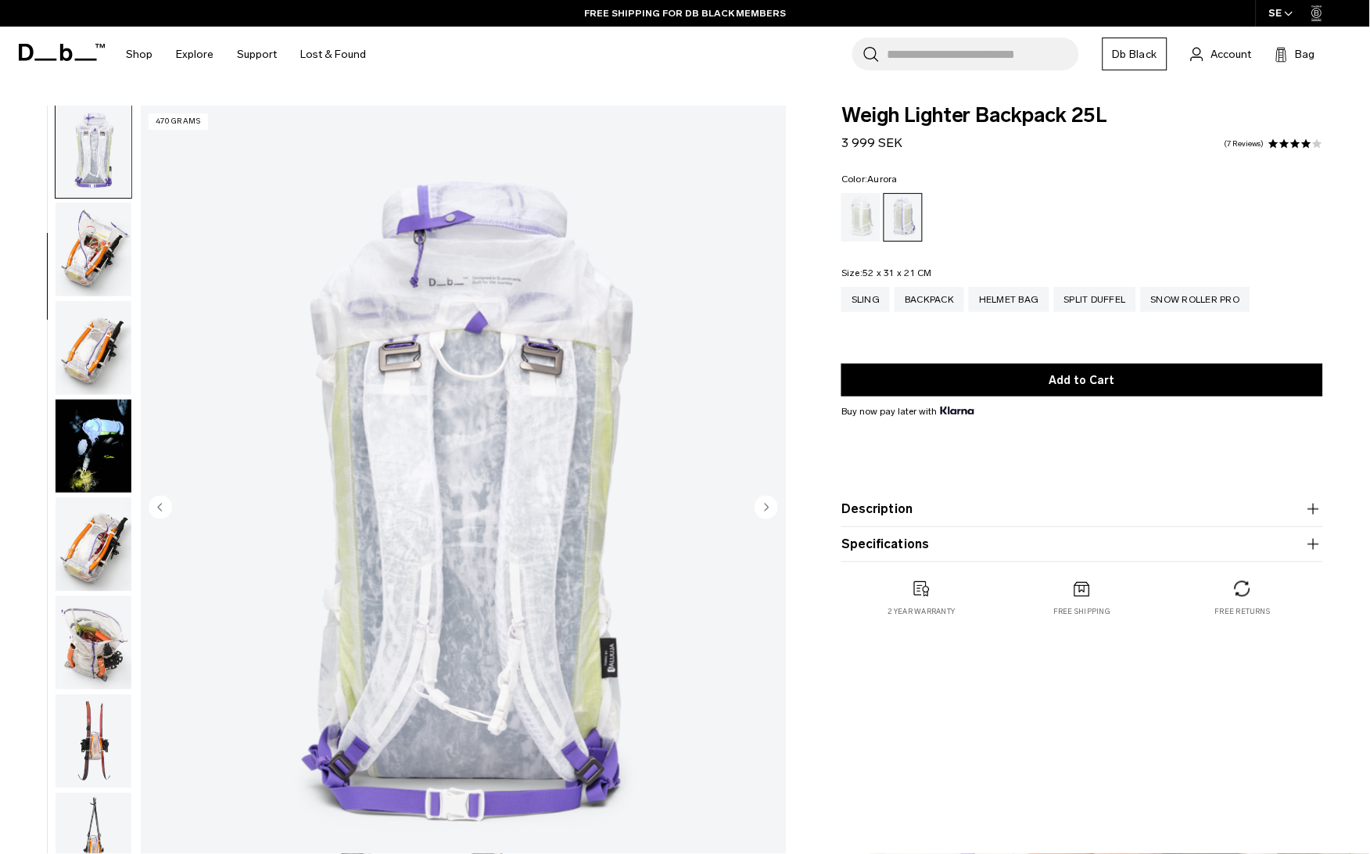
click at [98, 251] on img "button" at bounding box center [94, 250] width 76 height 94
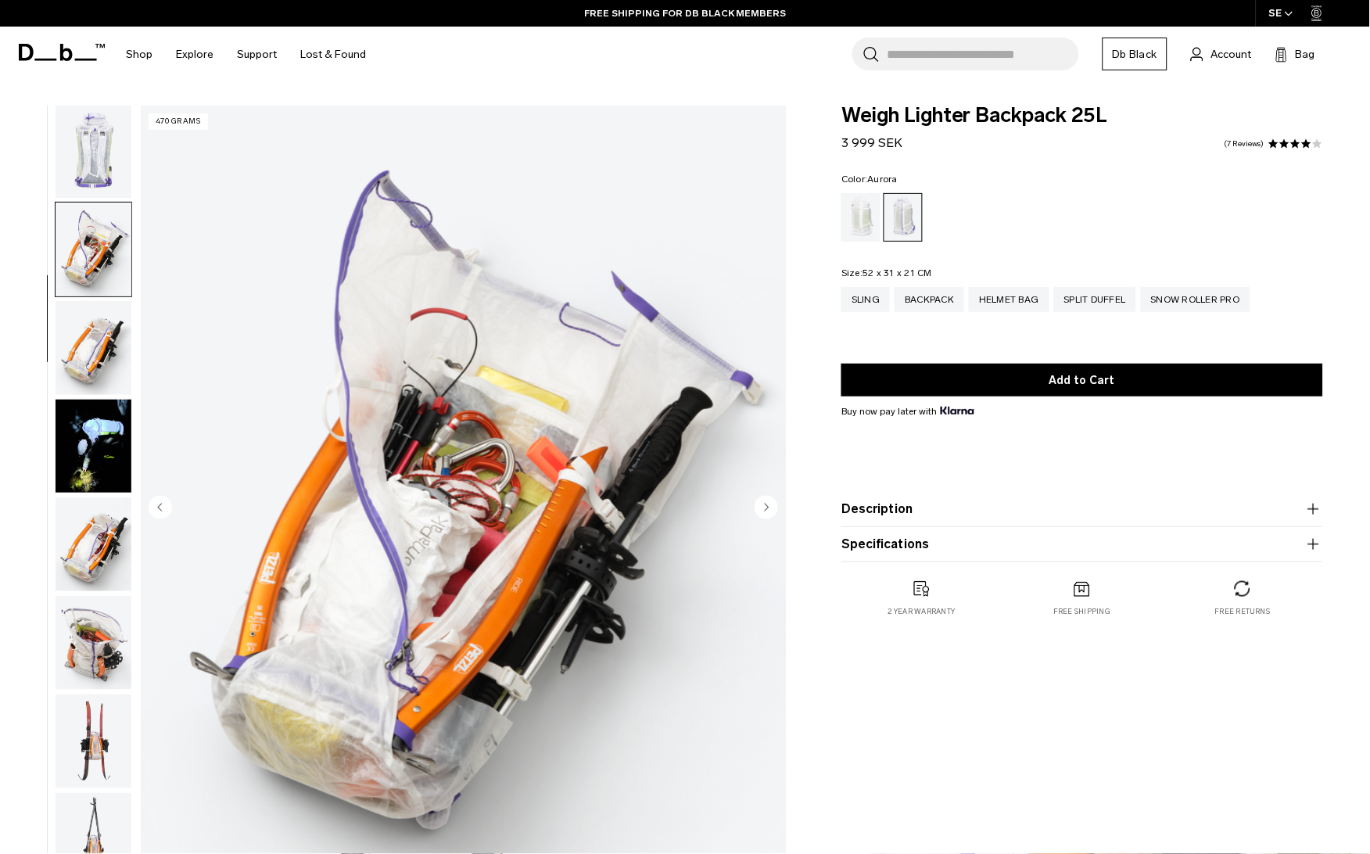
scroll to position [395, 0]
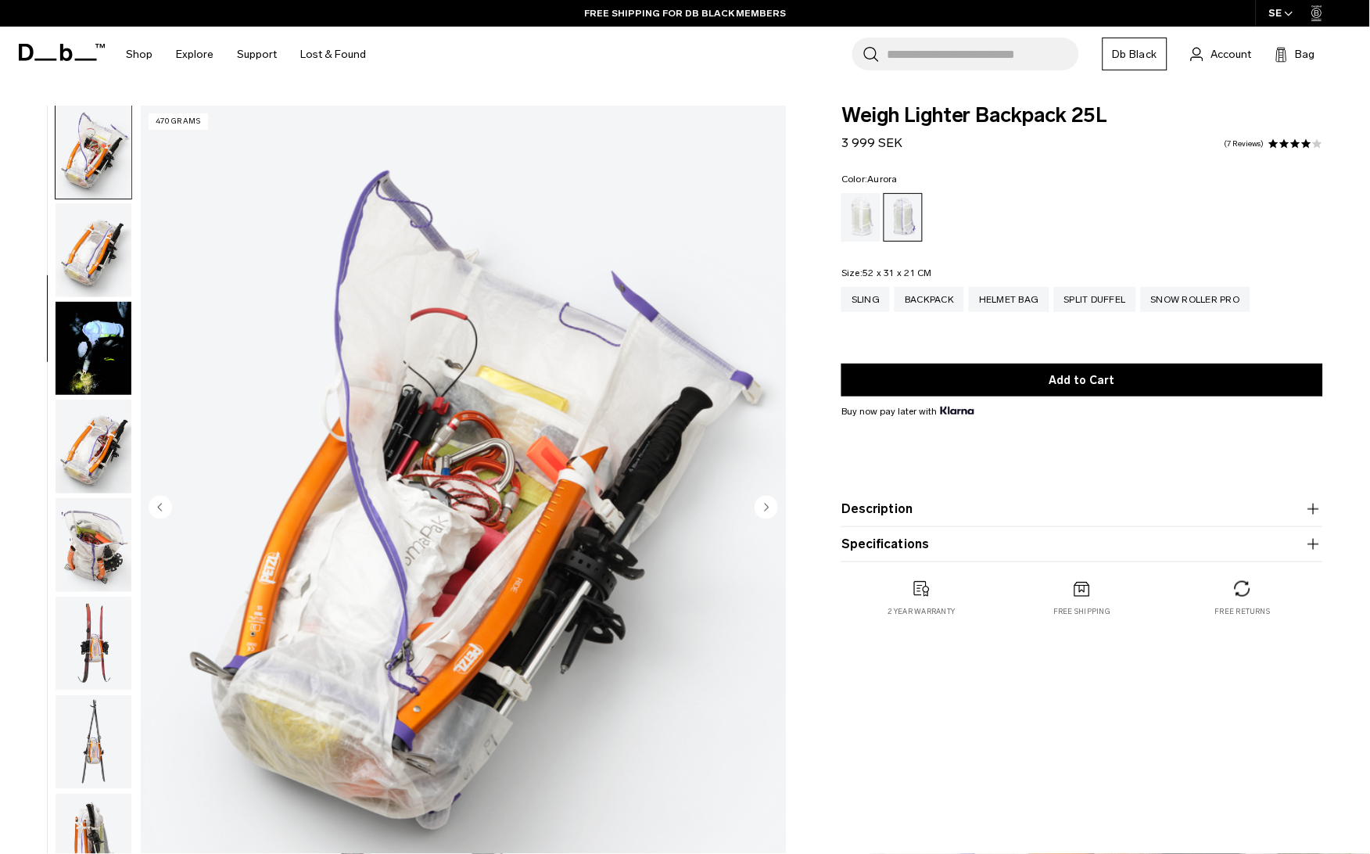
click at [100, 253] on img "button" at bounding box center [94, 250] width 76 height 94
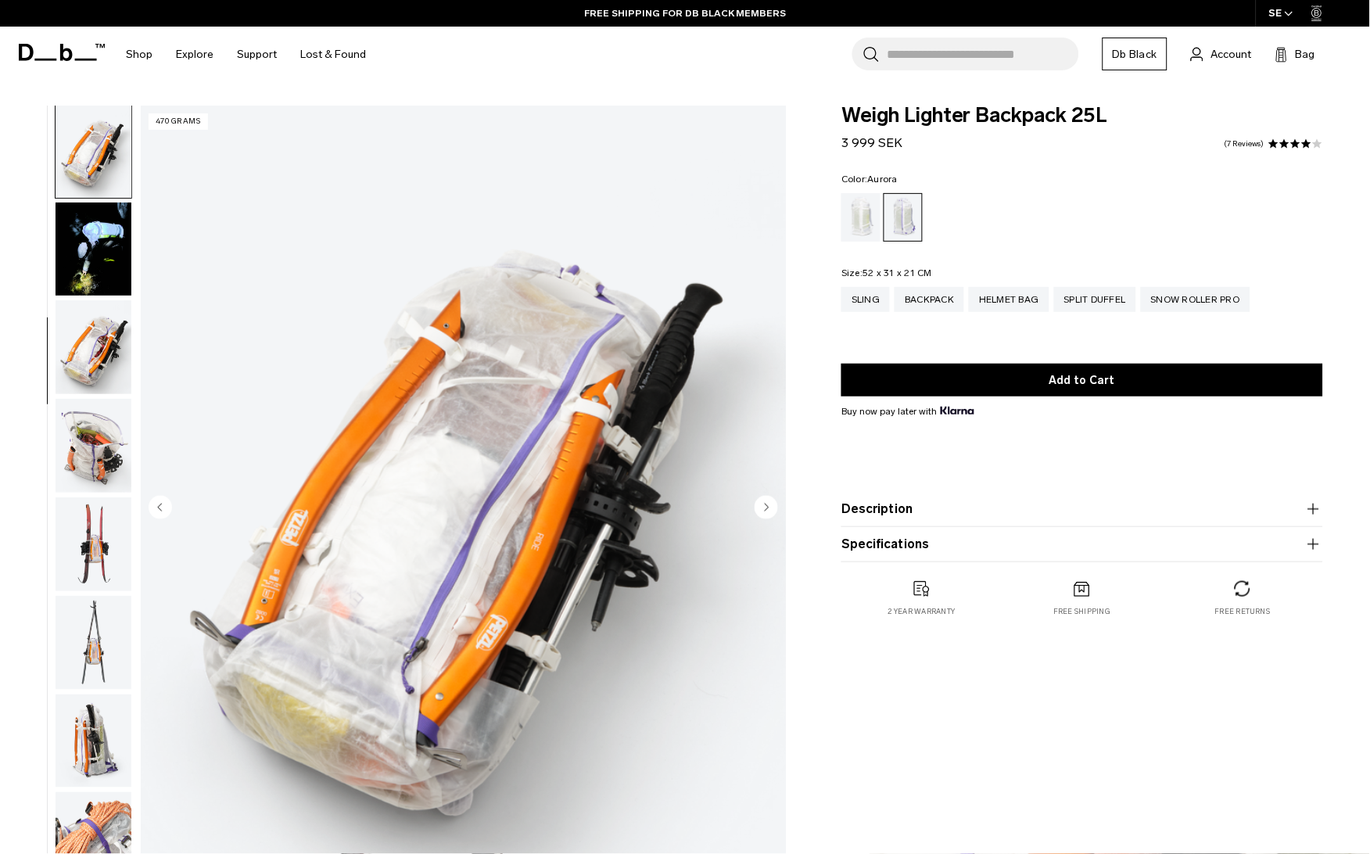
click at [100, 253] on img "button" at bounding box center [94, 250] width 76 height 94
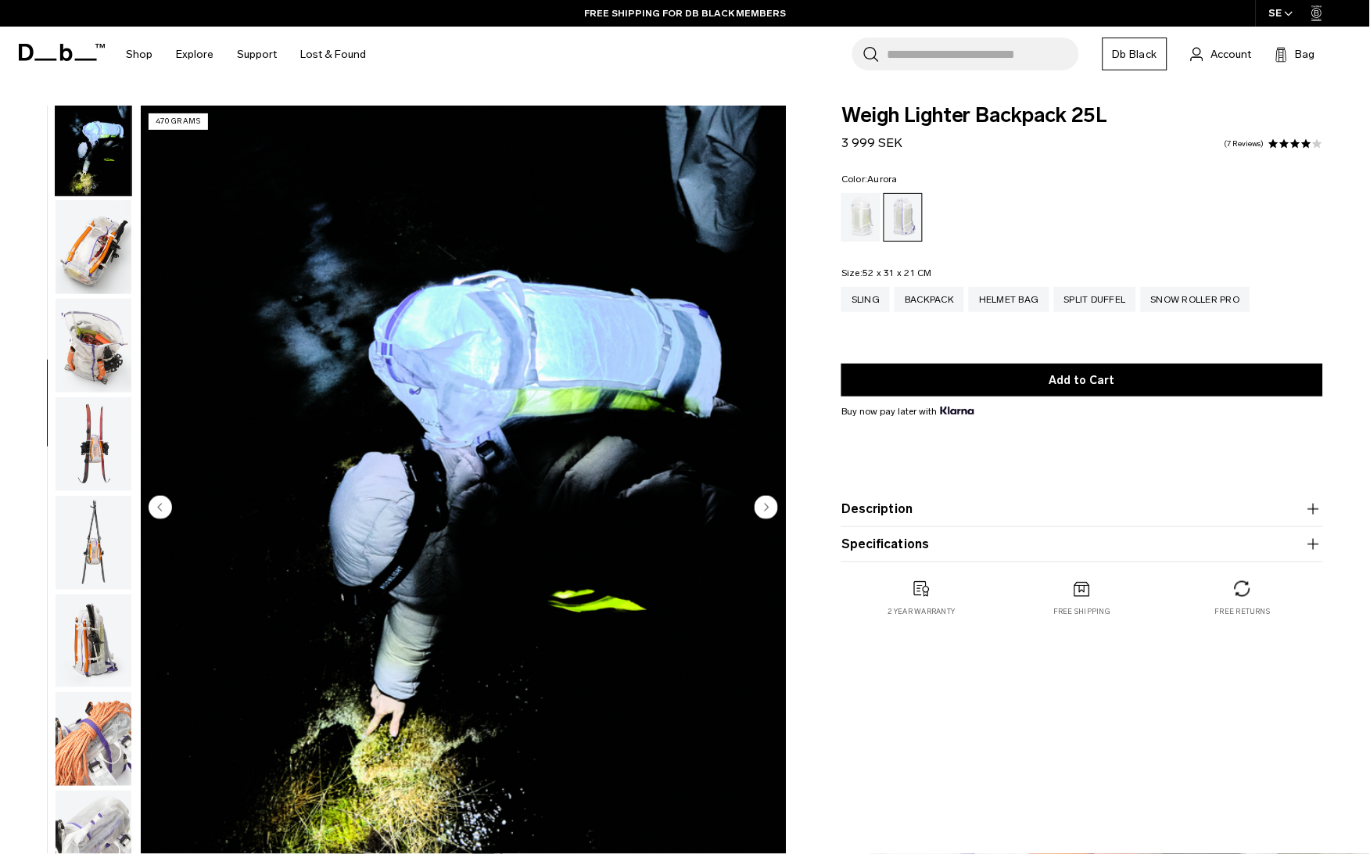
click at [100, 253] on img "button" at bounding box center [94, 247] width 76 height 94
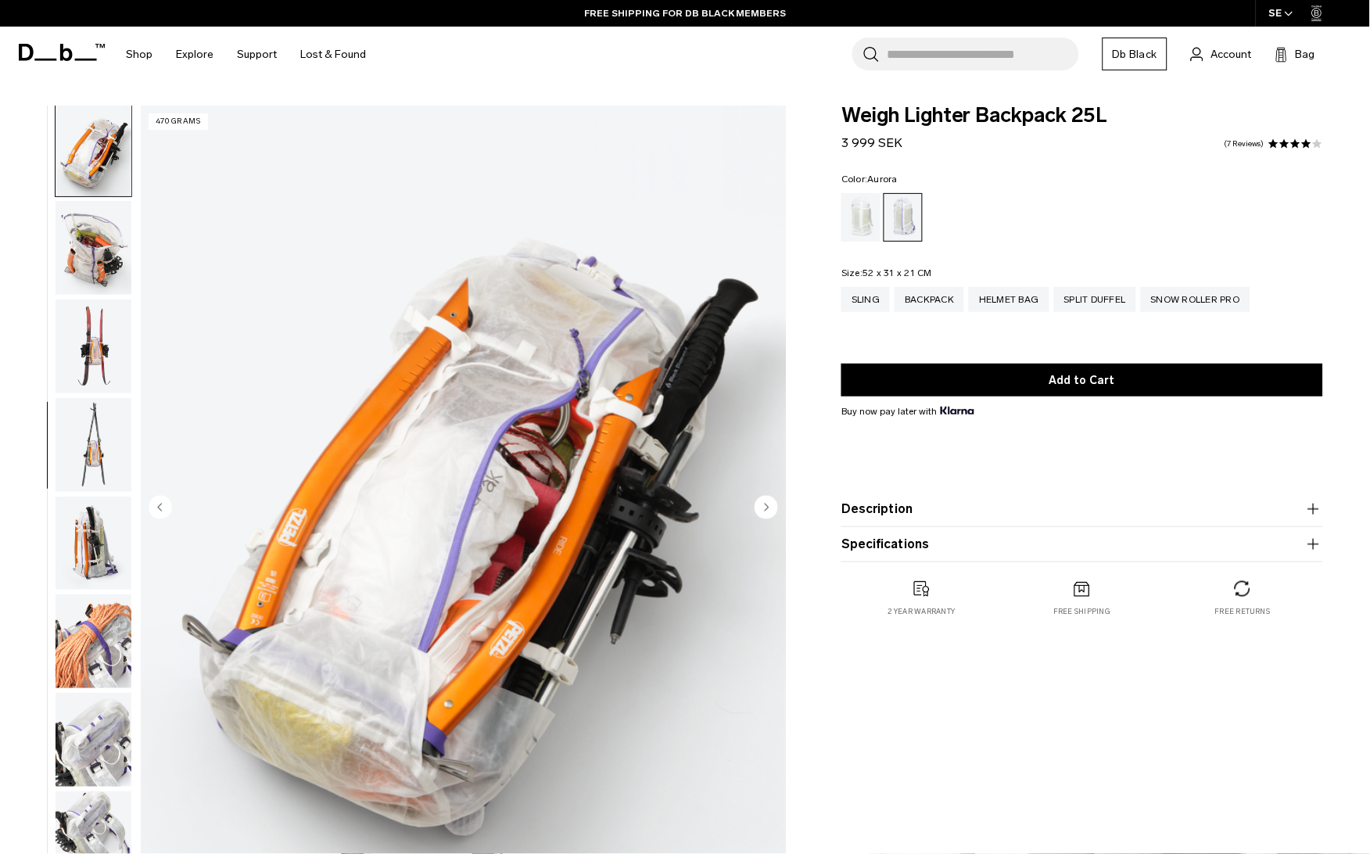
click at [100, 253] on img "button" at bounding box center [94, 248] width 76 height 94
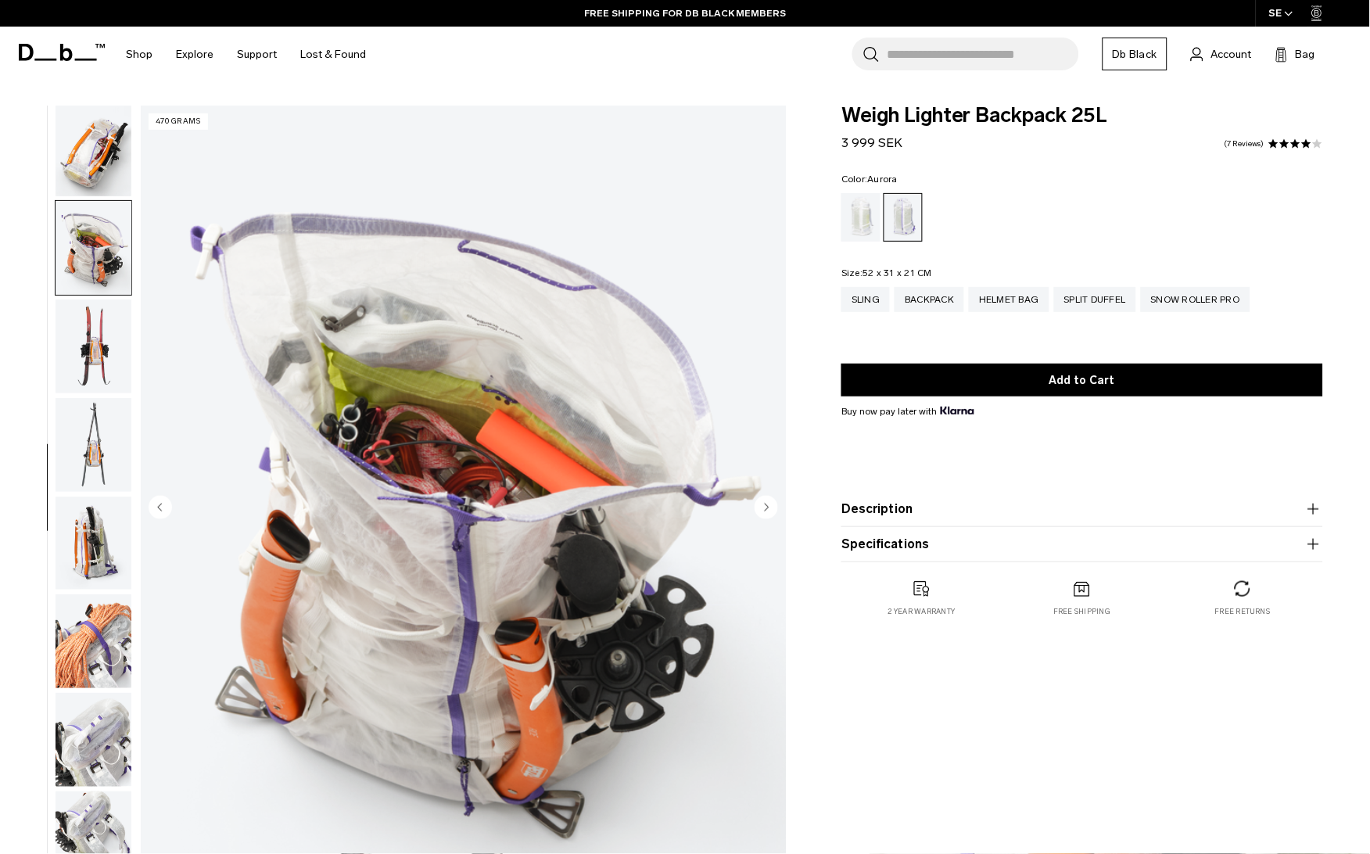
scroll to position [791, 0]
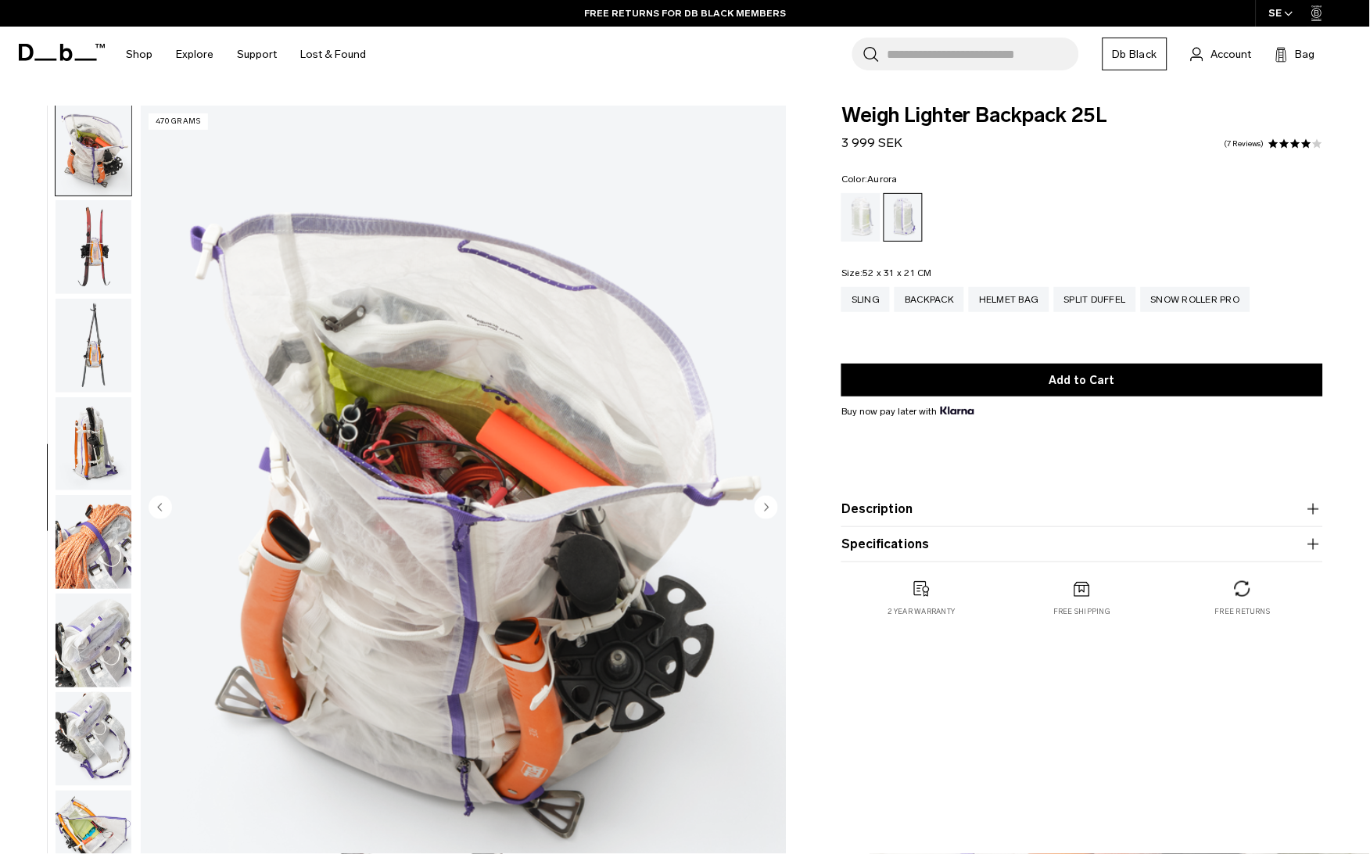
click at [100, 253] on img "button" at bounding box center [94, 247] width 76 height 94
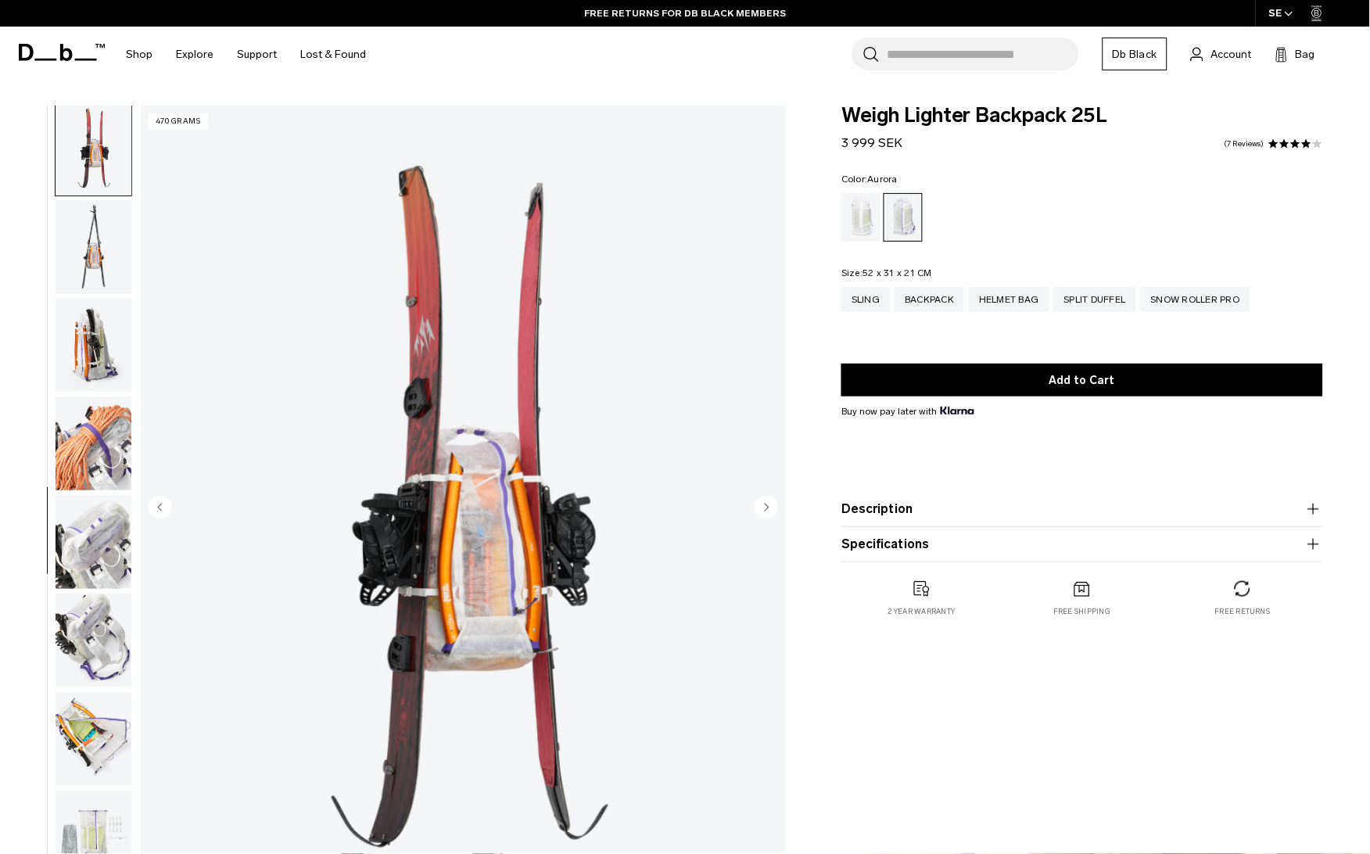
click at [100, 253] on img "button" at bounding box center [94, 247] width 76 height 94
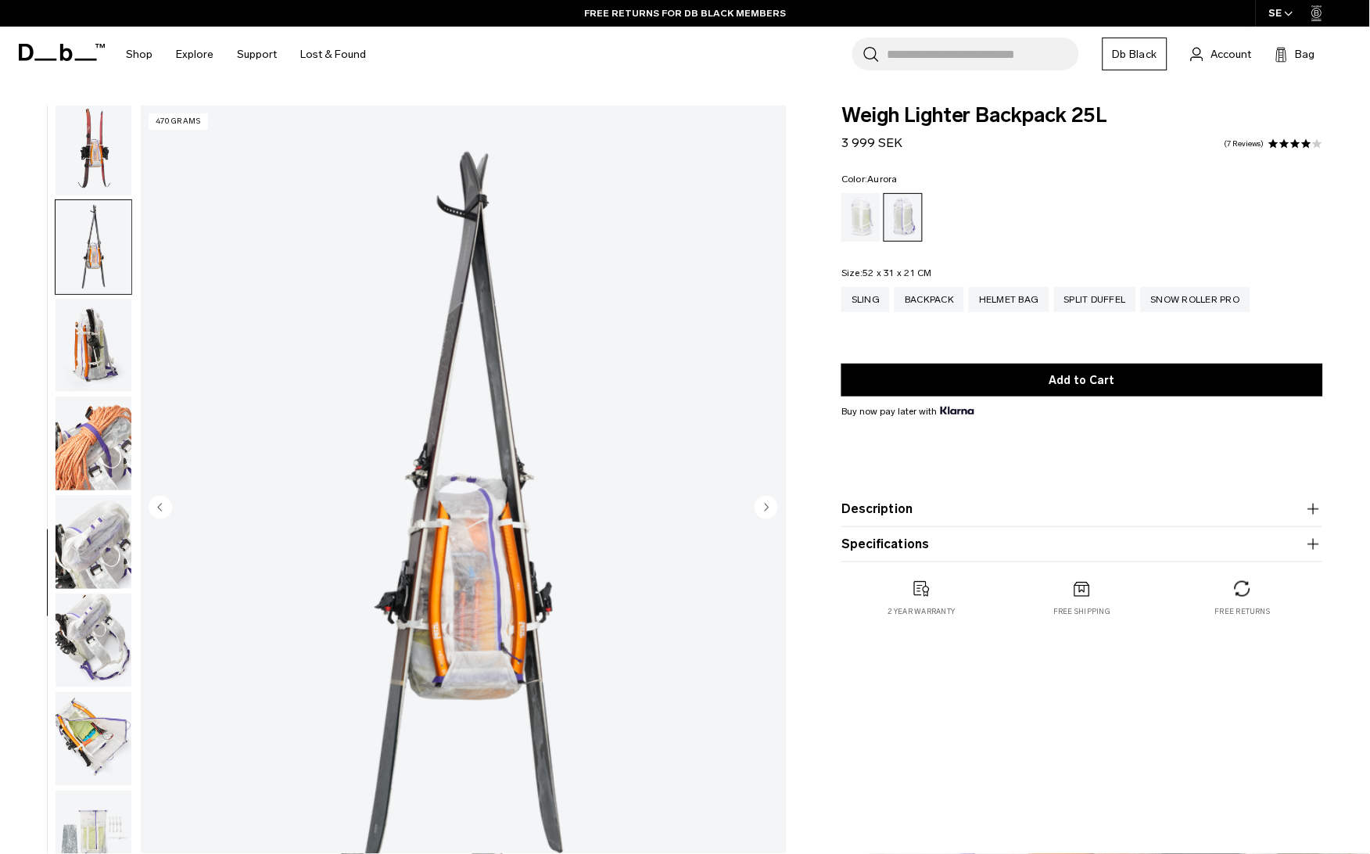
scroll to position [971, 0]
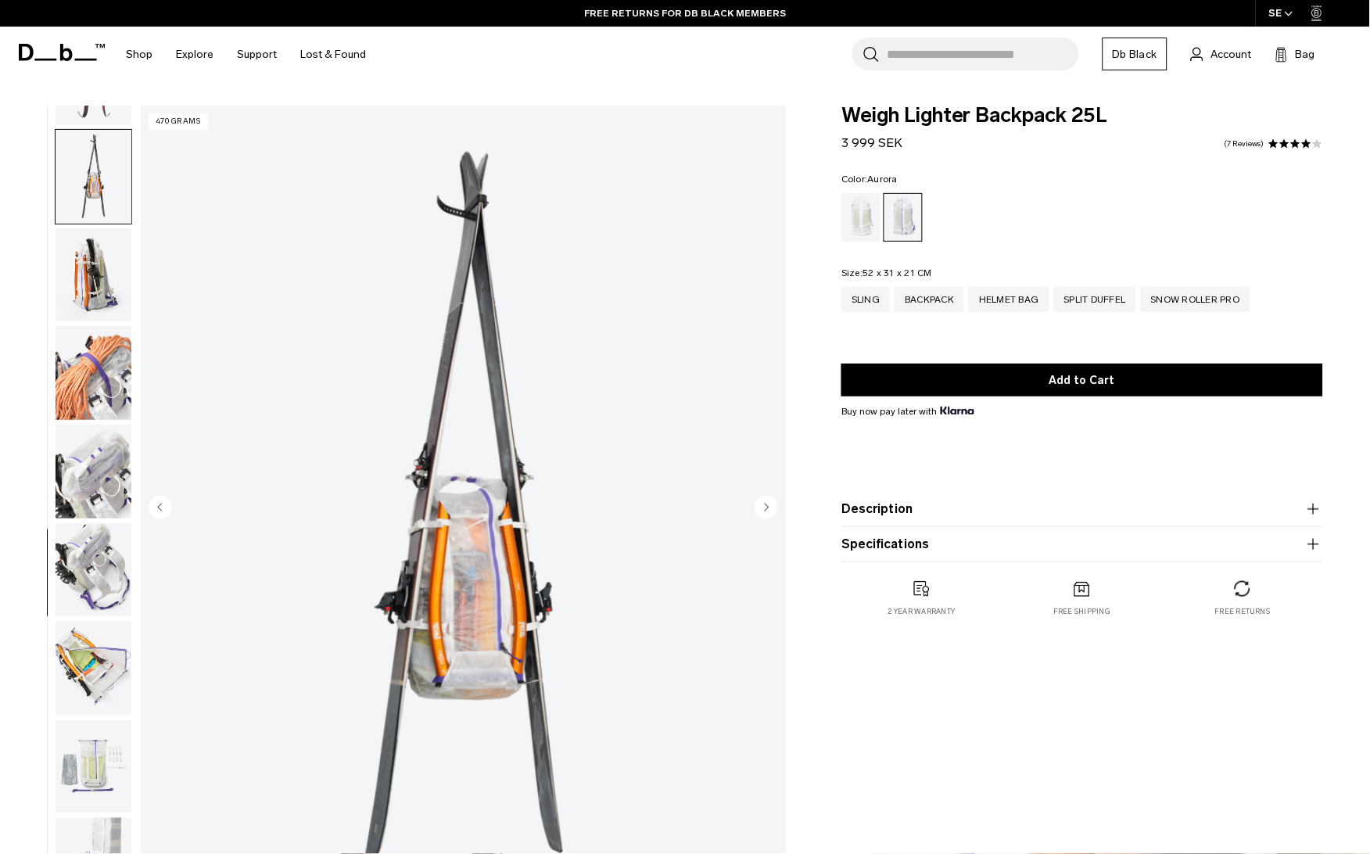
click at [100, 253] on img "button" at bounding box center [94, 275] width 76 height 94
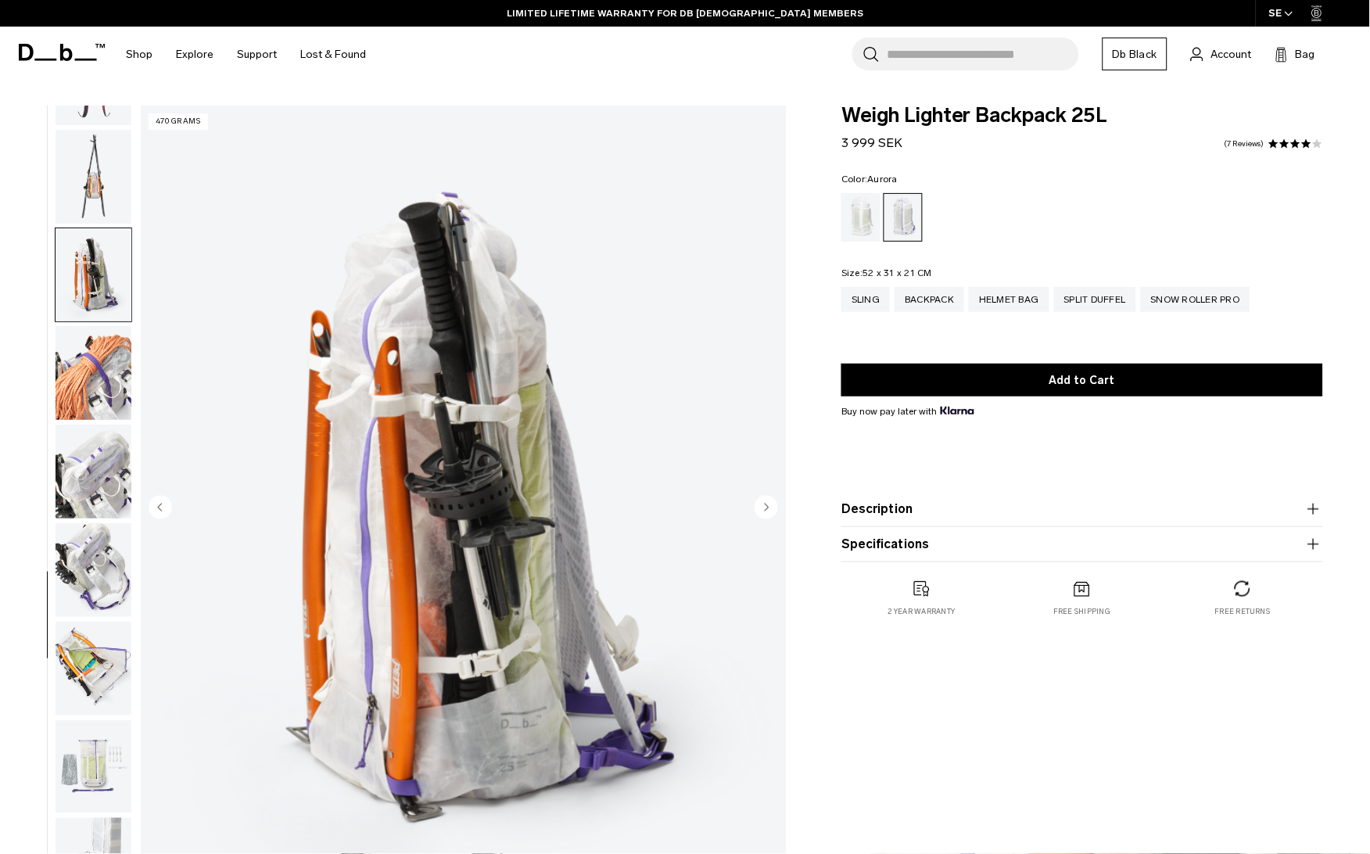
click at [587, 752] on img "12 / 18" at bounding box center [464, 509] width 646 height 807
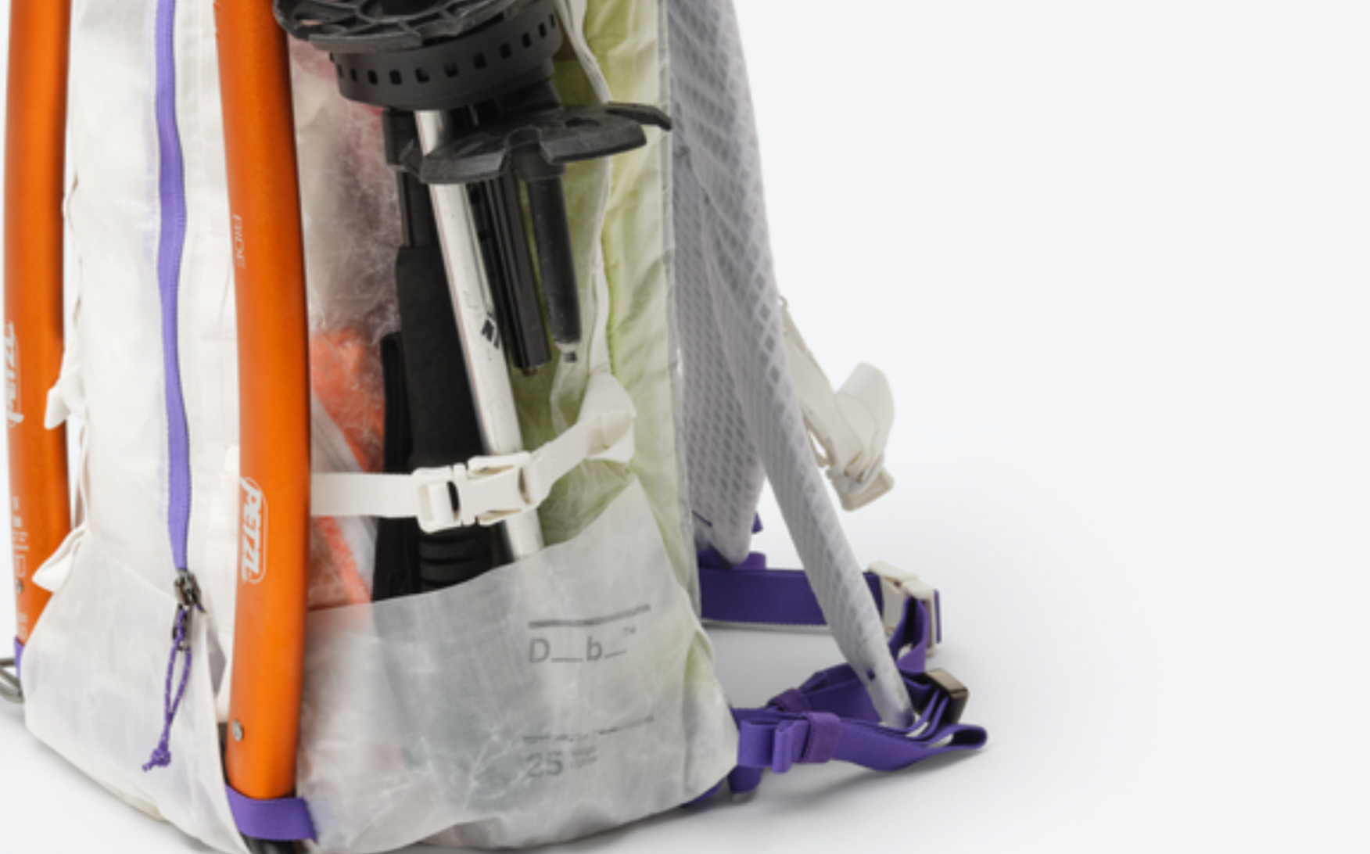
scroll to position [0, 0]
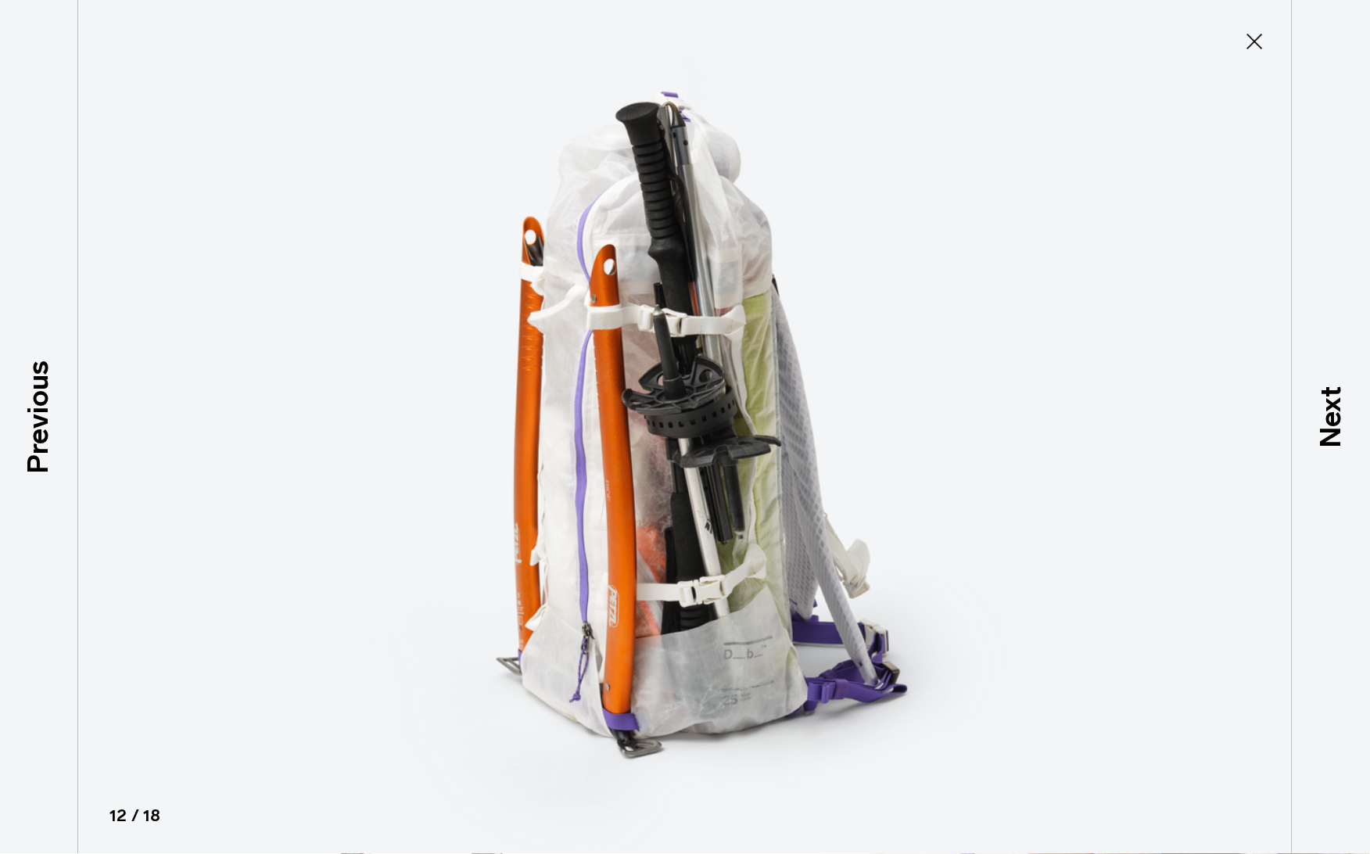
click at [1251, 52] on icon at bounding box center [1255, 41] width 25 height 25
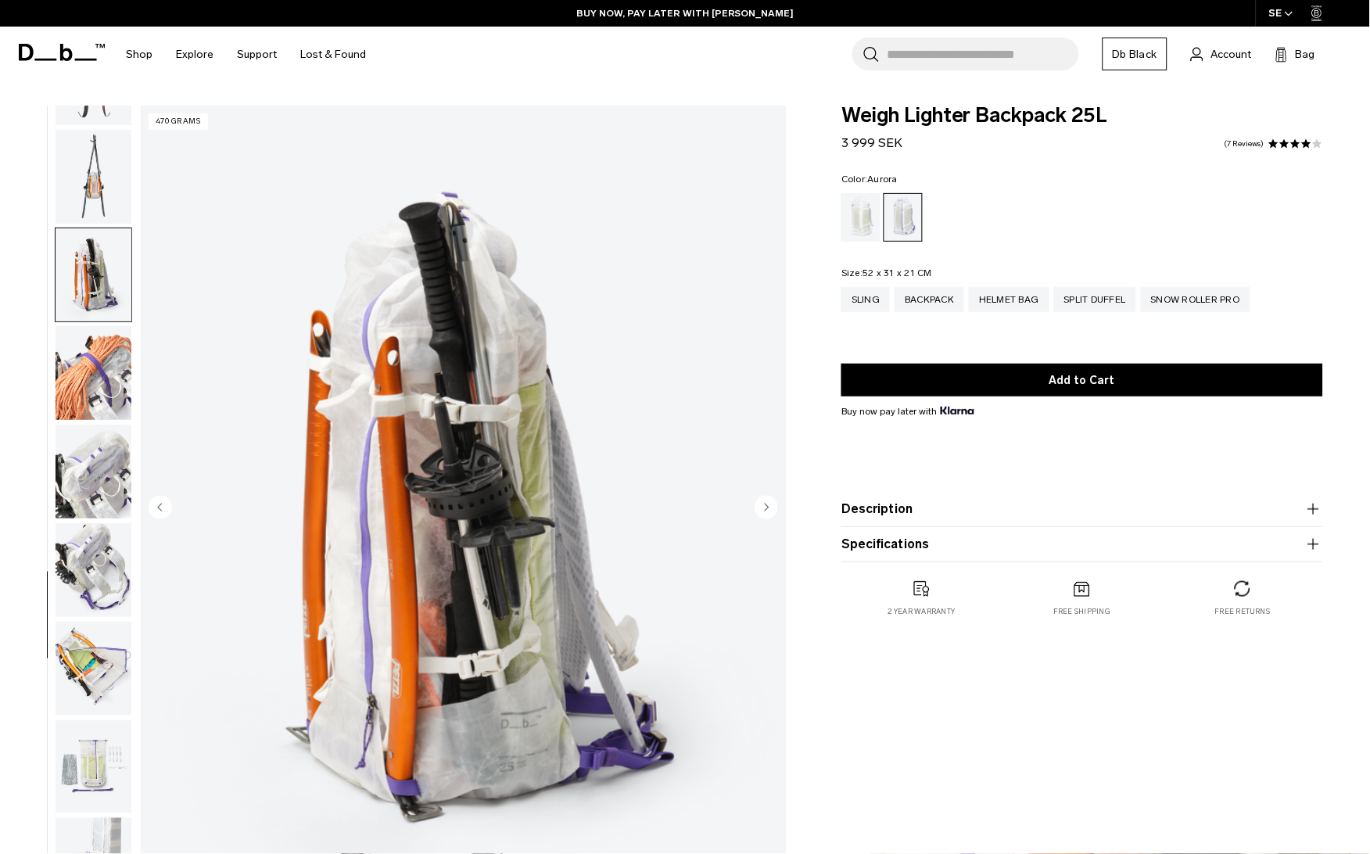
click at [103, 361] on img "button" at bounding box center [94, 373] width 76 height 94
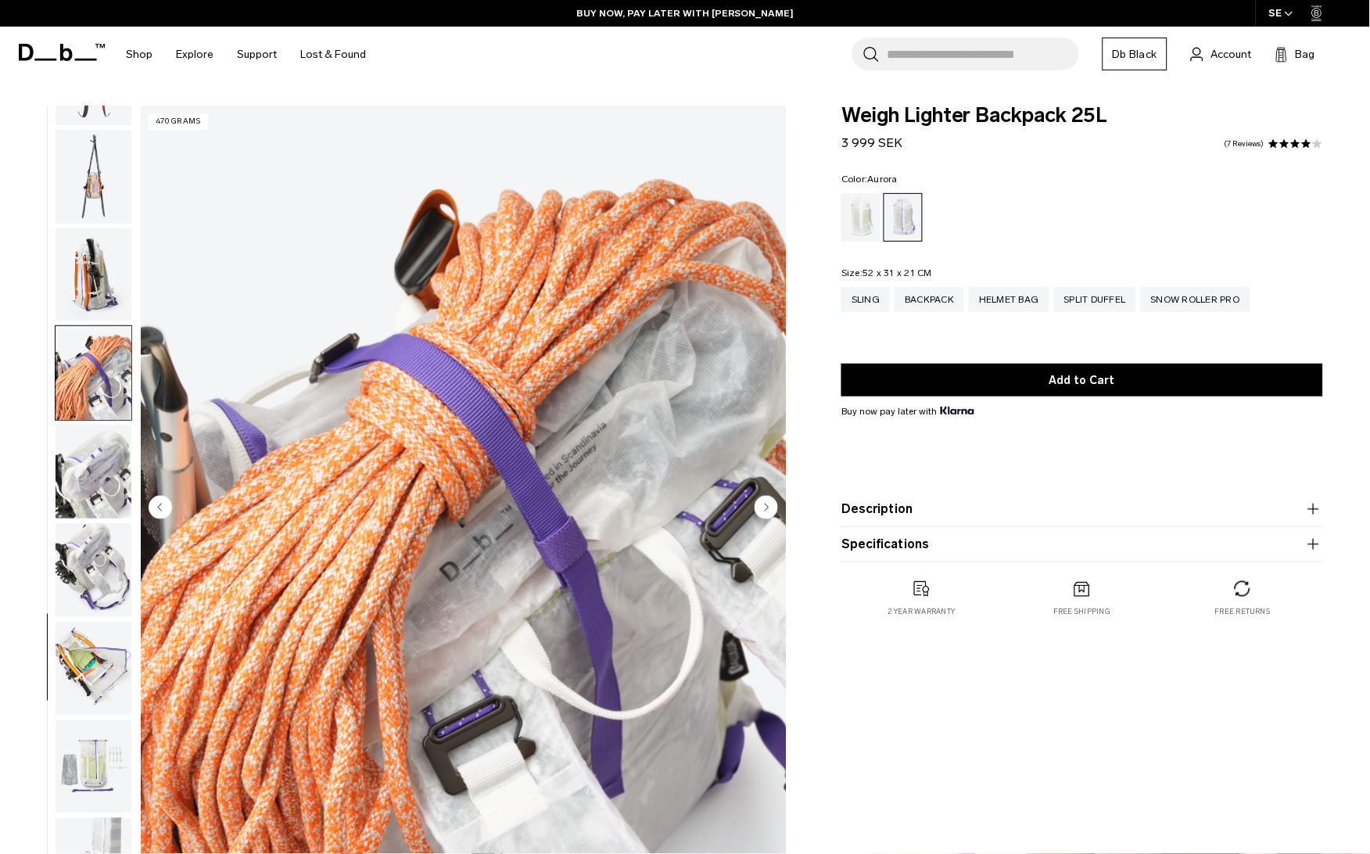
click at [98, 466] on img "button" at bounding box center [94, 472] width 76 height 94
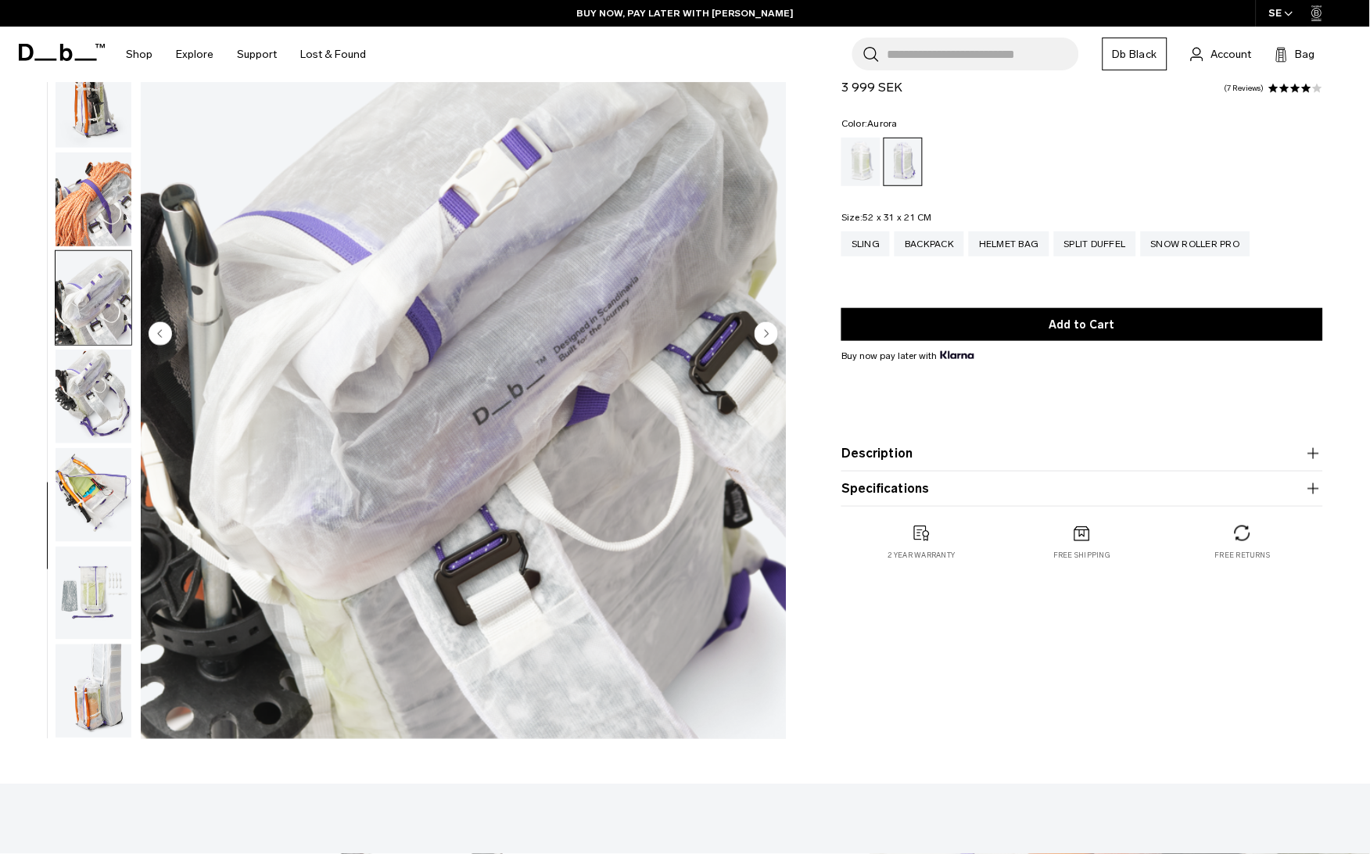
scroll to position [246, 0]
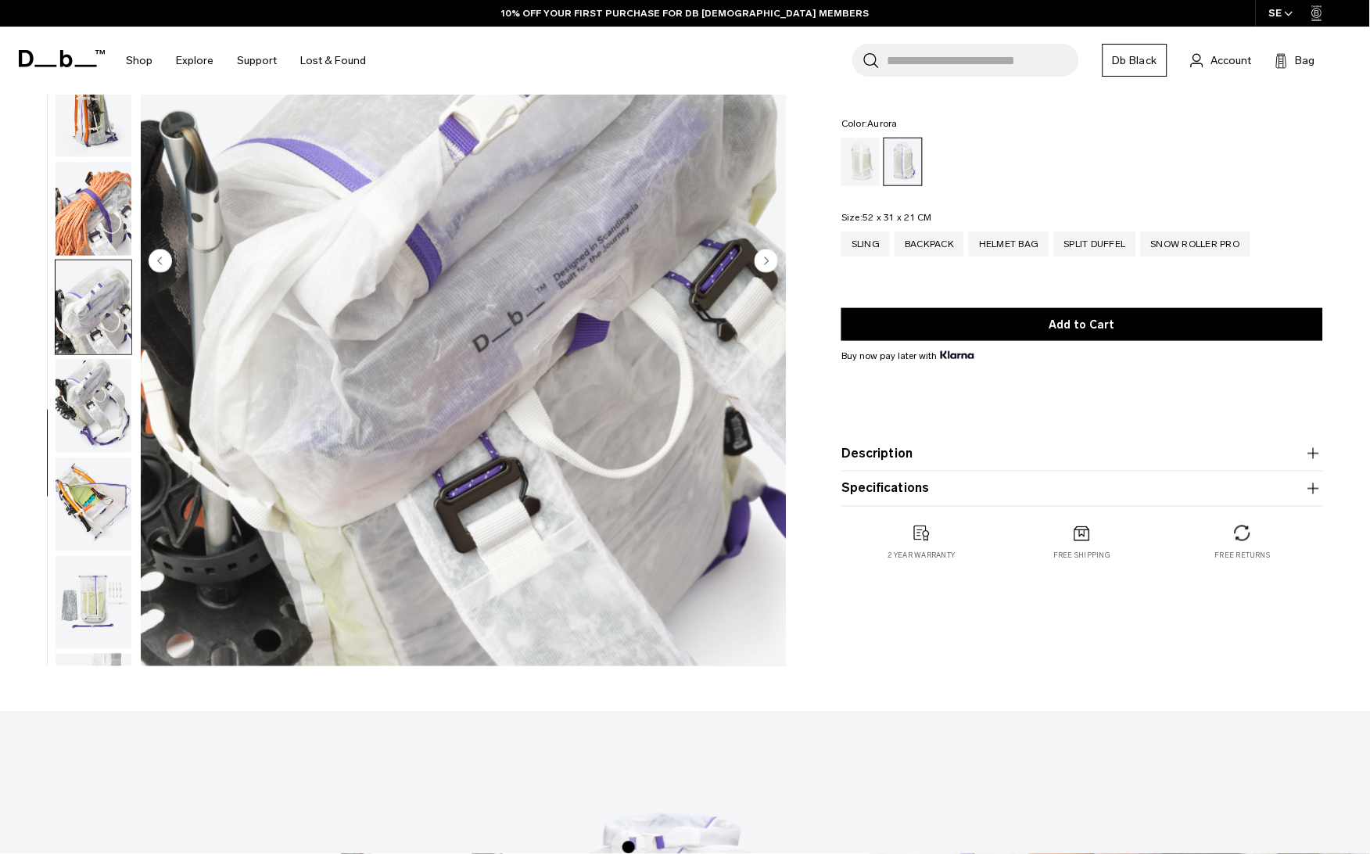
click at [103, 210] on img "button" at bounding box center [94, 209] width 76 height 94
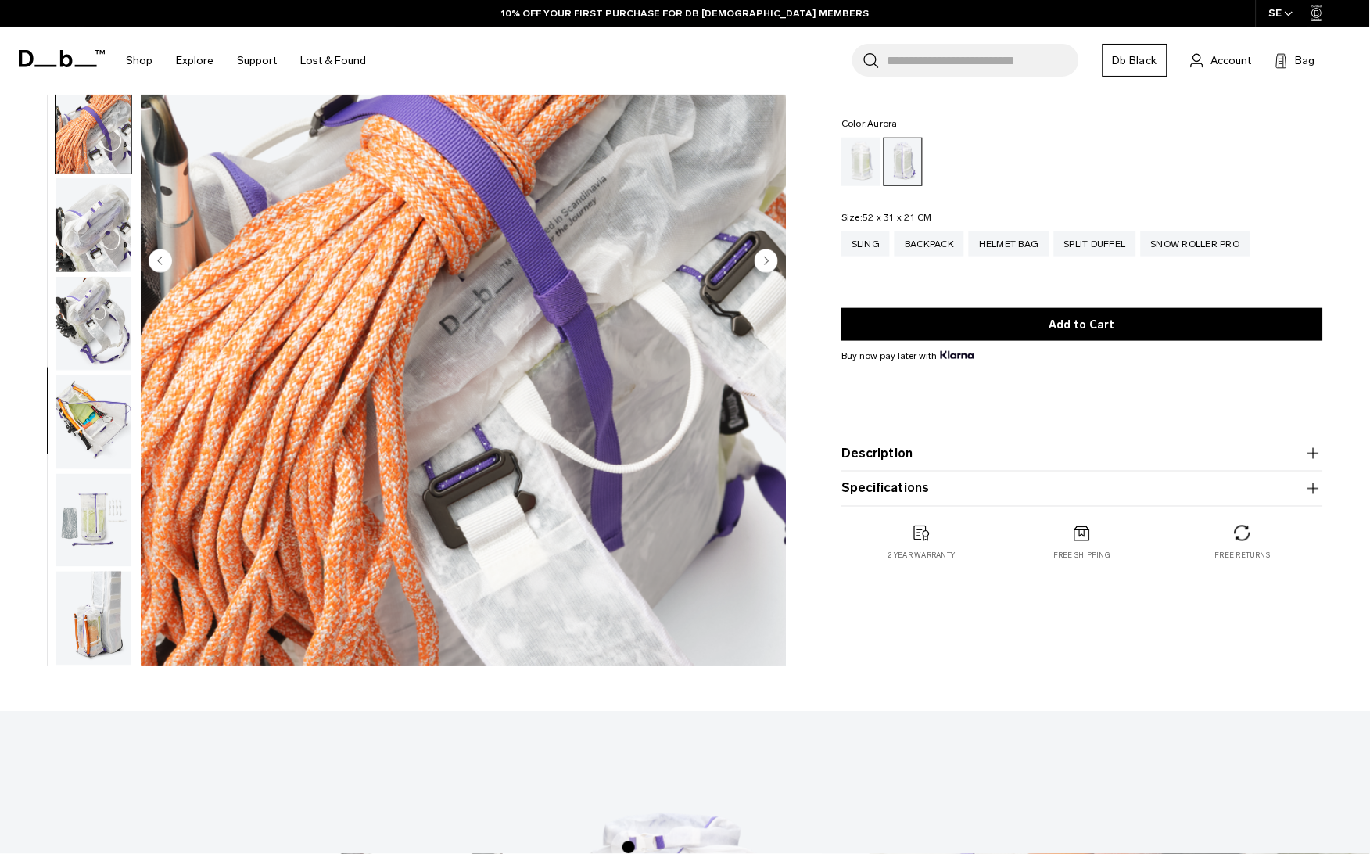
click at [90, 291] on img "button" at bounding box center [94, 324] width 76 height 94
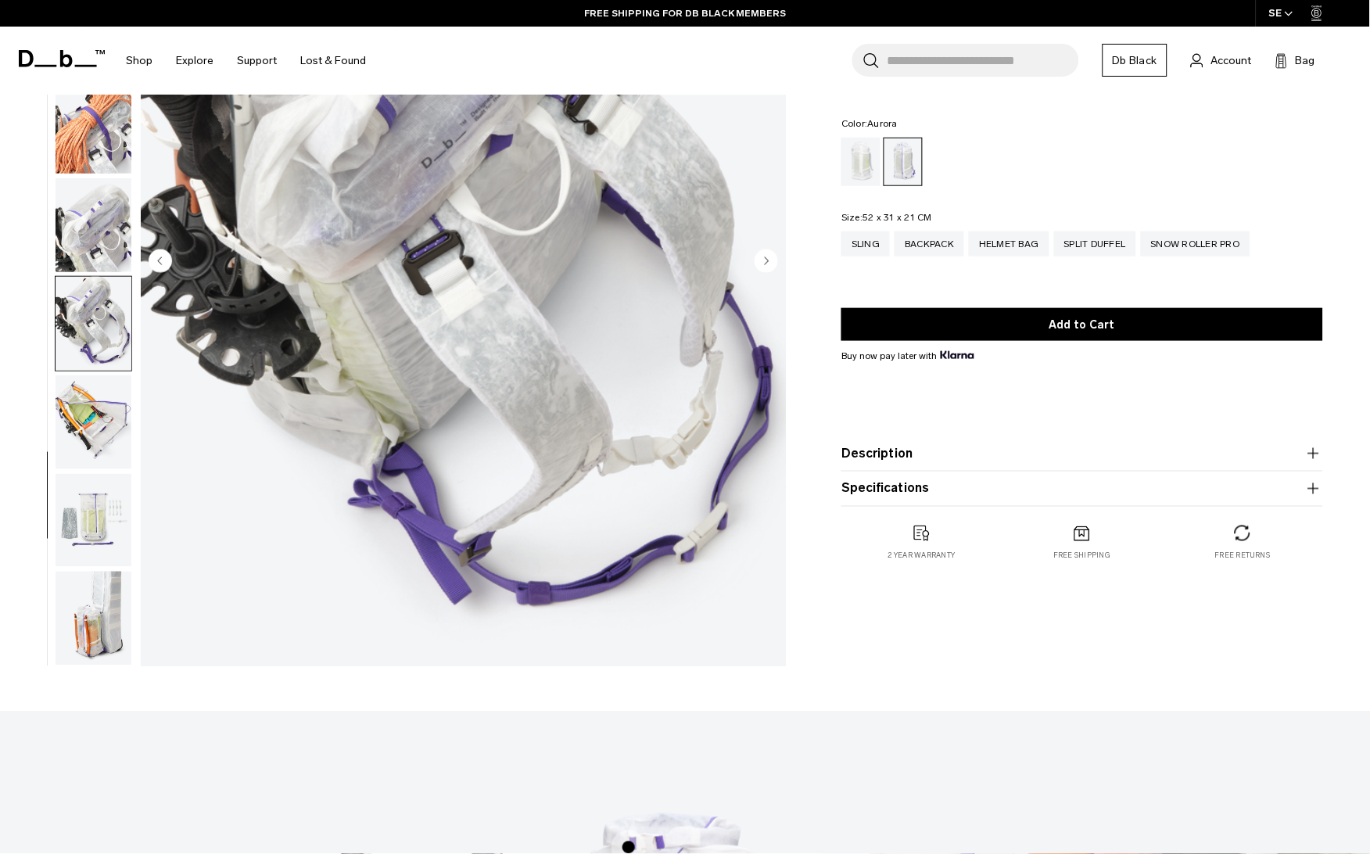
click at [102, 397] on img "button" at bounding box center [94, 422] width 76 height 94
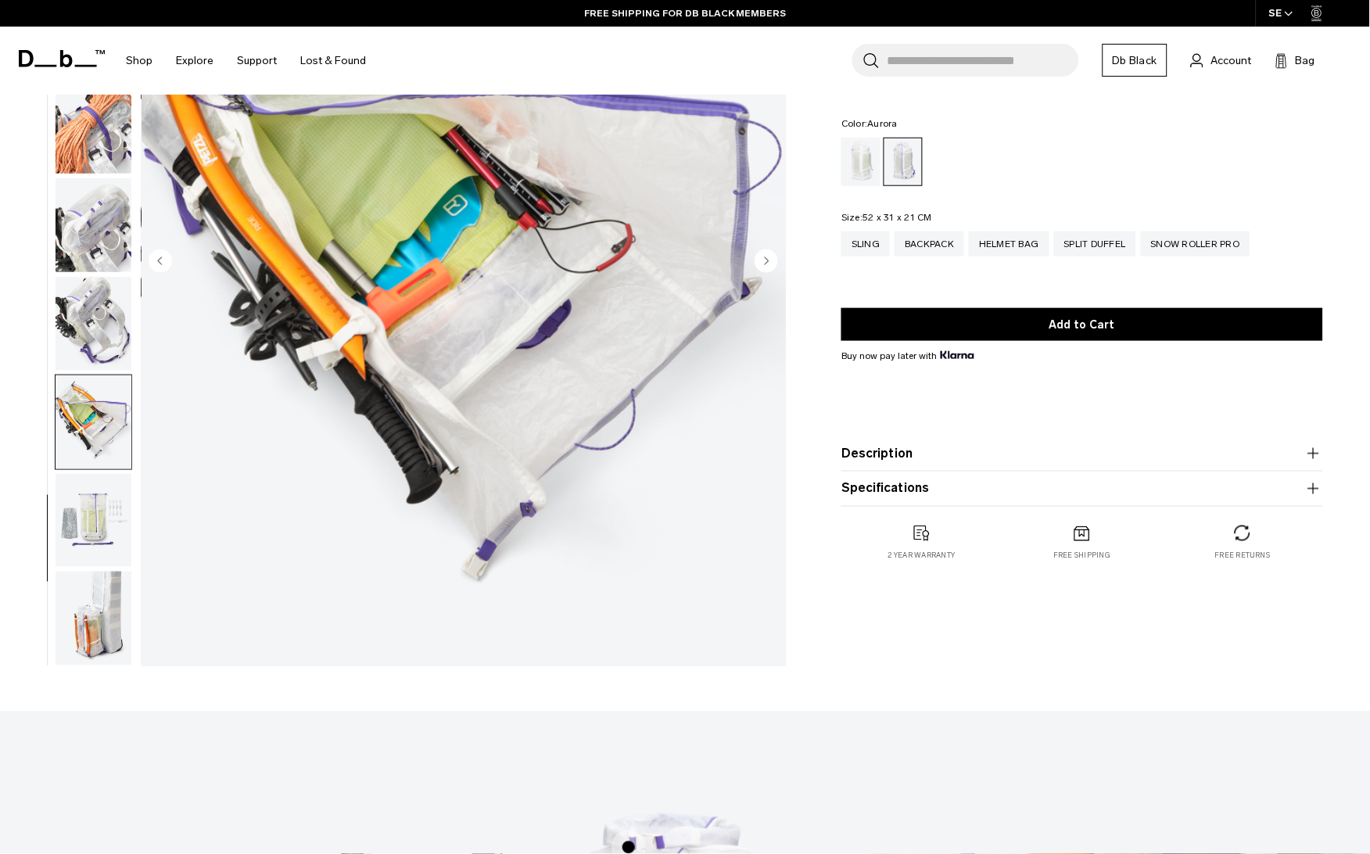
click at [119, 489] on img "button" at bounding box center [94, 521] width 76 height 94
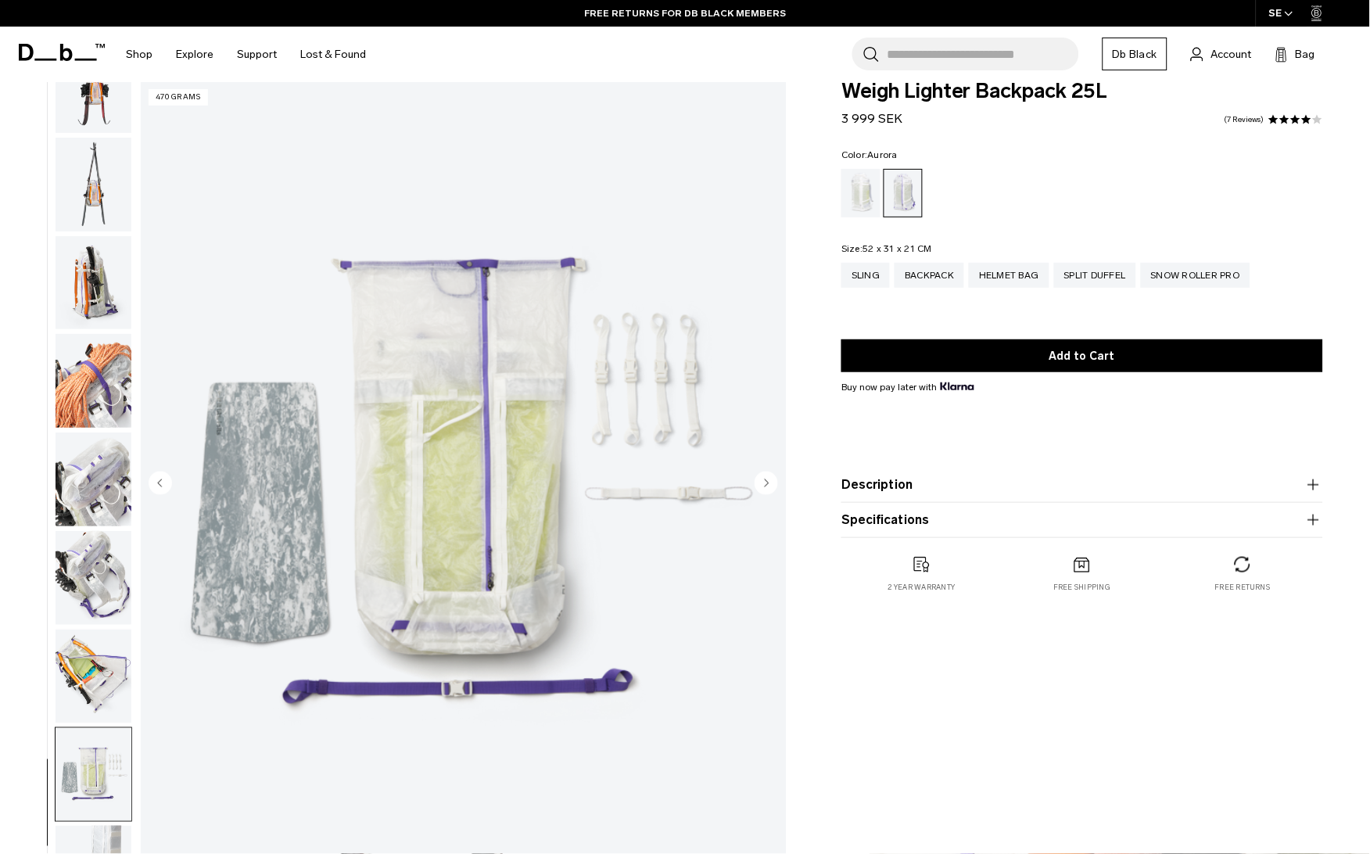
scroll to position [20, 0]
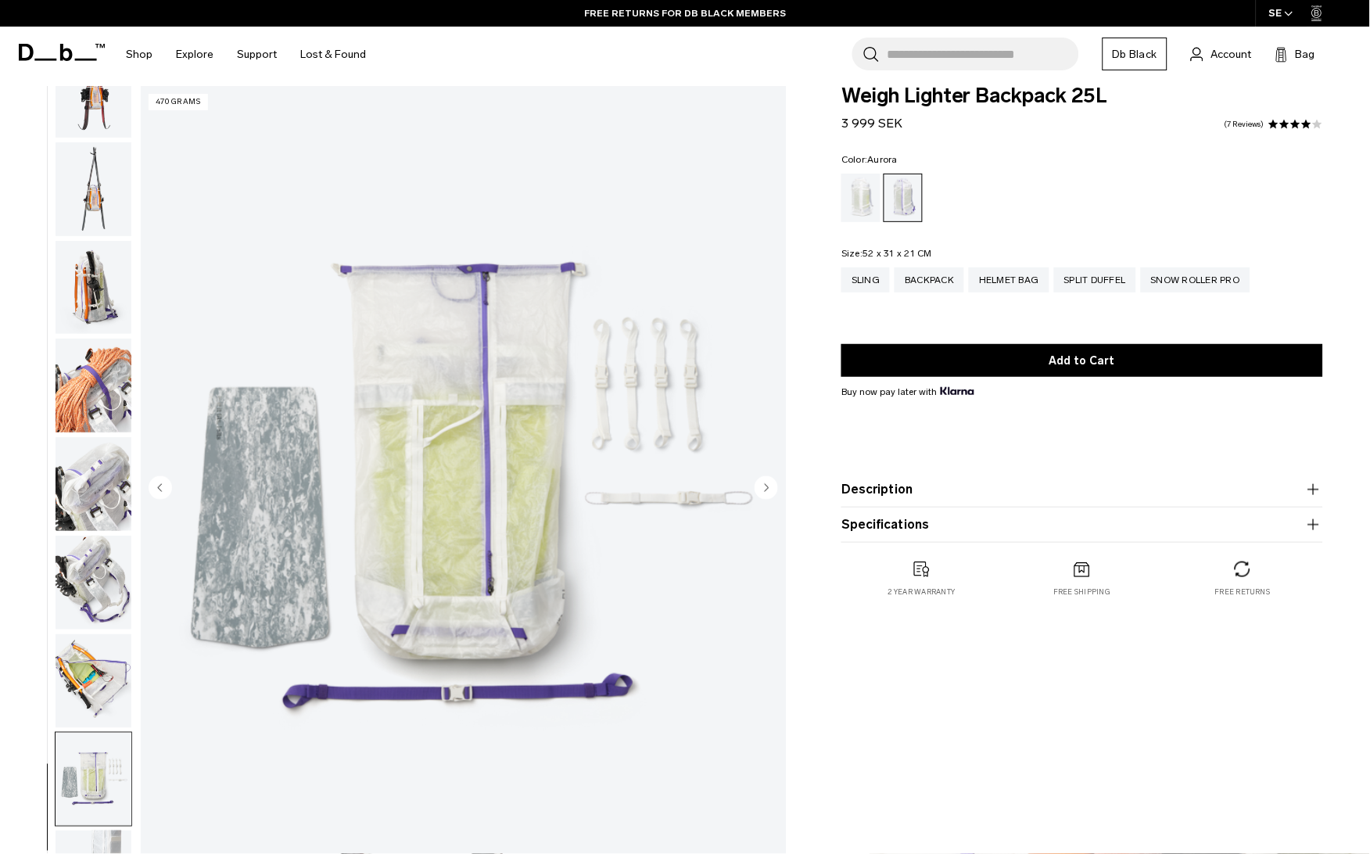
click at [874, 197] on div "Diffusion" at bounding box center [862, 198] width 40 height 48
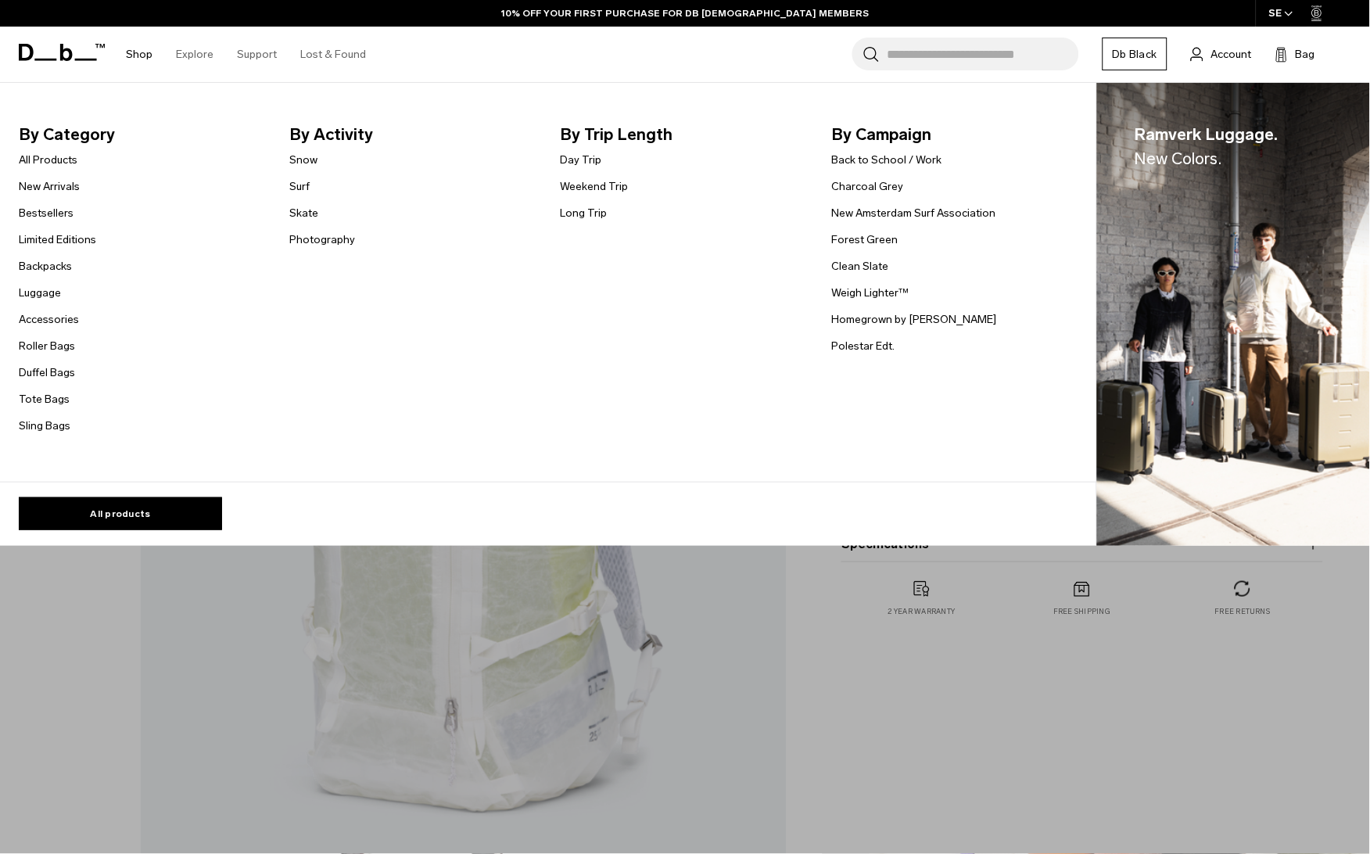
click at [144, 54] on link "Shop" at bounding box center [139, 55] width 27 height 56
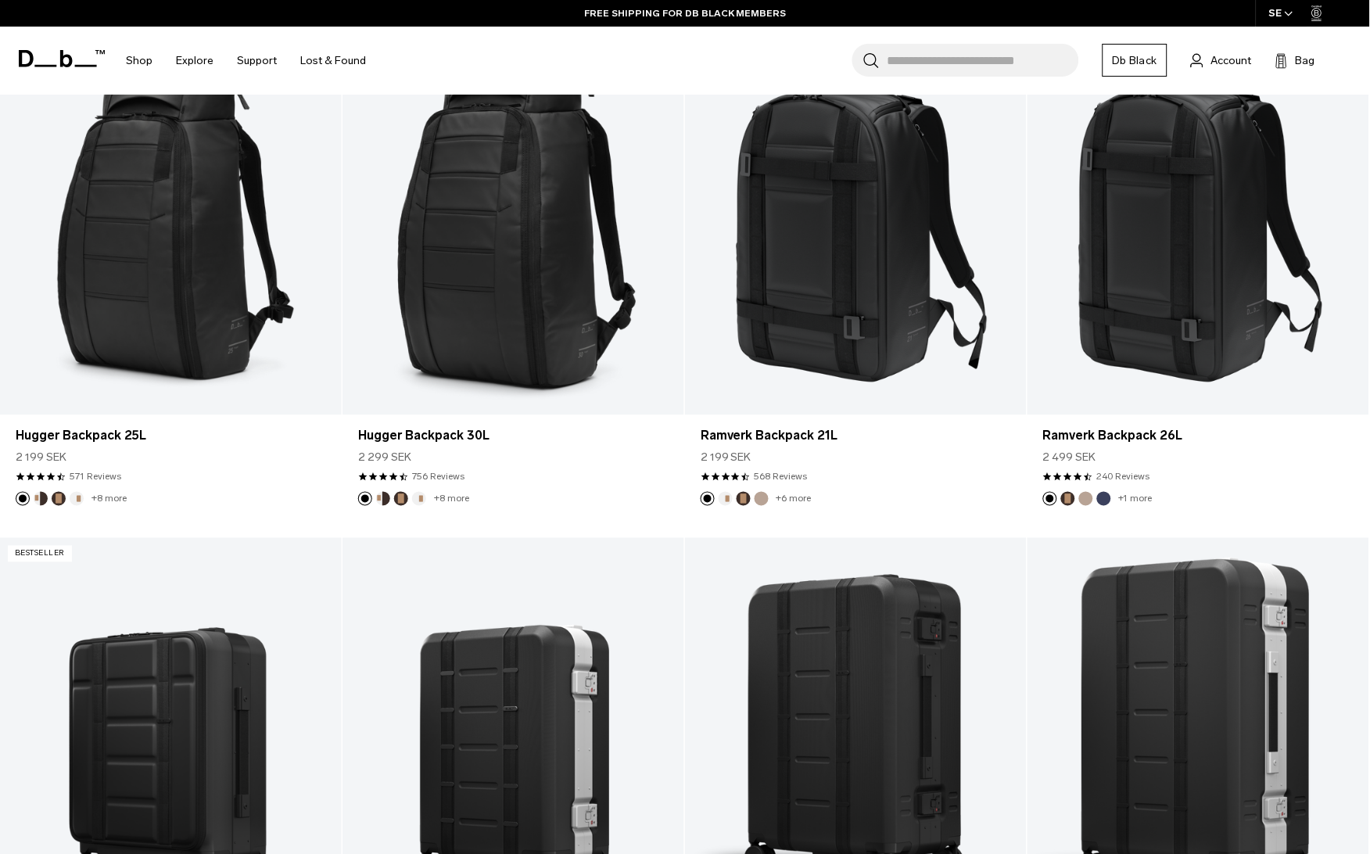
scroll to position [217, 0]
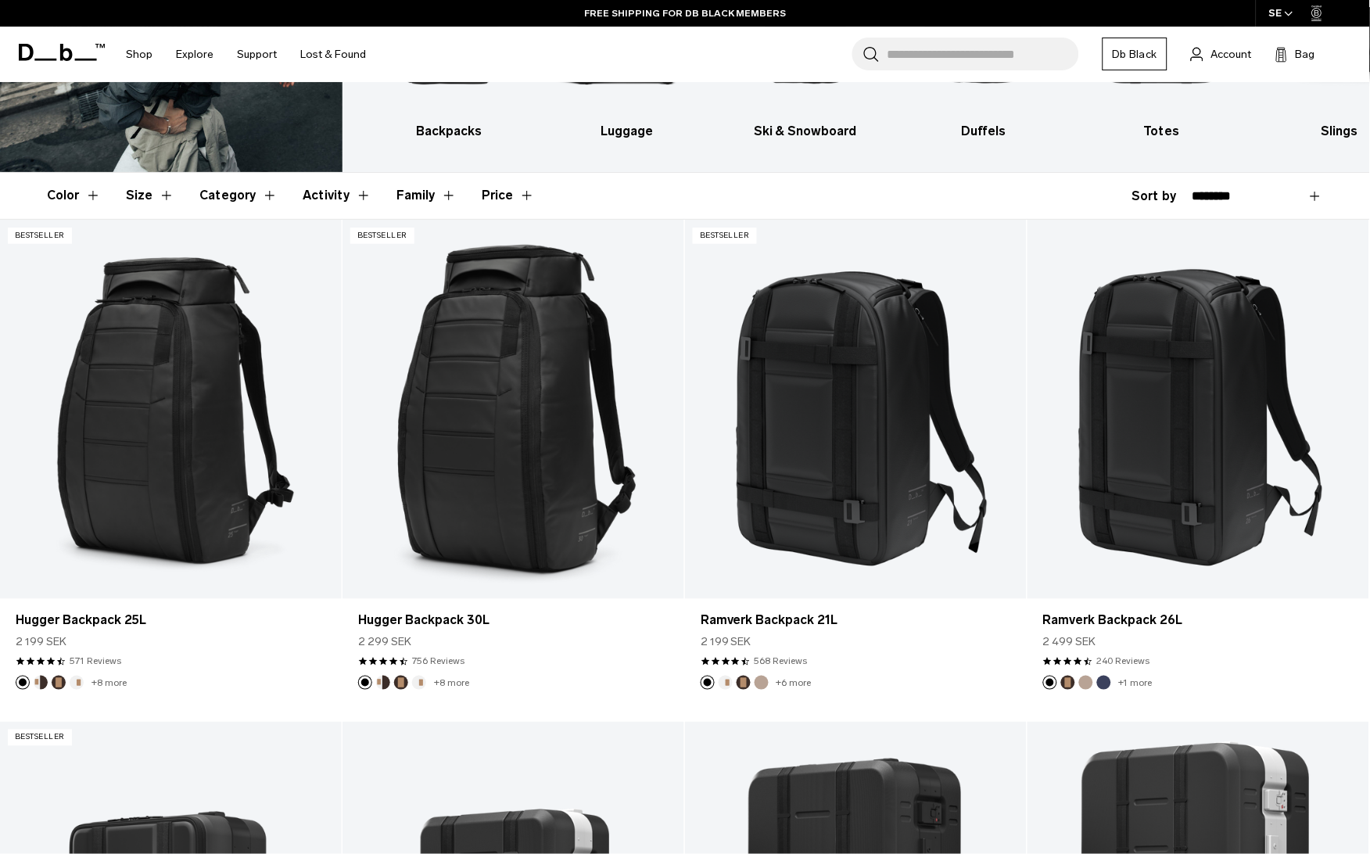
click at [231, 210] on button "Category" at bounding box center [238, 195] width 78 height 45
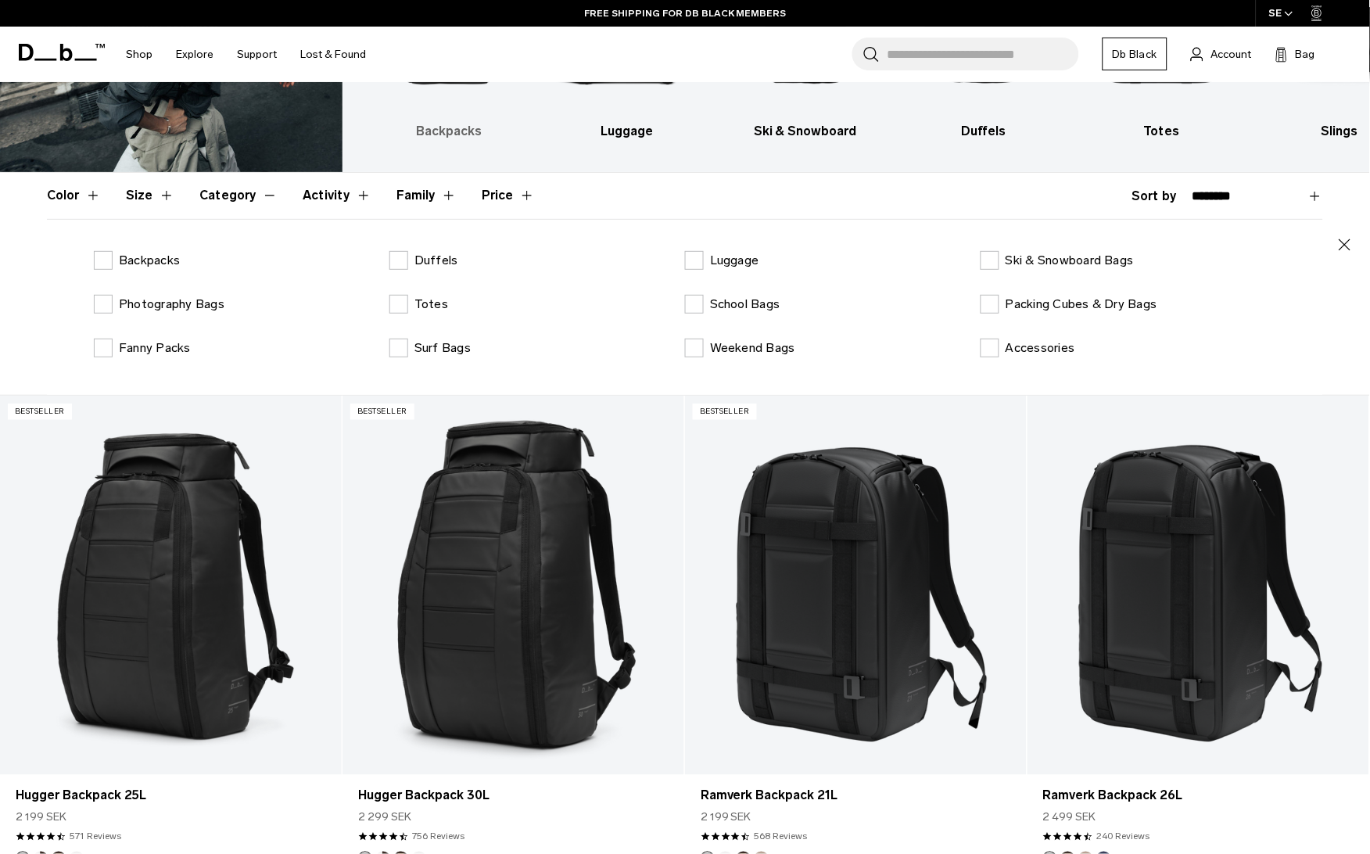
click at [451, 123] on h3 "Backpacks" at bounding box center [449, 131] width 151 height 19
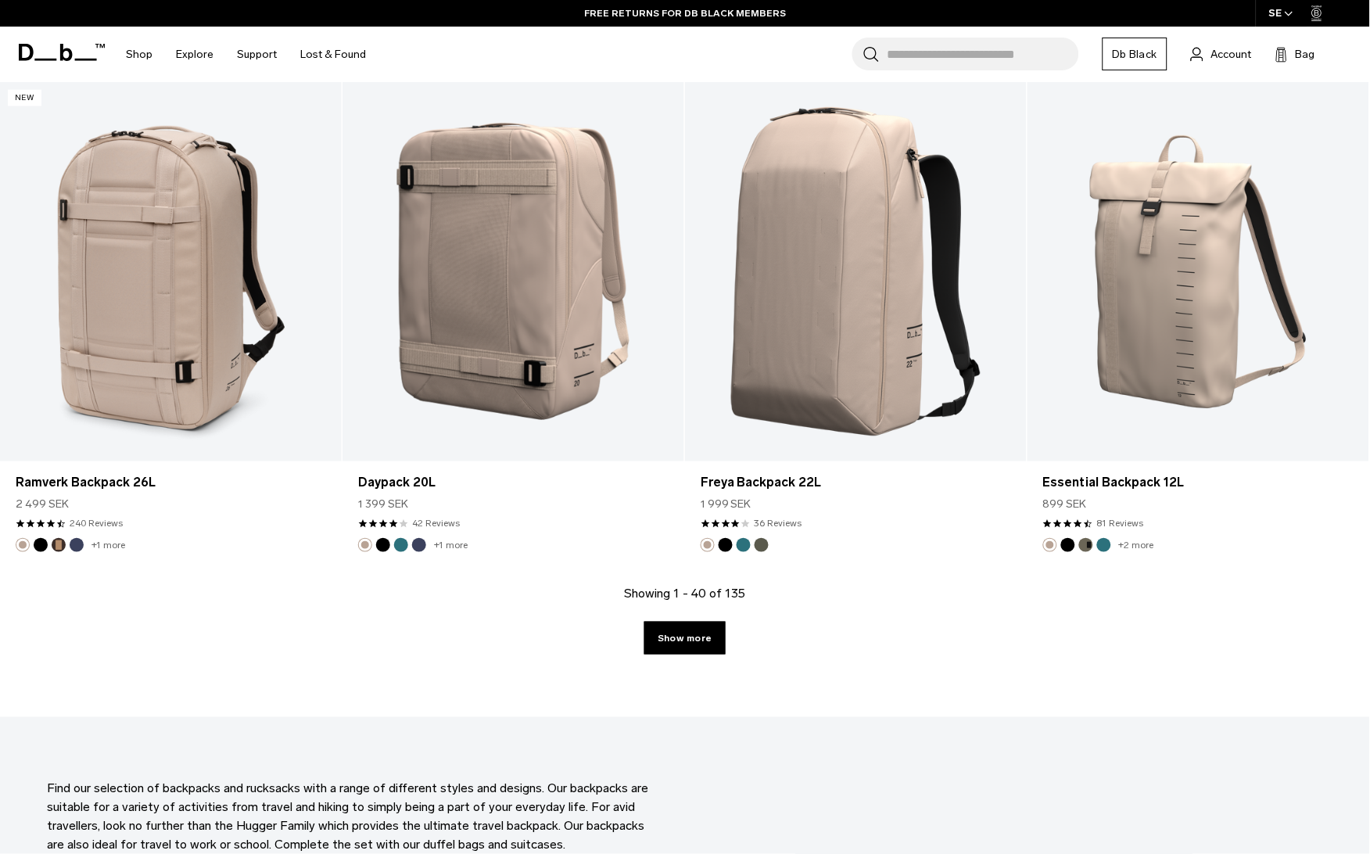
scroll to position [4875, 0]
